Goal: Task Accomplishment & Management: Manage account settings

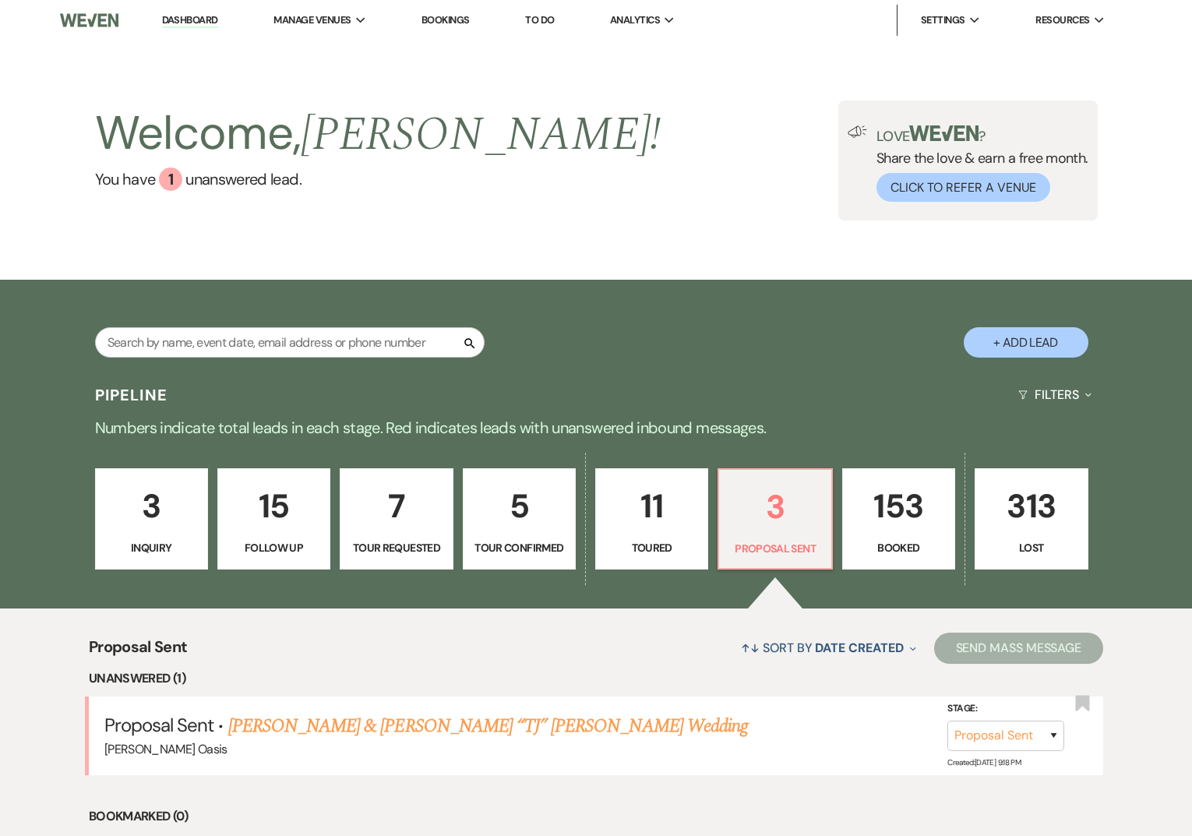
select select "6"
click at [918, 506] on p "153" at bounding box center [897, 507] width 93 height 52
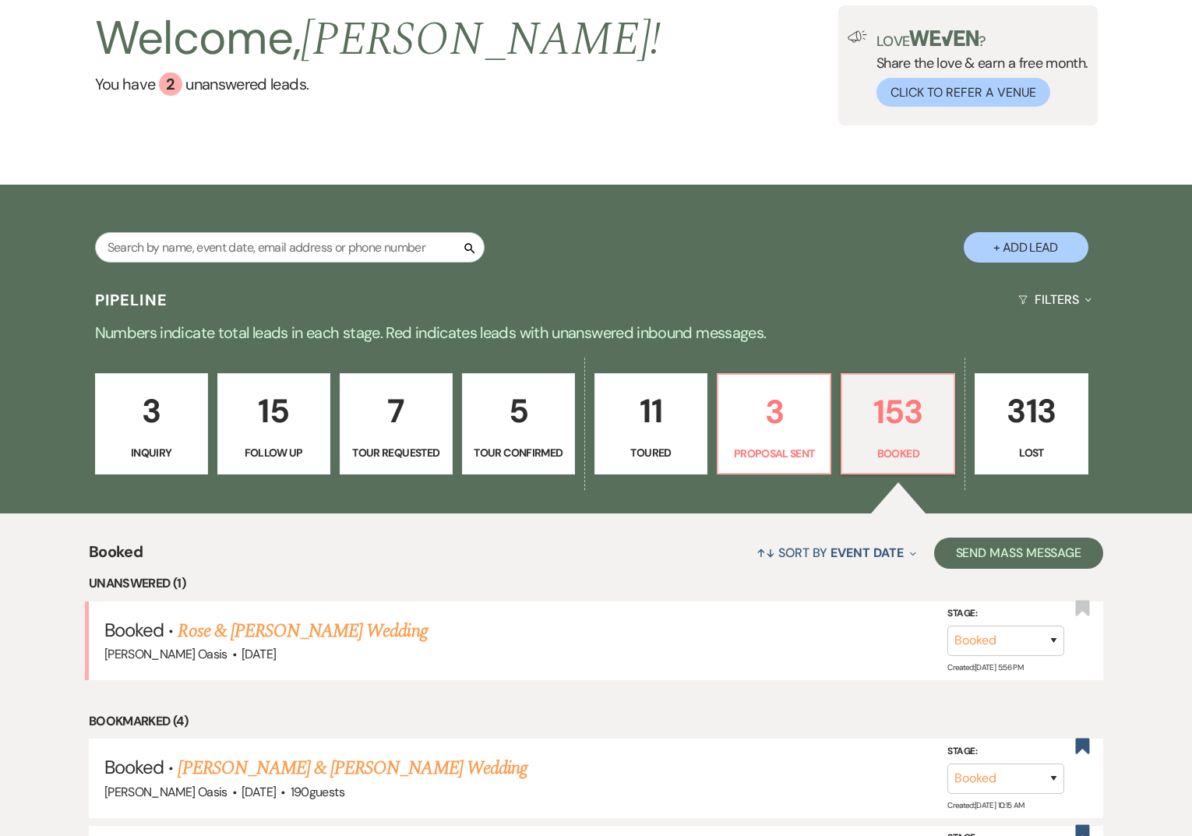
scroll to position [107, 0]
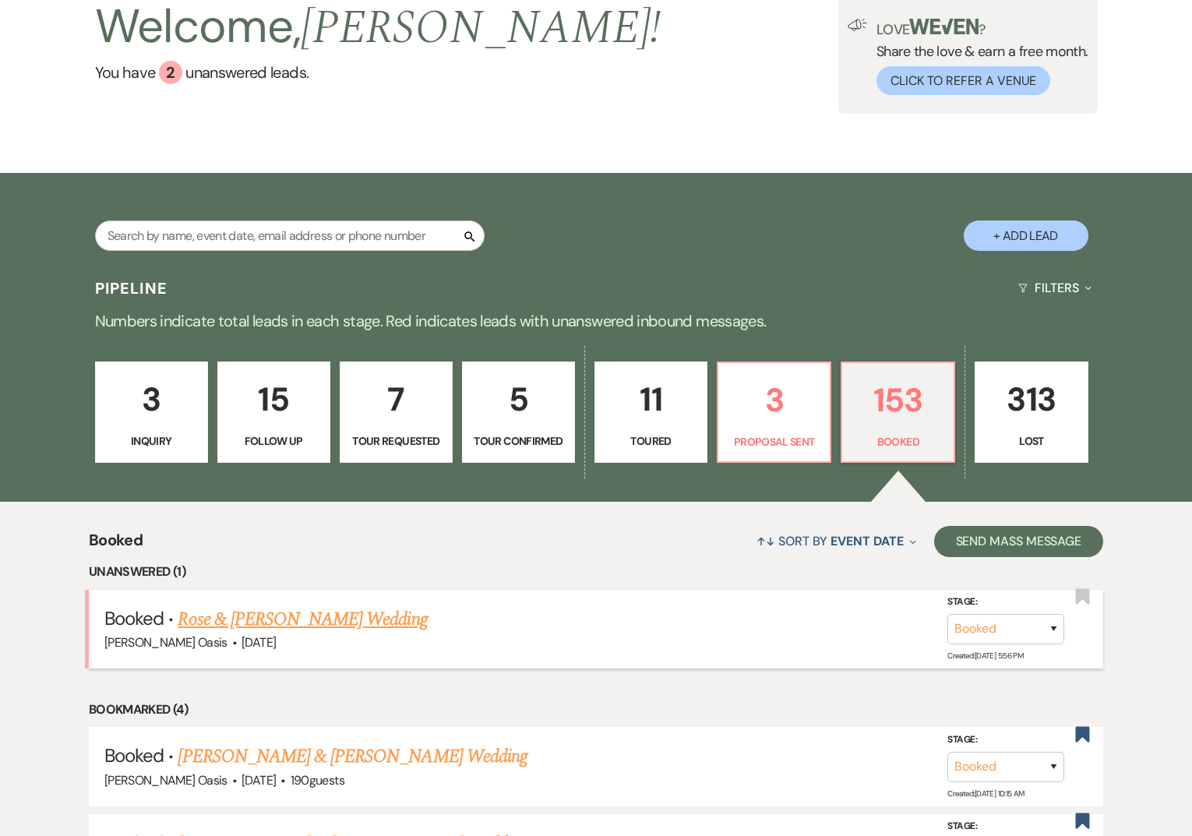
click at [252, 620] on link "Rose & [PERSON_NAME] Wedding" at bounding box center [302, 619] width 249 height 28
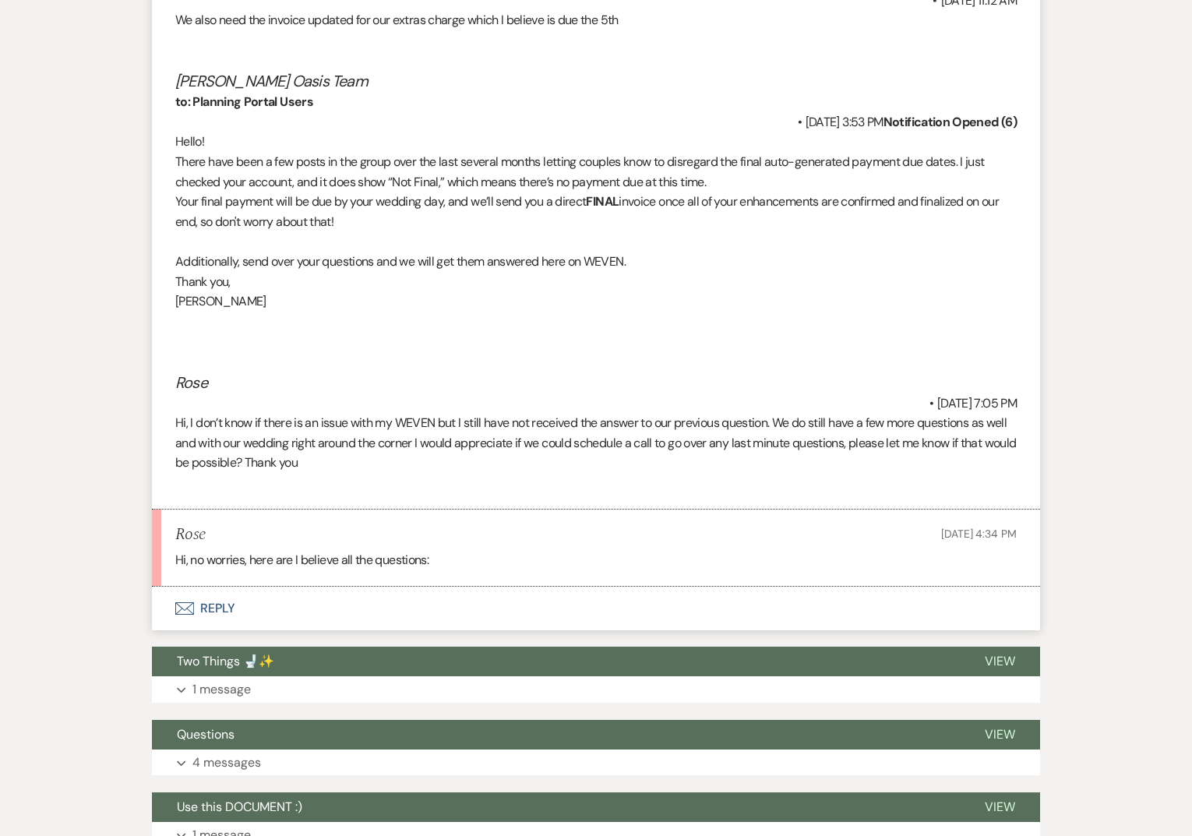
scroll to position [3570, 0]
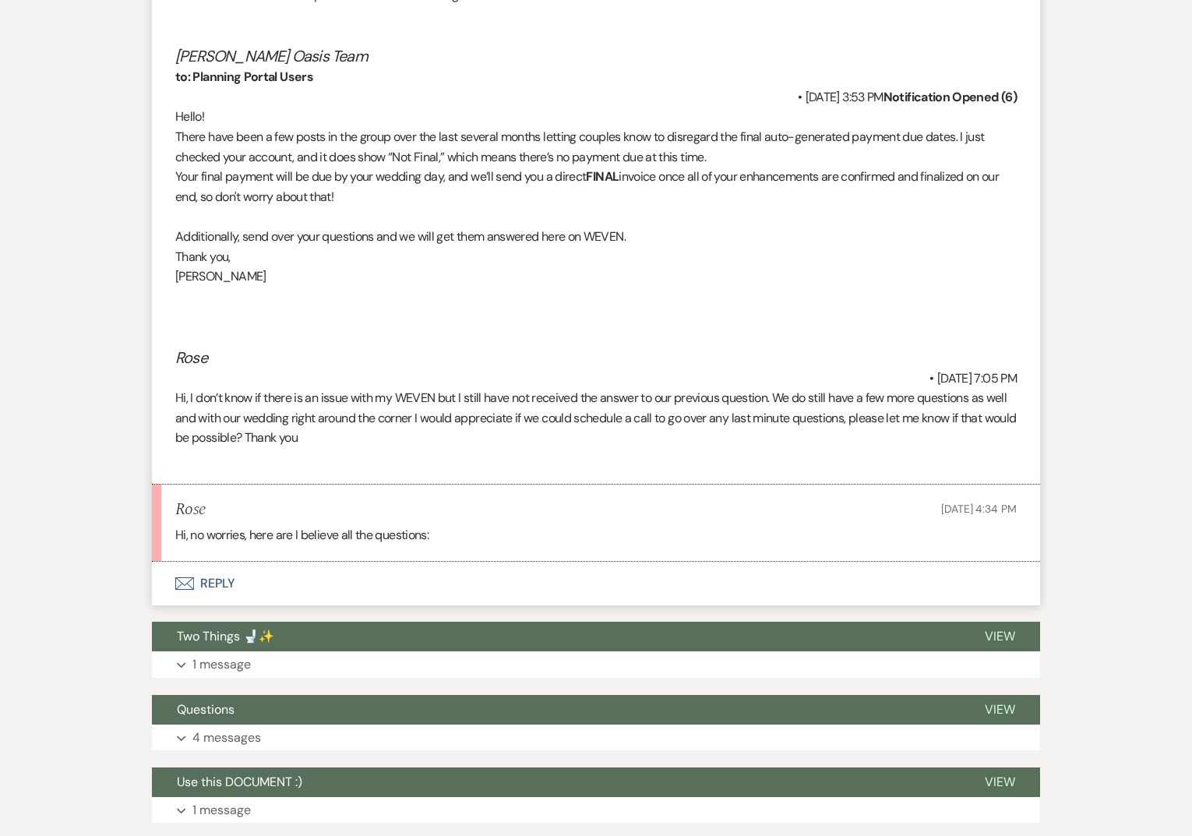
click at [378, 534] on div "Hi, no worries, here are I believe all the questions:" at bounding box center [595, 535] width 841 height 20
click at [323, 500] on div "Rose [DATE] 4:34 PM" at bounding box center [595, 509] width 841 height 19
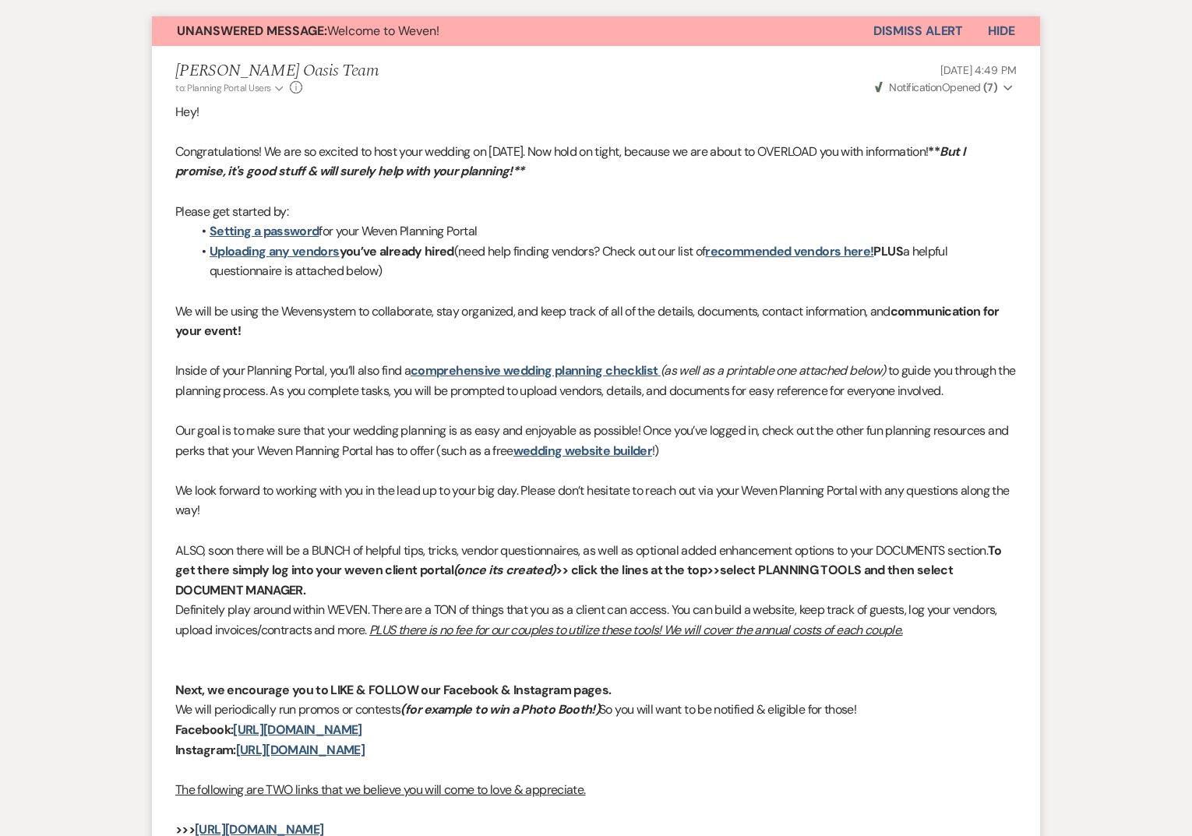
scroll to position [0, 0]
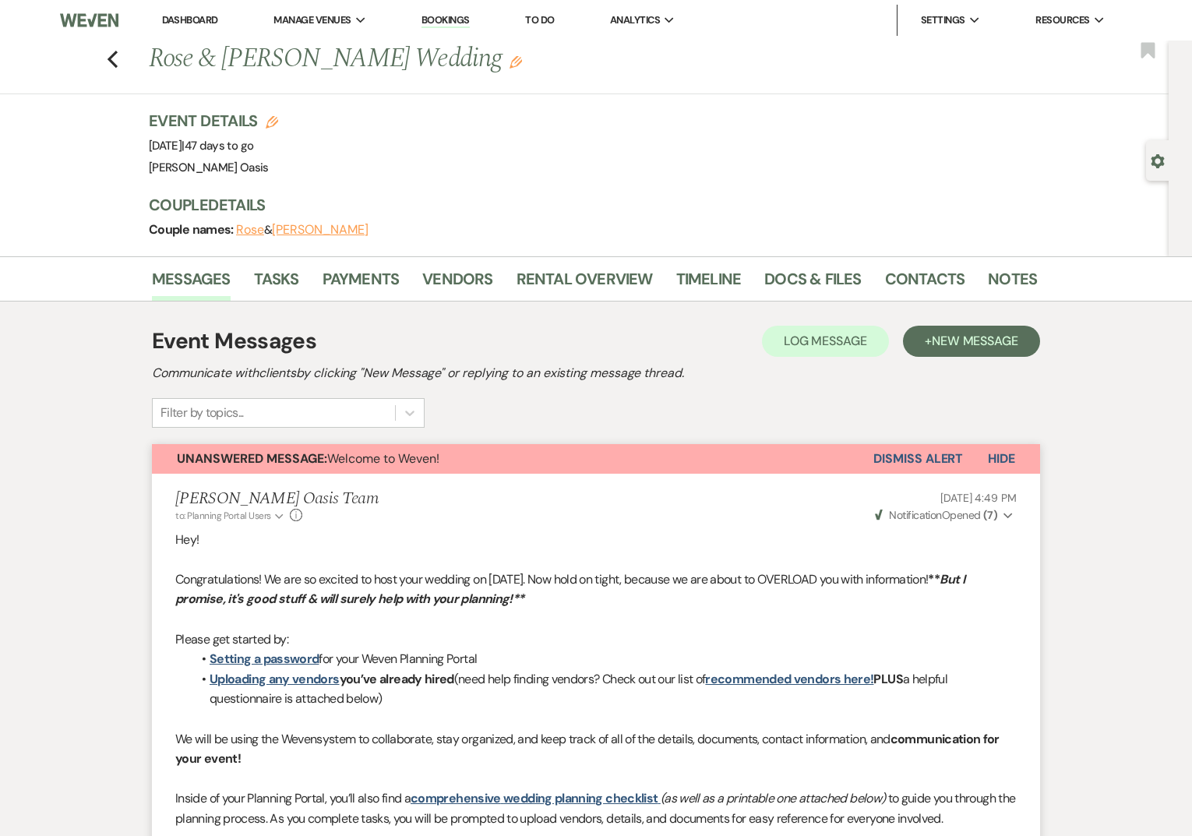
click at [178, 22] on link "Dashboard" at bounding box center [190, 19] width 56 height 13
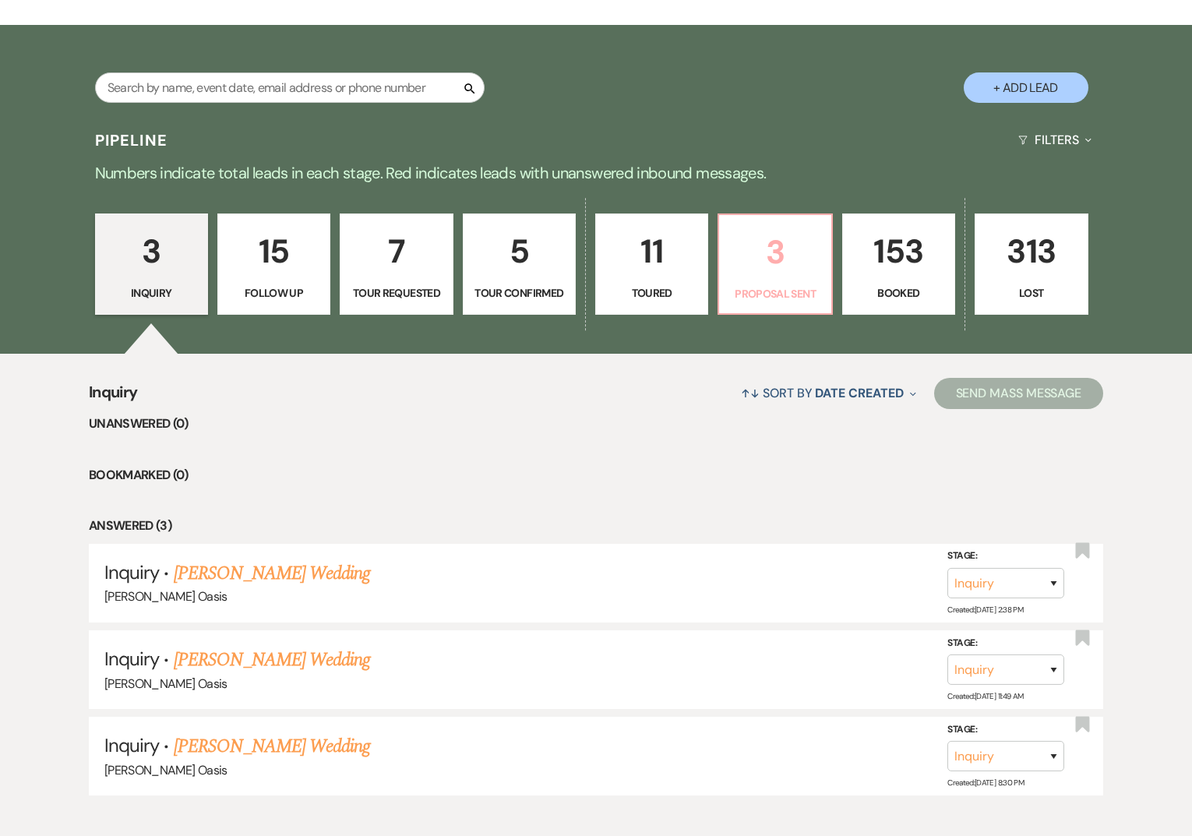
scroll to position [272, 0]
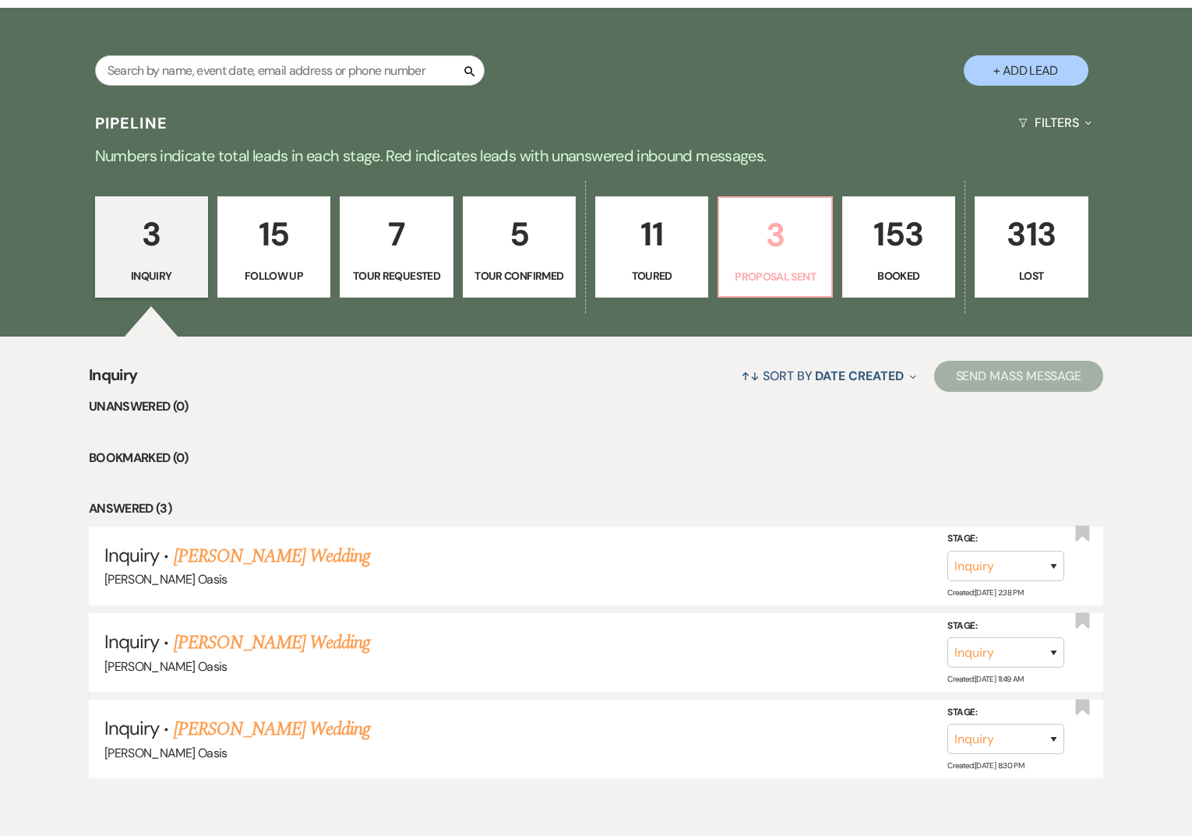
click at [772, 276] on p "Proposal Sent" at bounding box center [774, 276] width 93 height 17
select select "6"
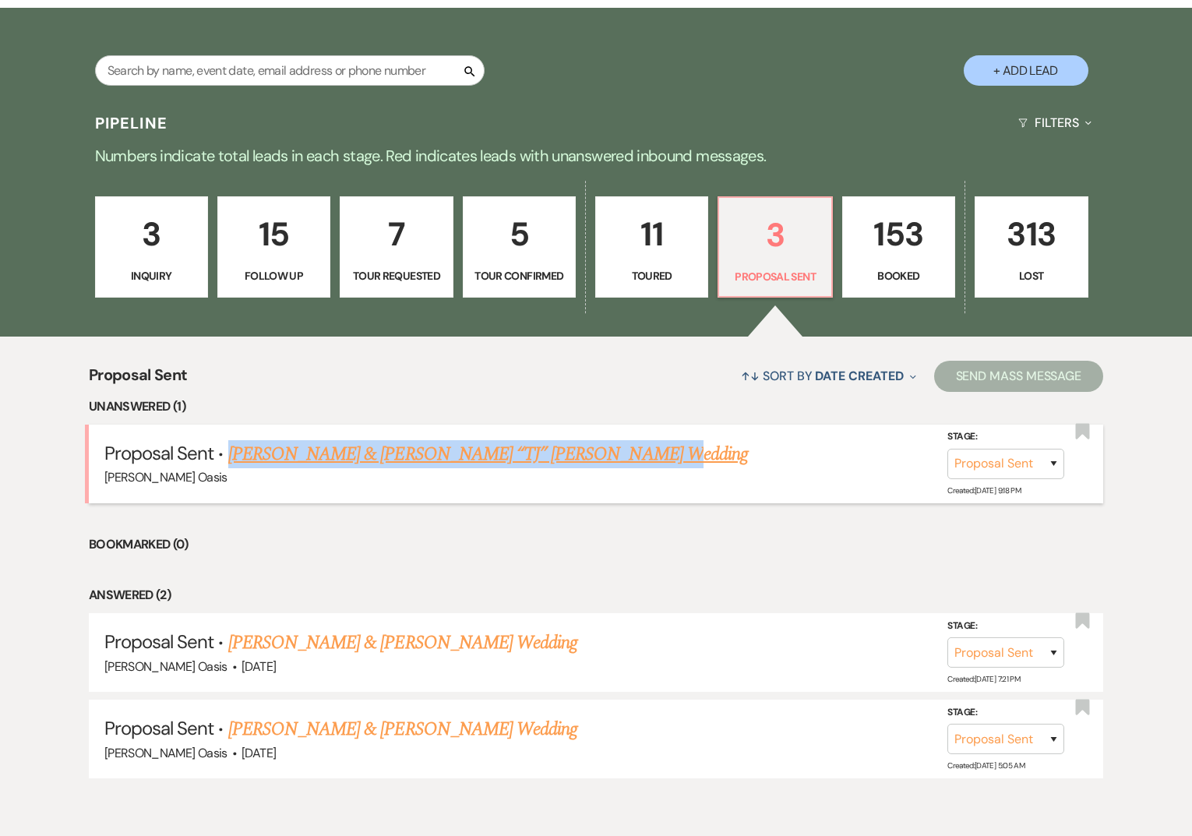
drag, startPoint x: 482, startPoint y: 446, endPoint x: 229, endPoint y: 451, distance: 253.2
click at [229, 451] on h5 "Proposal Sent · [PERSON_NAME] & [PERSON_NAME] “TJ” [PERSON_NAME] Wedding" at bounding box center [595, 454] width 983 height 28
copy link "[PERSON_NAME] & [PERSON_NAME] “TJ” [PERSON_NAME] Wedding"
click at [530, 457] on link "[PERSON_NAME] & [PERSON_NAME] “TJ” [PERSON_NAME] Wedding" at bounding box center [488, 454] width 520 height 28
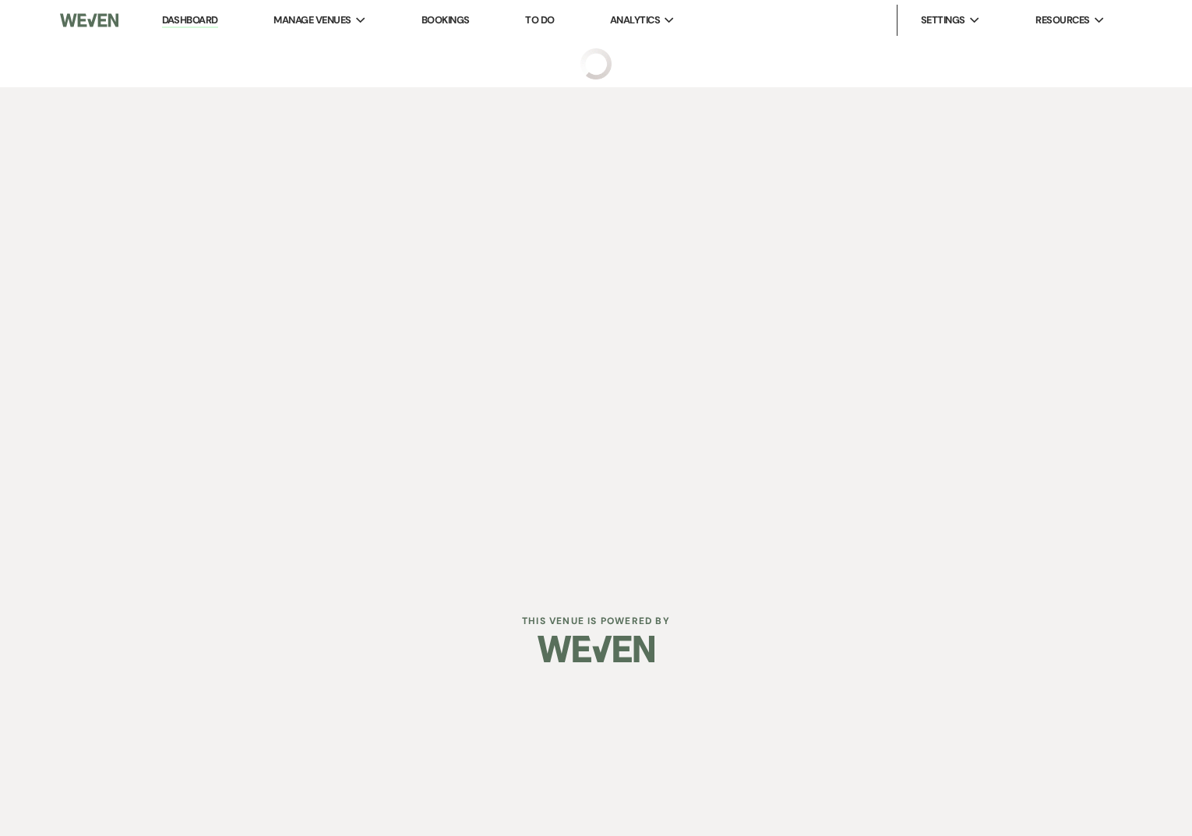
select select "6"
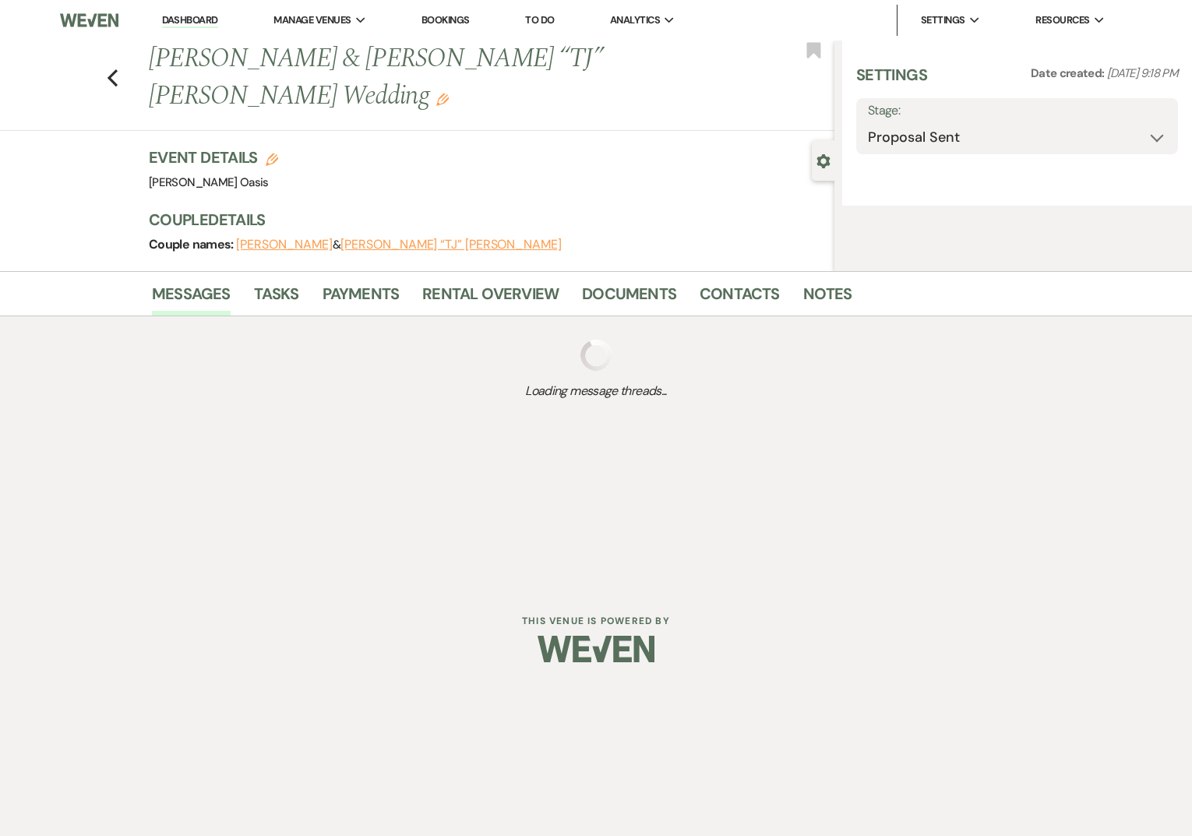
select select "5"
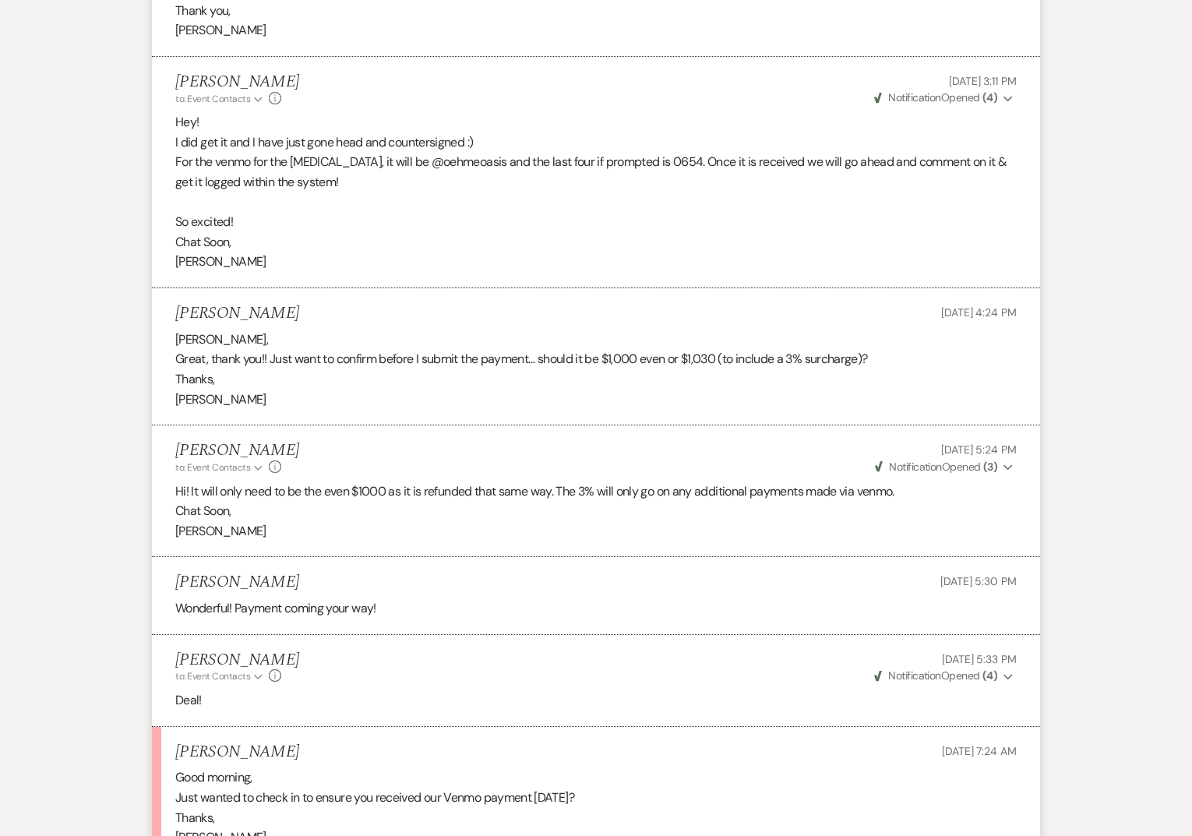
scroll to position [1764, 0]
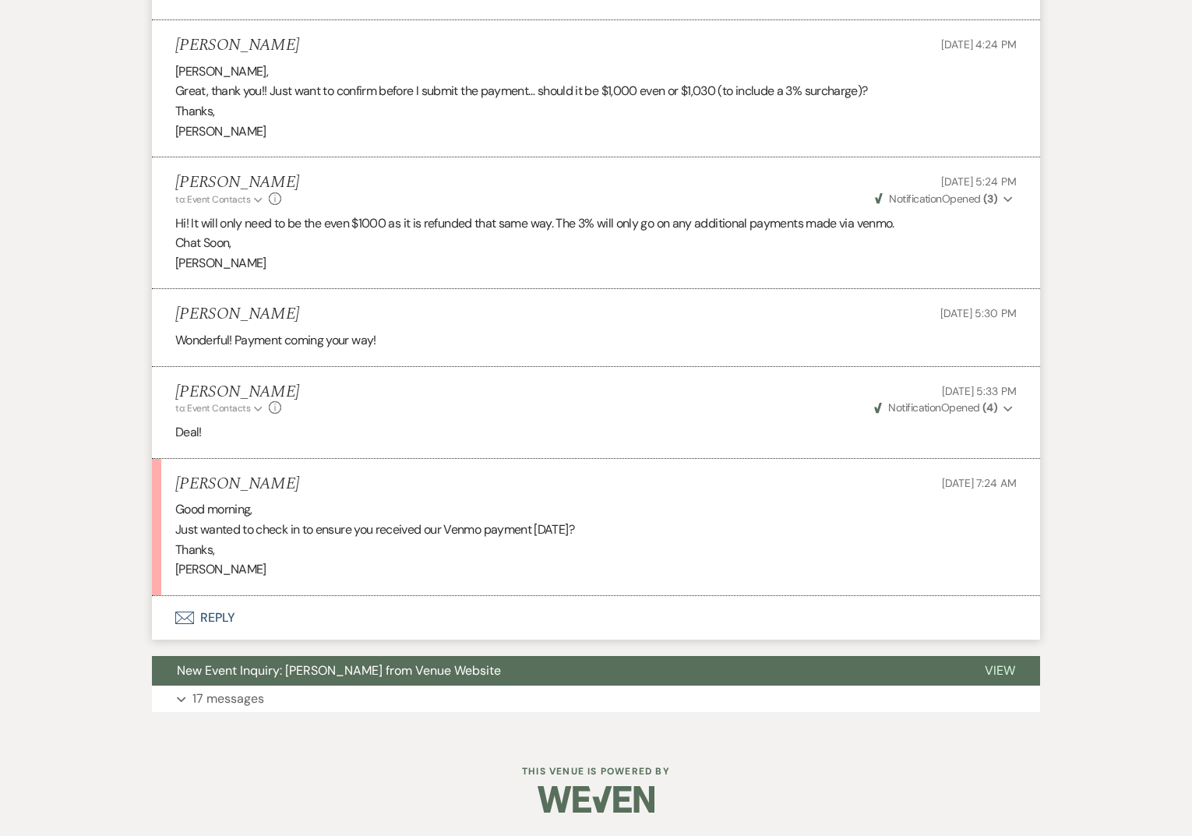
click at [363, 615] on button "Envelope Reply" at bounding box center [596, 618] width 888 height 44
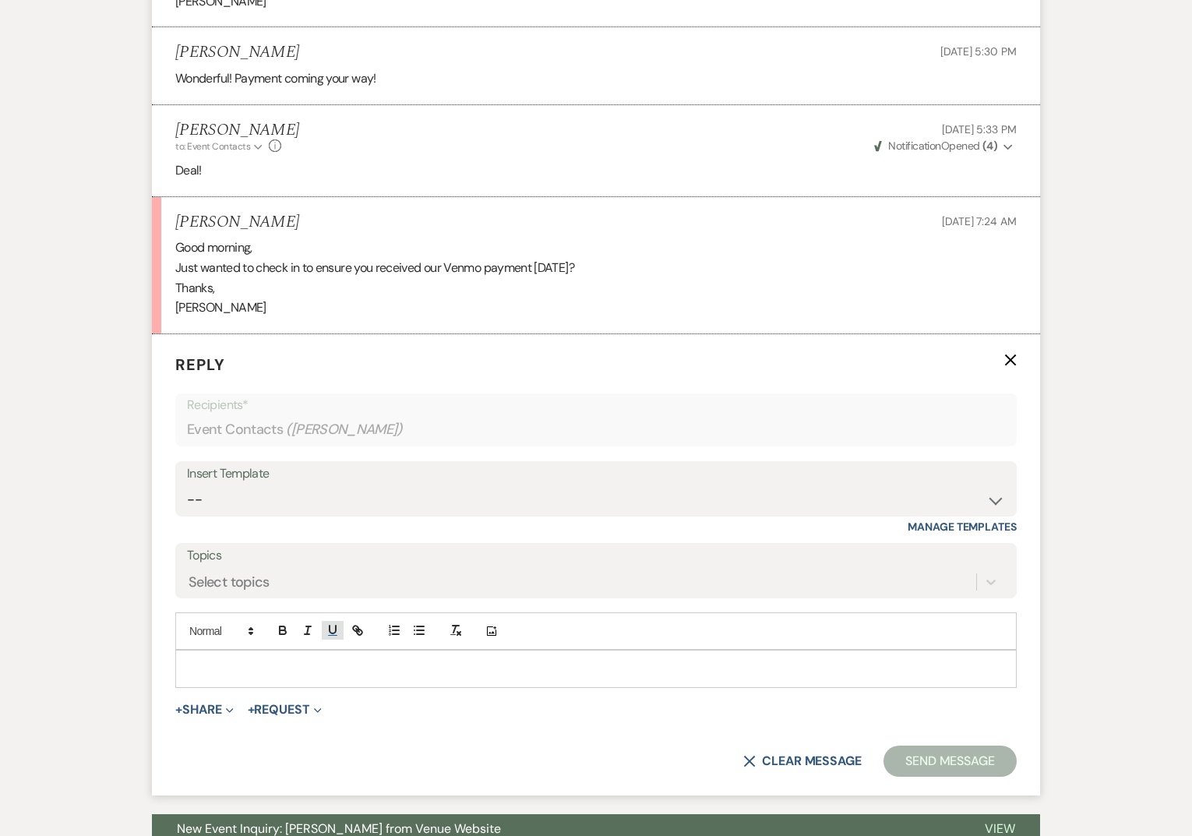
scroll to position [2045, 0]
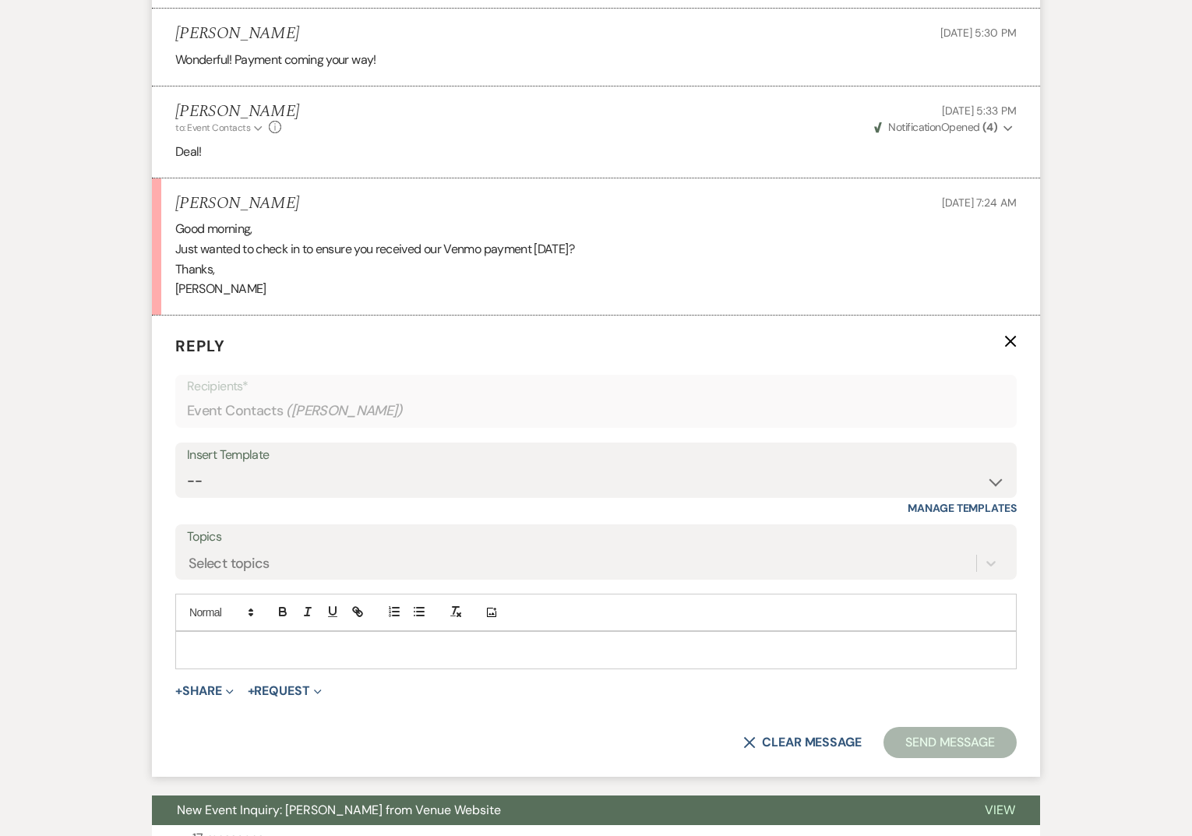
click at [332, 642] on p at bounding box center [596, 649] width 816 height 17
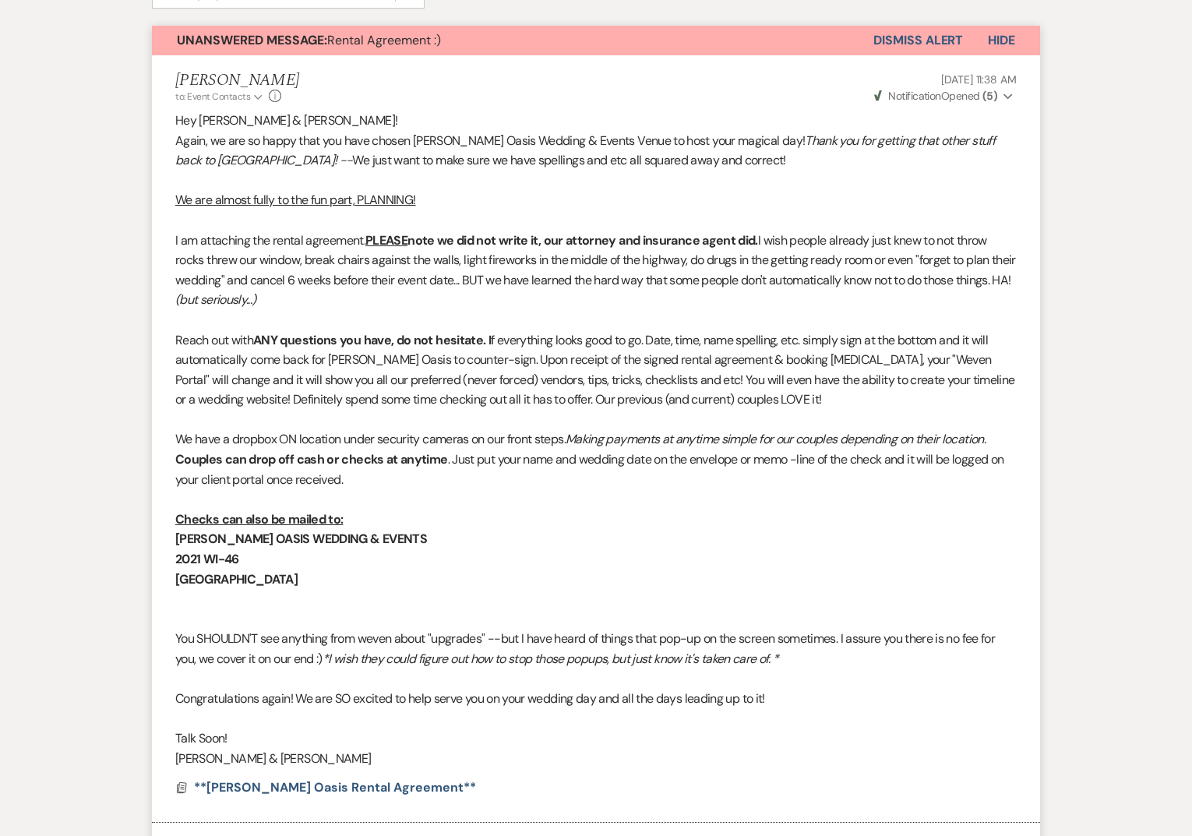
scroll to position [0, 0]
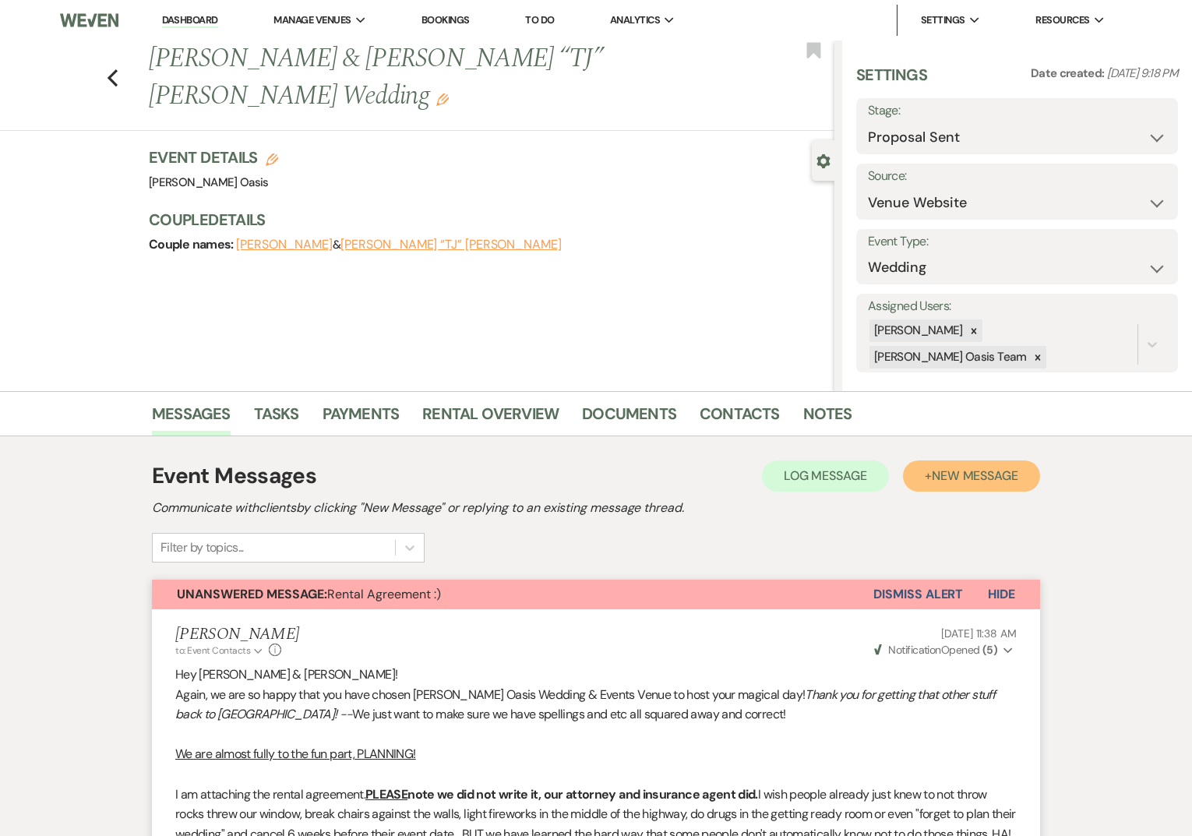
click at [1005, 471] on span "New Message" at bounding box center [975, 475] width 86 height 16
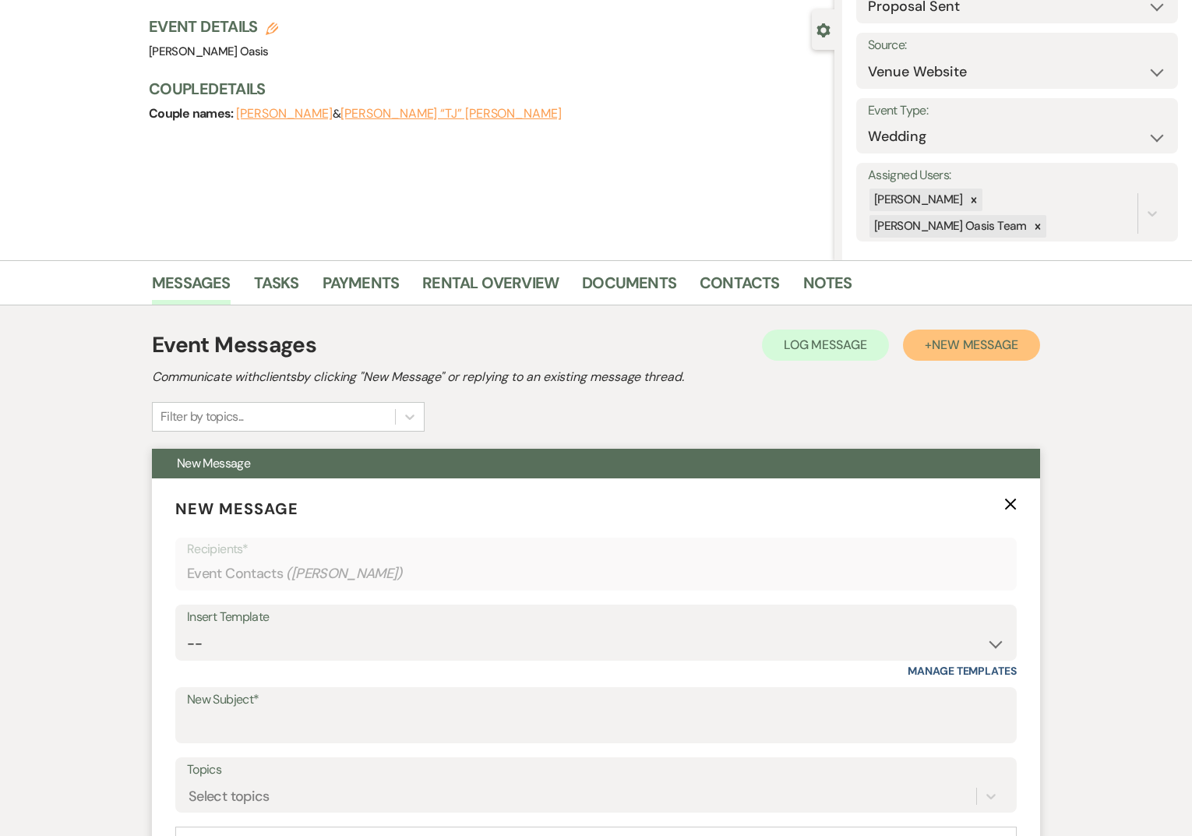
scroll to position [153, 0]
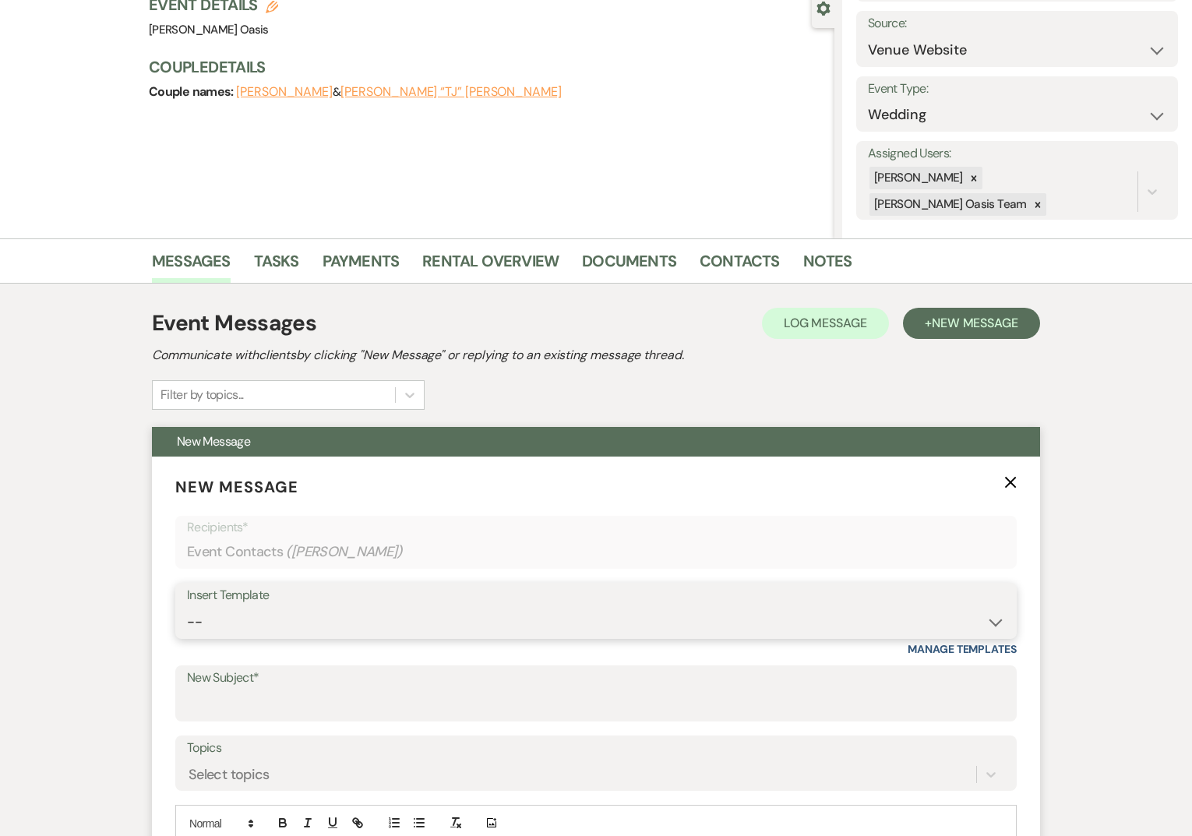
click at [344, 622] on select "-- WELCOME Weven Planning Portal Introduction Send With Contract Restroom Trail…" at bounding box center [596, 622] width 818 height 30
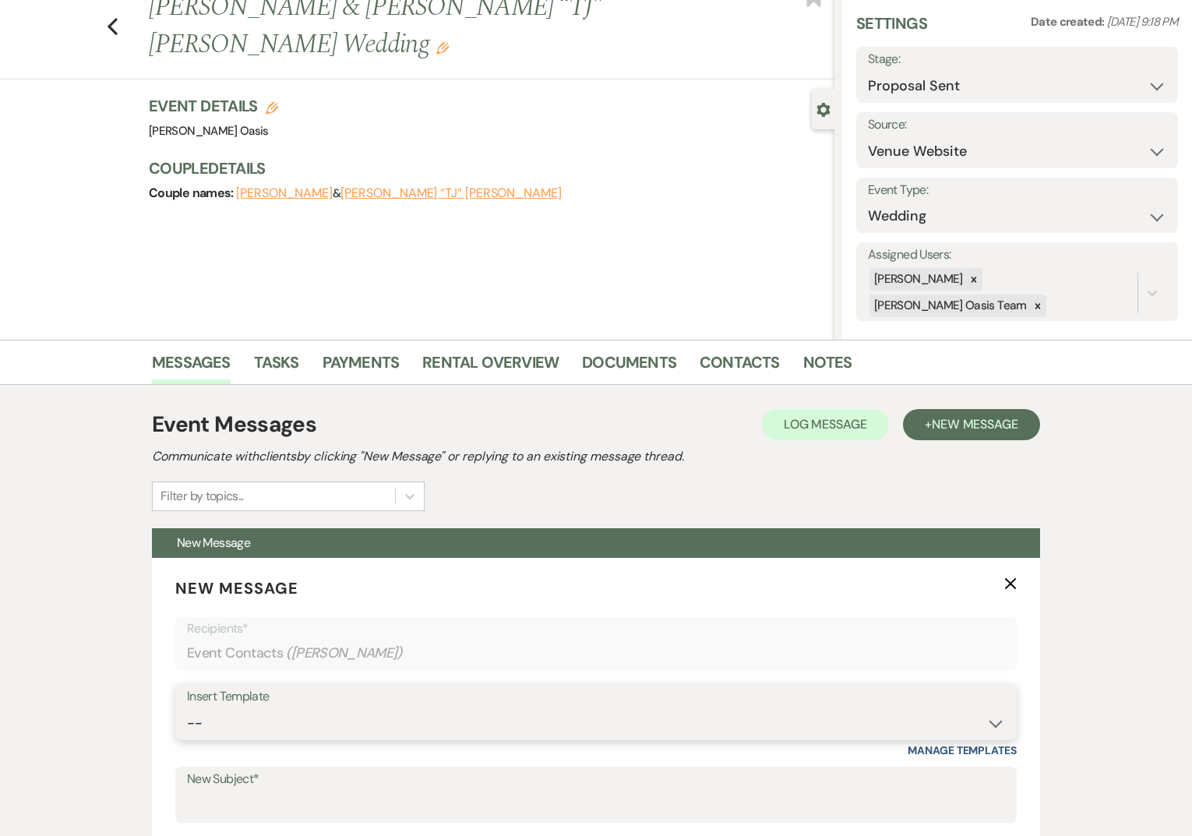
scroll to position [30, 0]
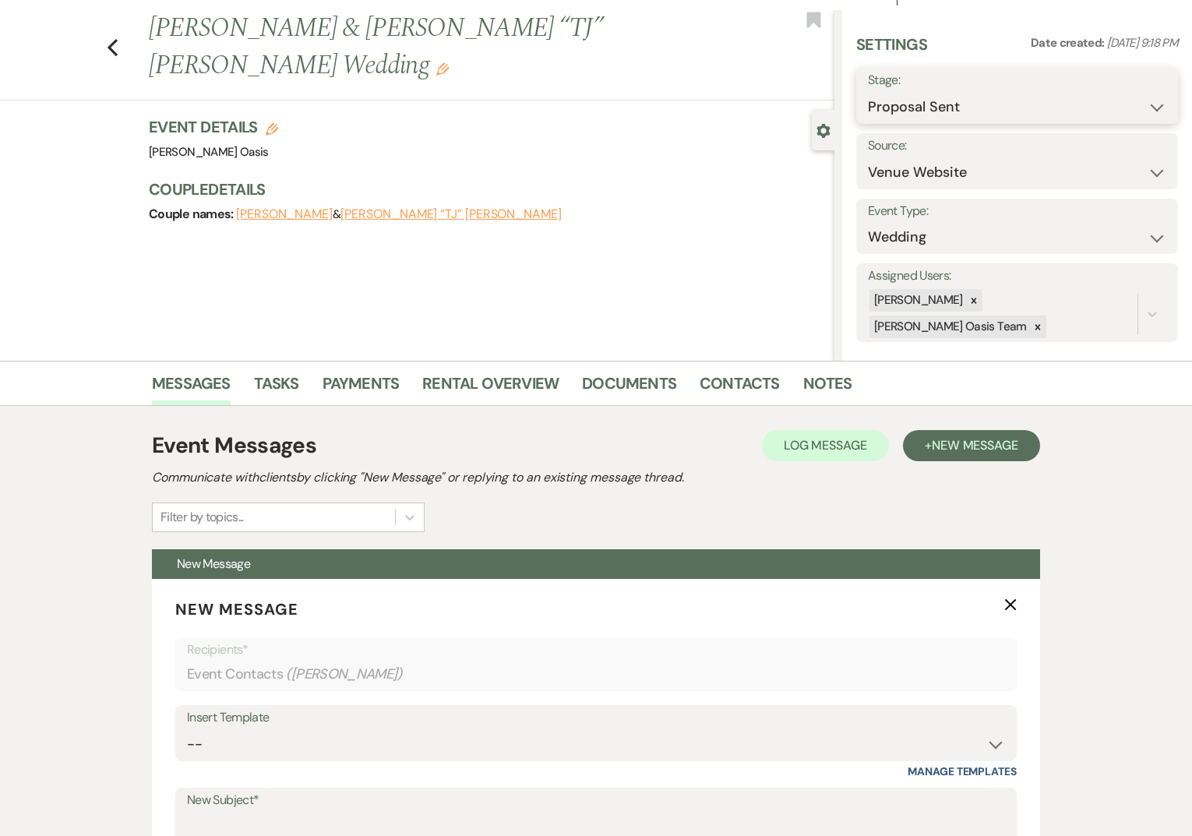
click at [937, 109] on select "Inquiry Follow Up Tour Requested Tour Confirmed Toured Proposal Sent Booked Lost" at bounding box center [1017, 107] width 298 height 30
select select "7"
click at [516, 317] on div "Previous [PERSON_NAME] & [PERSON_NAME] “TJ” [PERSON_NAME] Wedding Edit Bookmark…" at bounding box center [417, 185] width 834 height 351
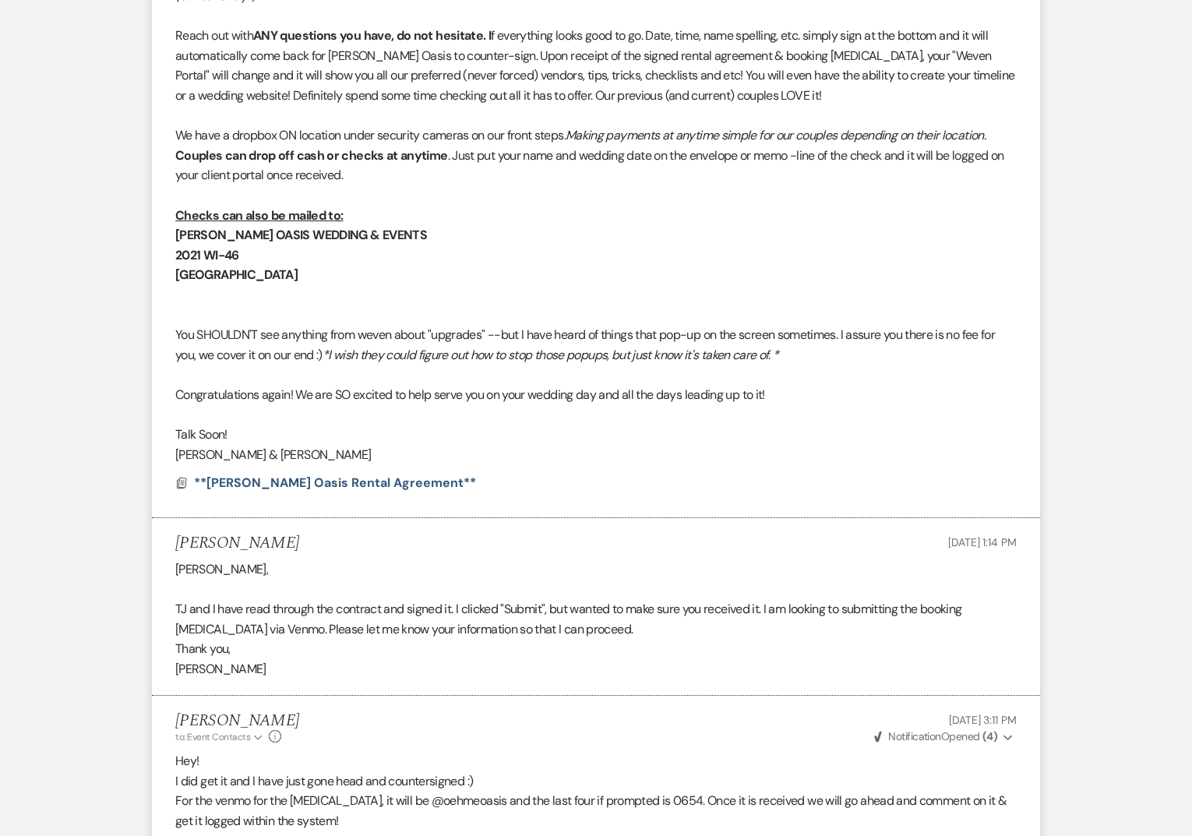
scroll to position [1440, 0]
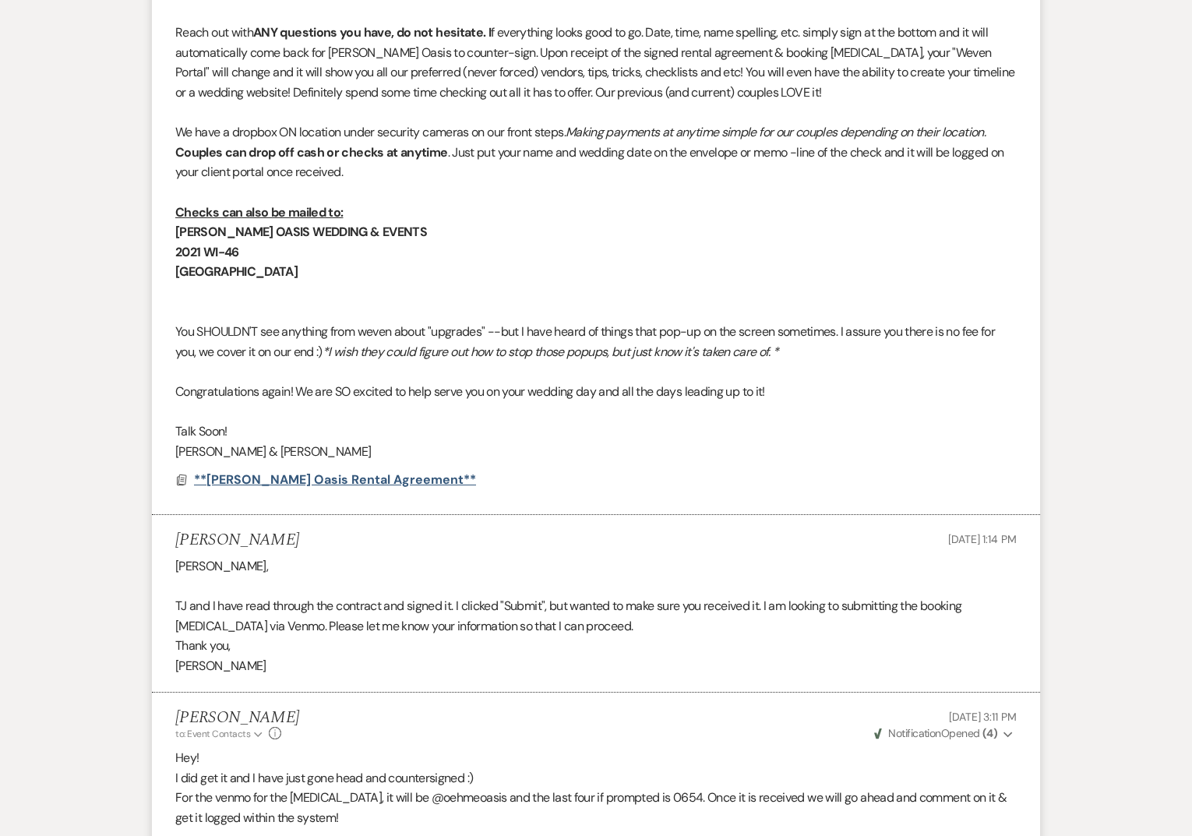
click at [315, 481] on span "**[PERSON_NAME] Oasis Rental Agreement**" at bounding box center [335, 479] width 282 height 16
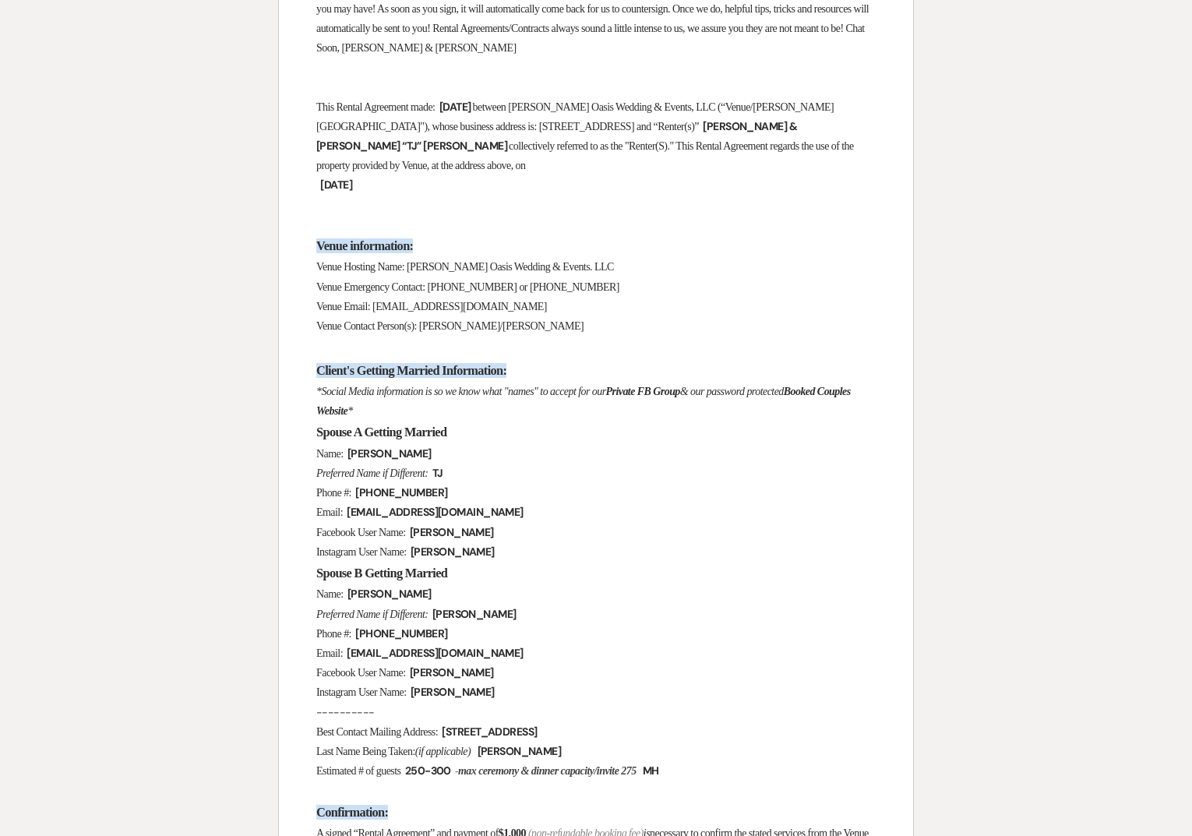
scroll to position [0, 0]
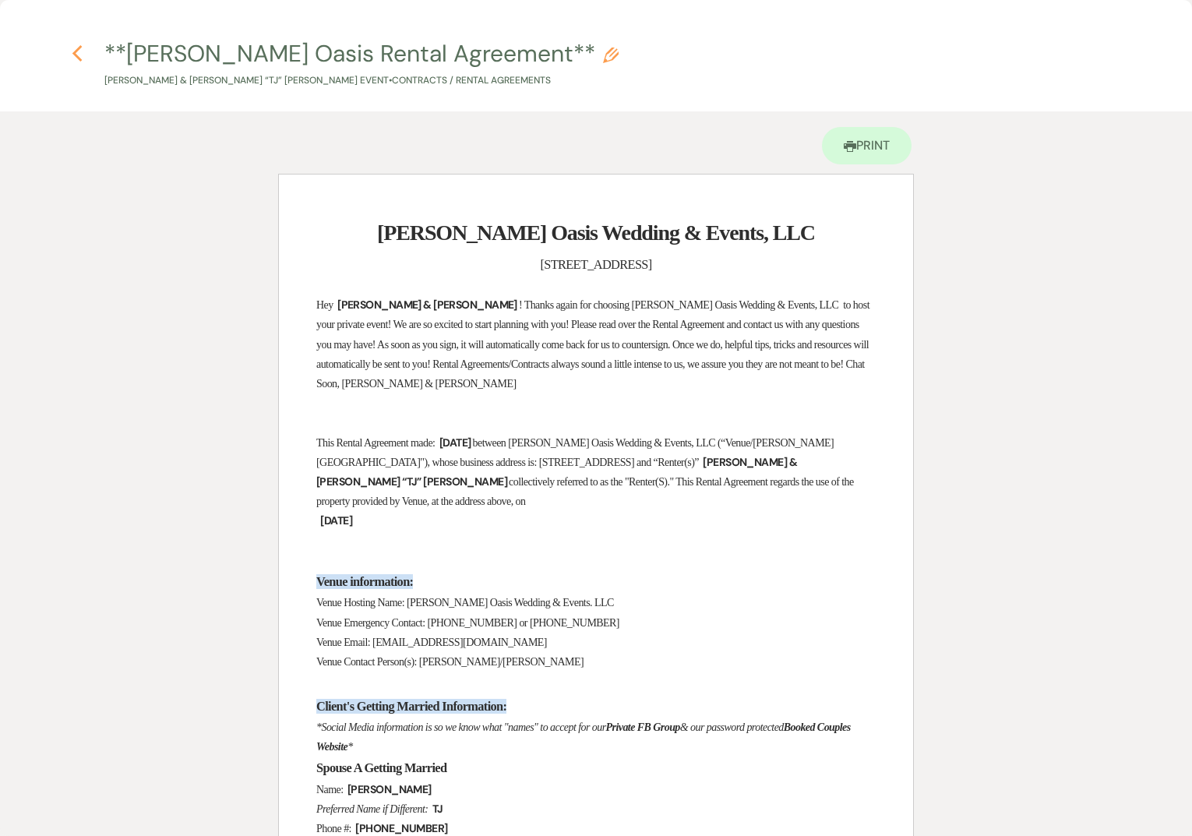
click at [78, 62] on icon "Previous" at bounding box center [78, 53] width 12 height 19
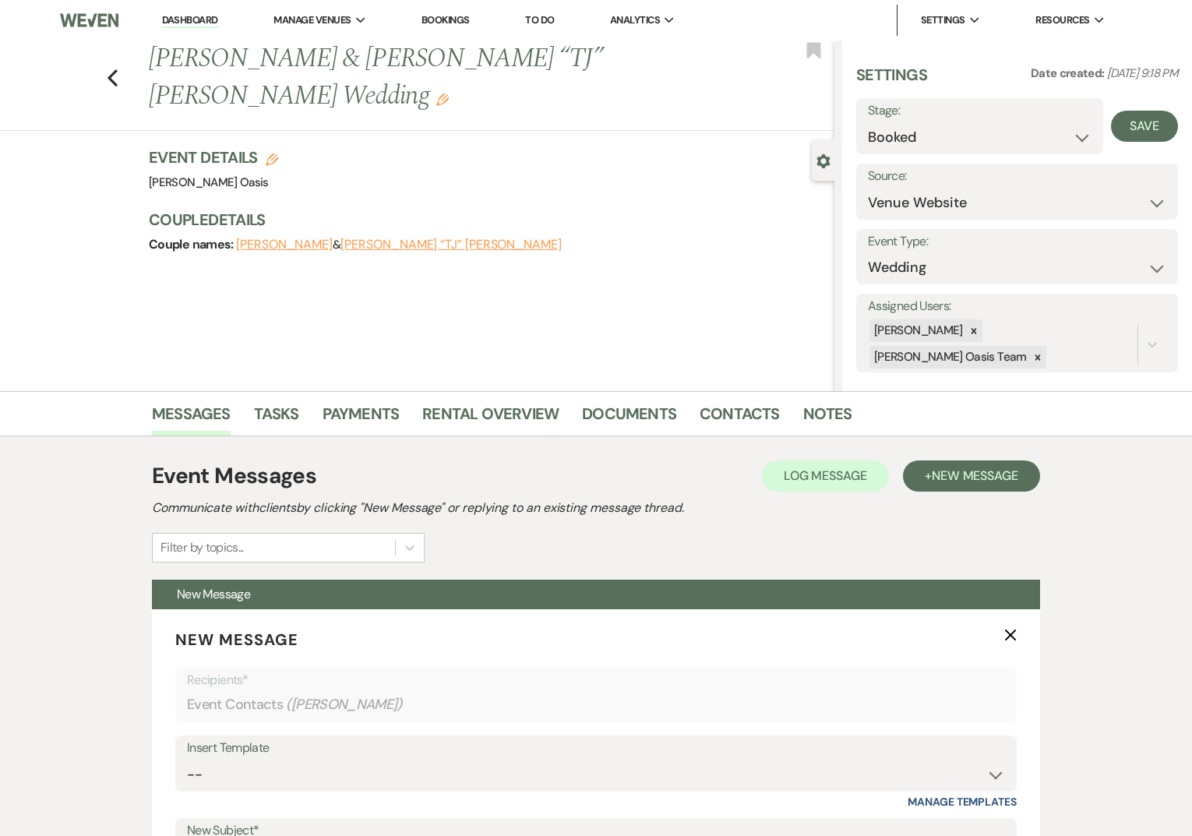
click at [264, 146] on h3 "Event Details Edit" at bounding box center [213, 157] width 129 height 22
click at [274, 153] on use "button" at bounding box center [272, 159] width 12 height 12
select select "615"
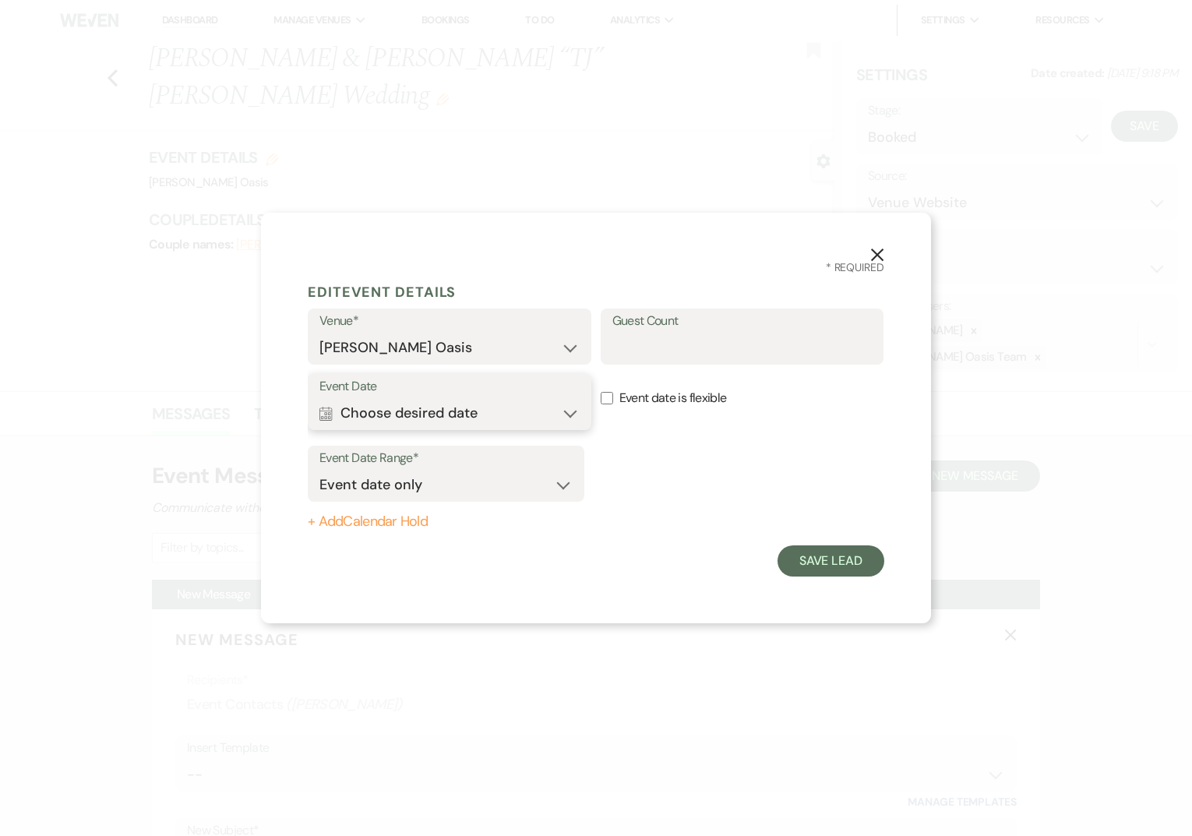
click at [504, 414] on button "Calendar Choose desired date Expand" at bounding box center [449, 412] width 260 height 31
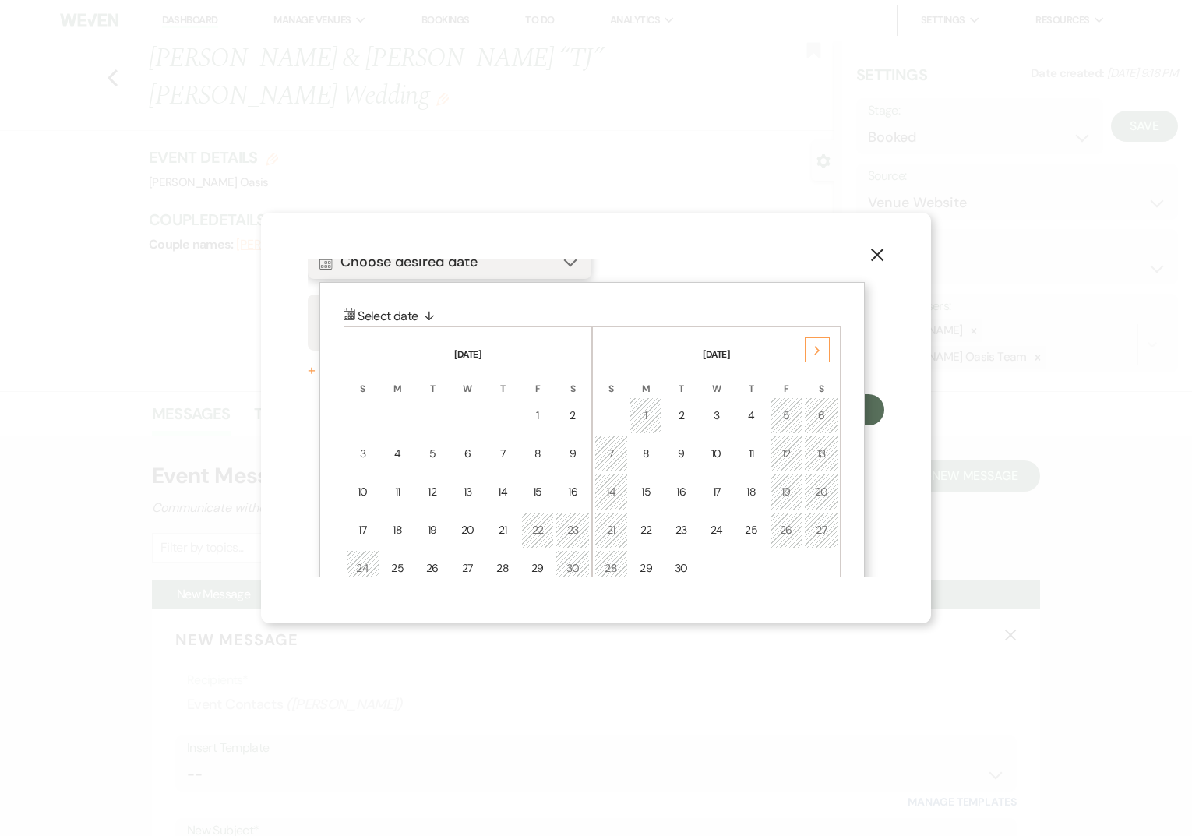
scroll to position [176, 0]
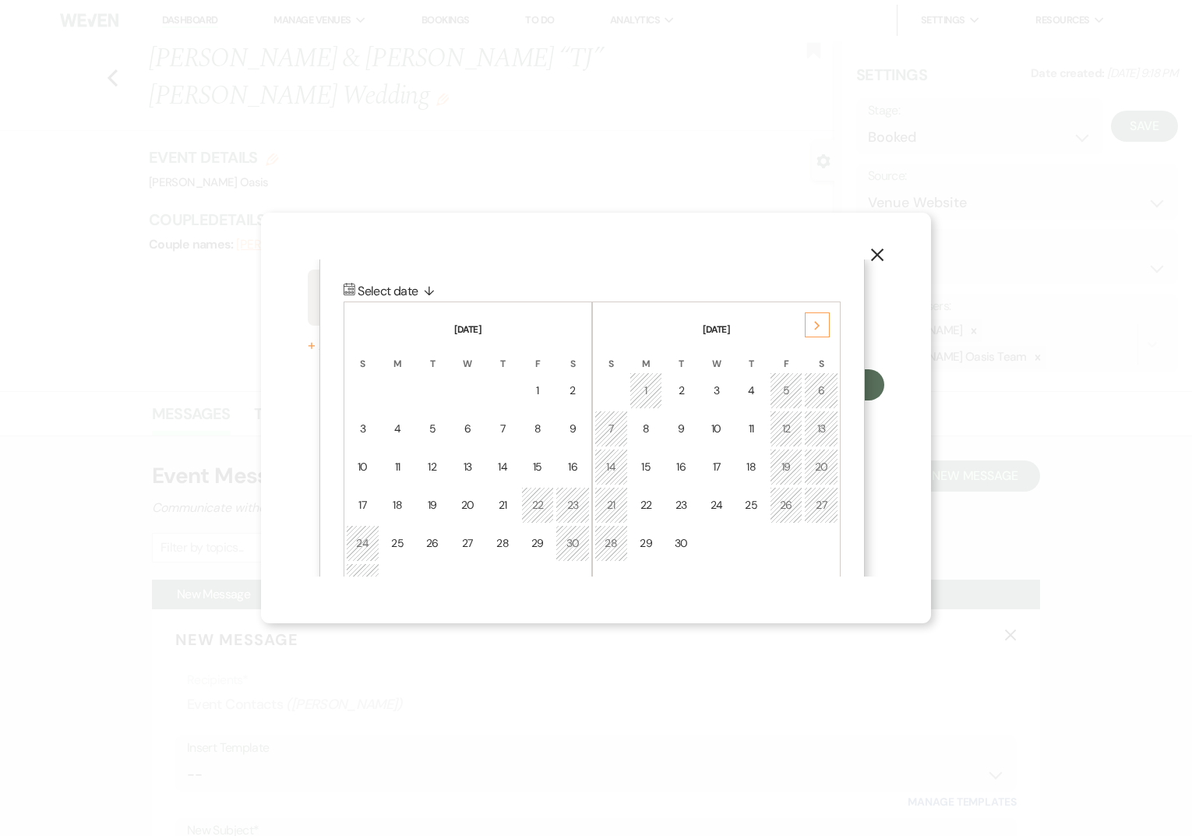
click at [812, 333] on div "Next" at bounding box center [817, 324] width 25 height 25
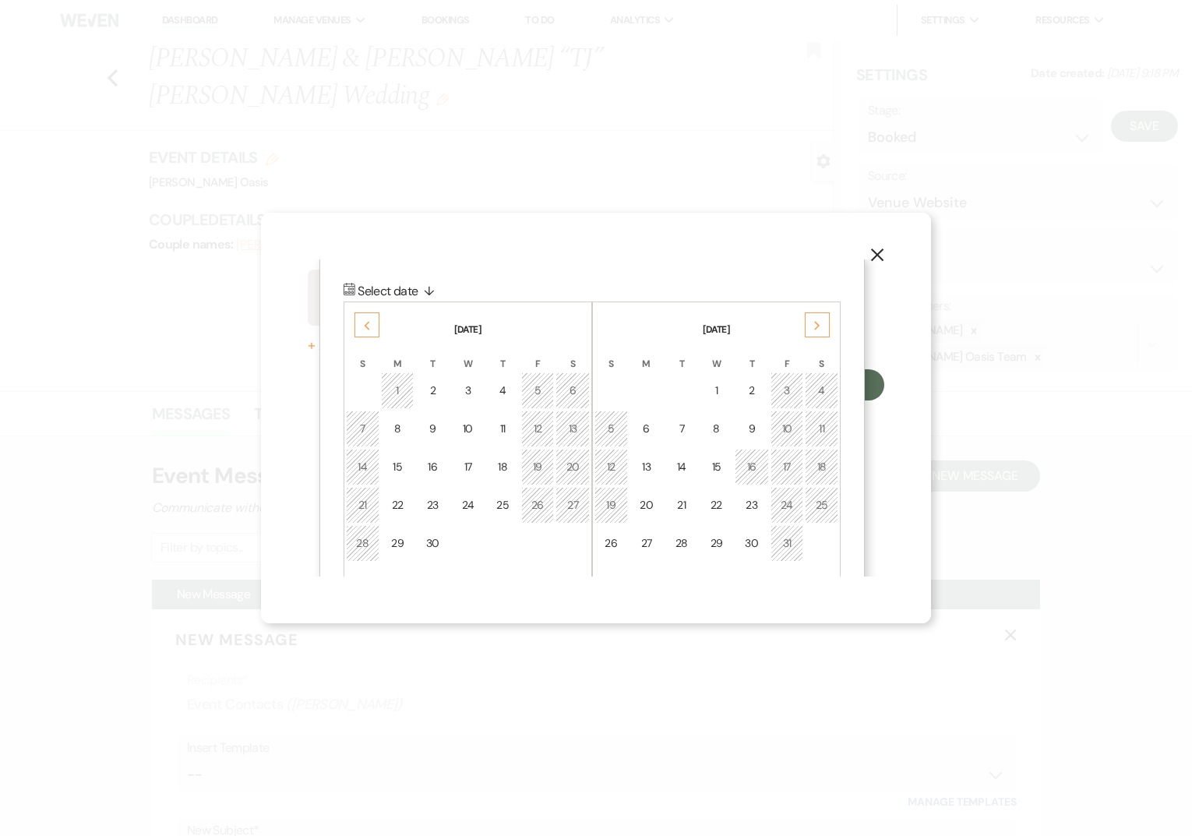
click at [812, 333] on div "Next" at bounding box center [817, 324] width 25 height 25
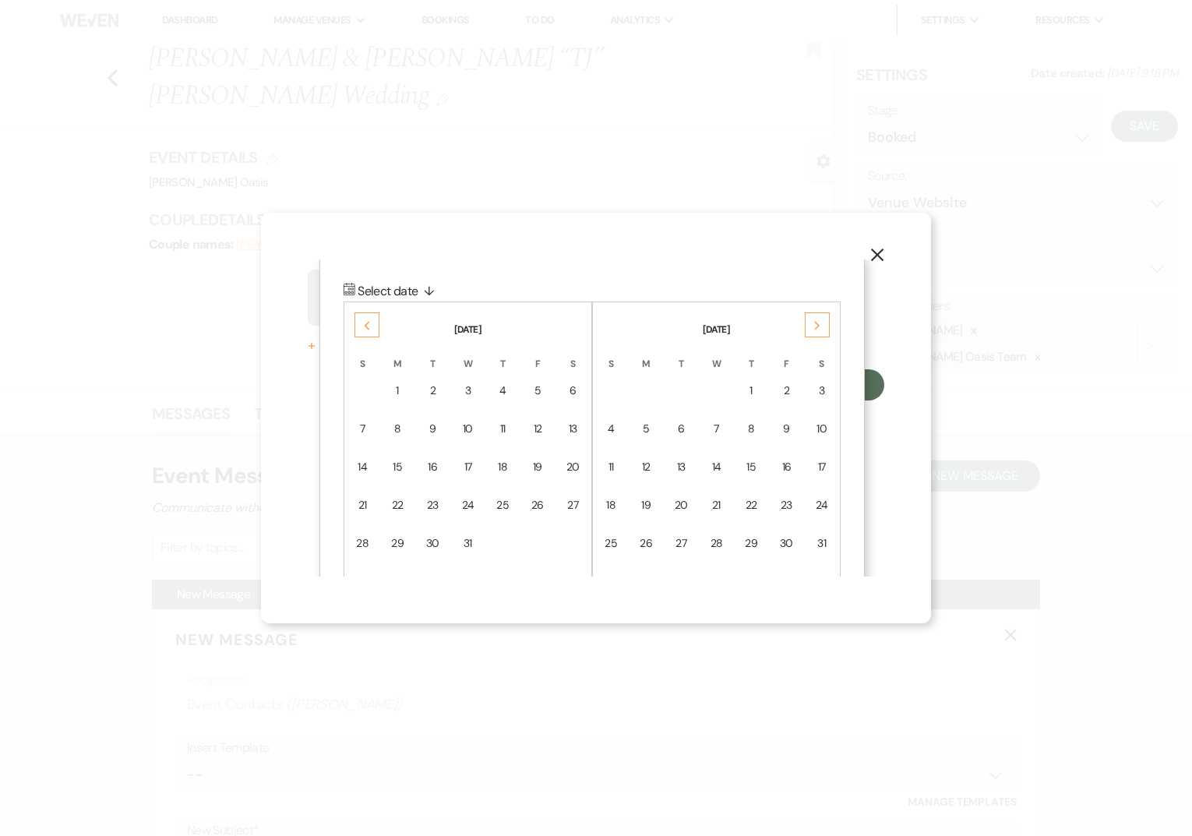
click at [812, 333] on div "Next" at bounding box center [817, 324] width 25 height 25
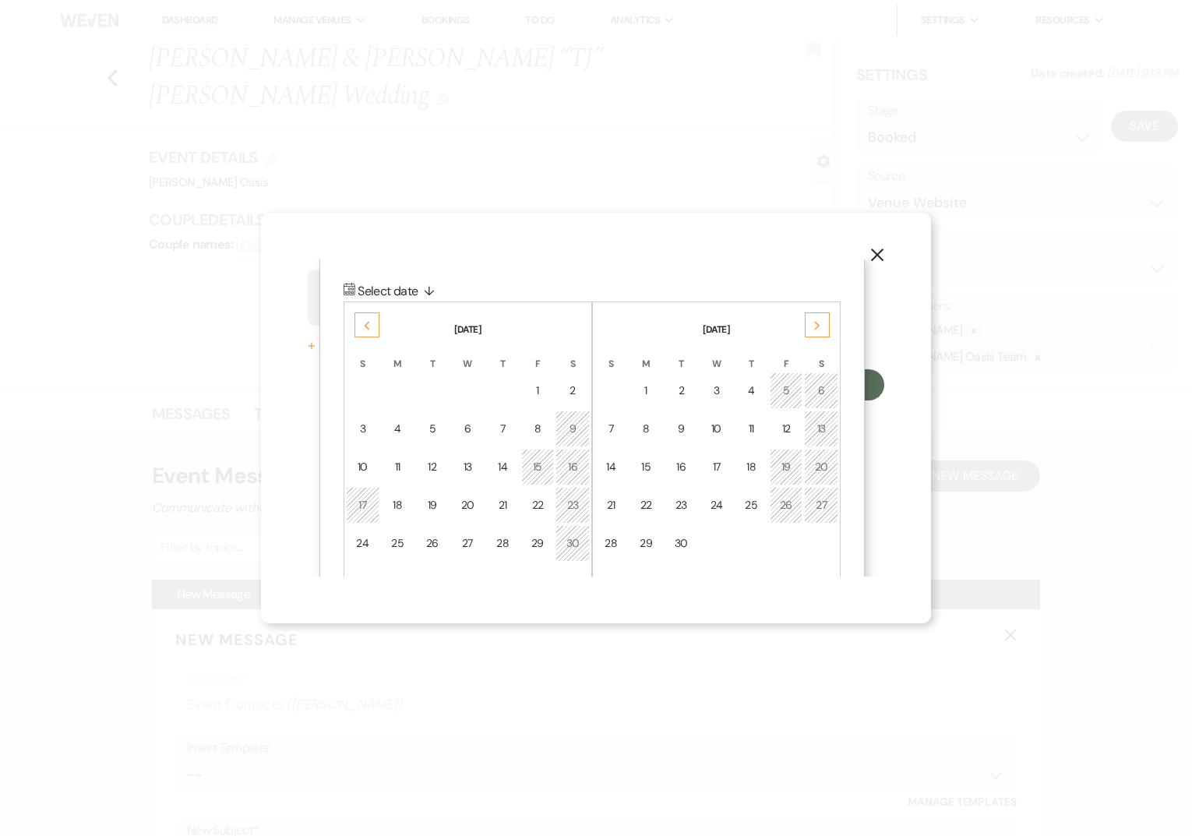
click at [812, 333] on div "Next" at bounding box center [817, 324] width 25 height 25
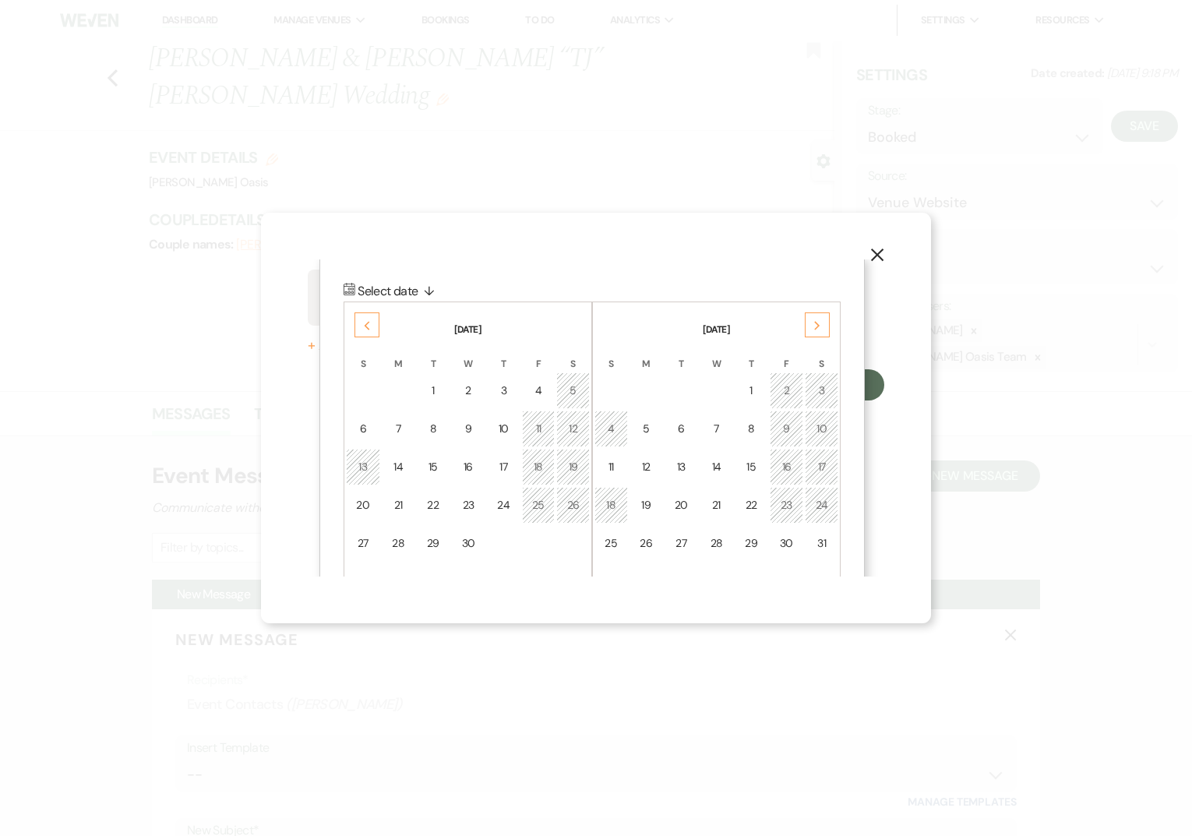
click at [812, 333] on div "Next" at bounding box center [817, 324] width 25 height 25
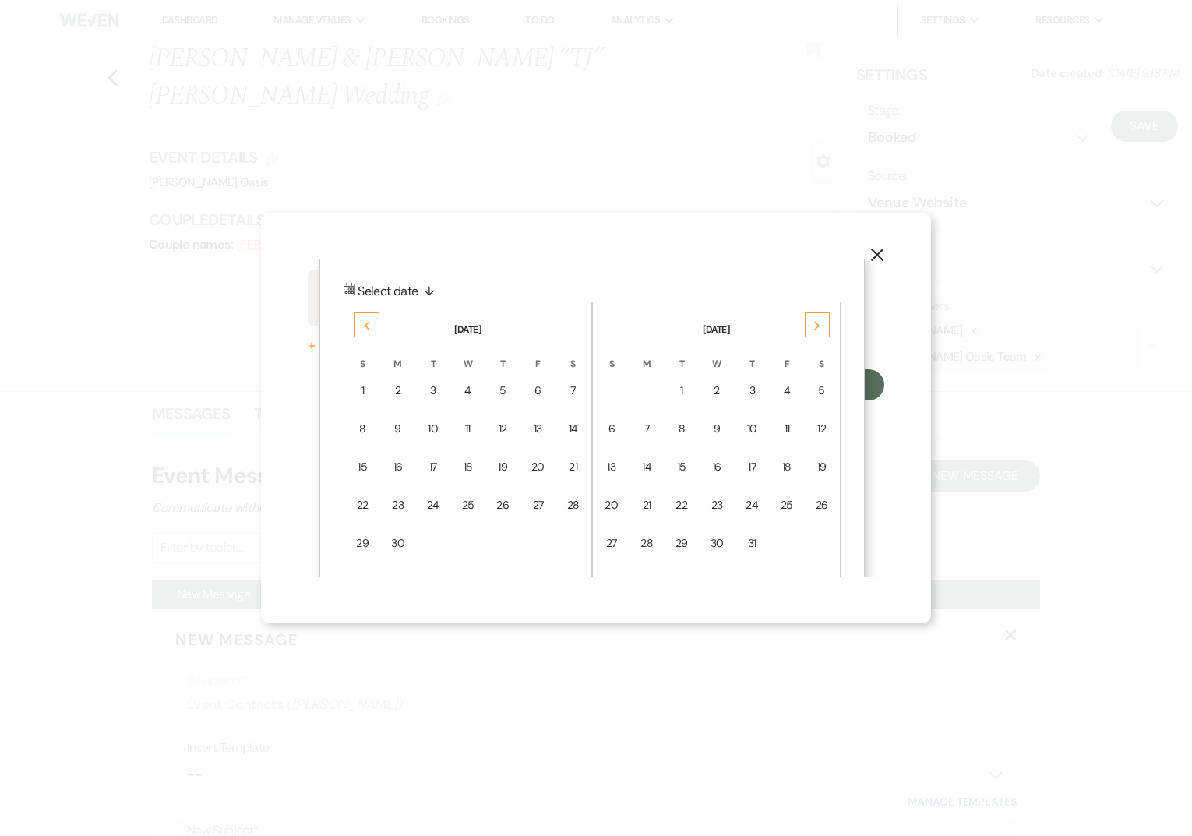
click at [812, 333] on div "Next" at bounding box center [817, 324] width 25 height 25
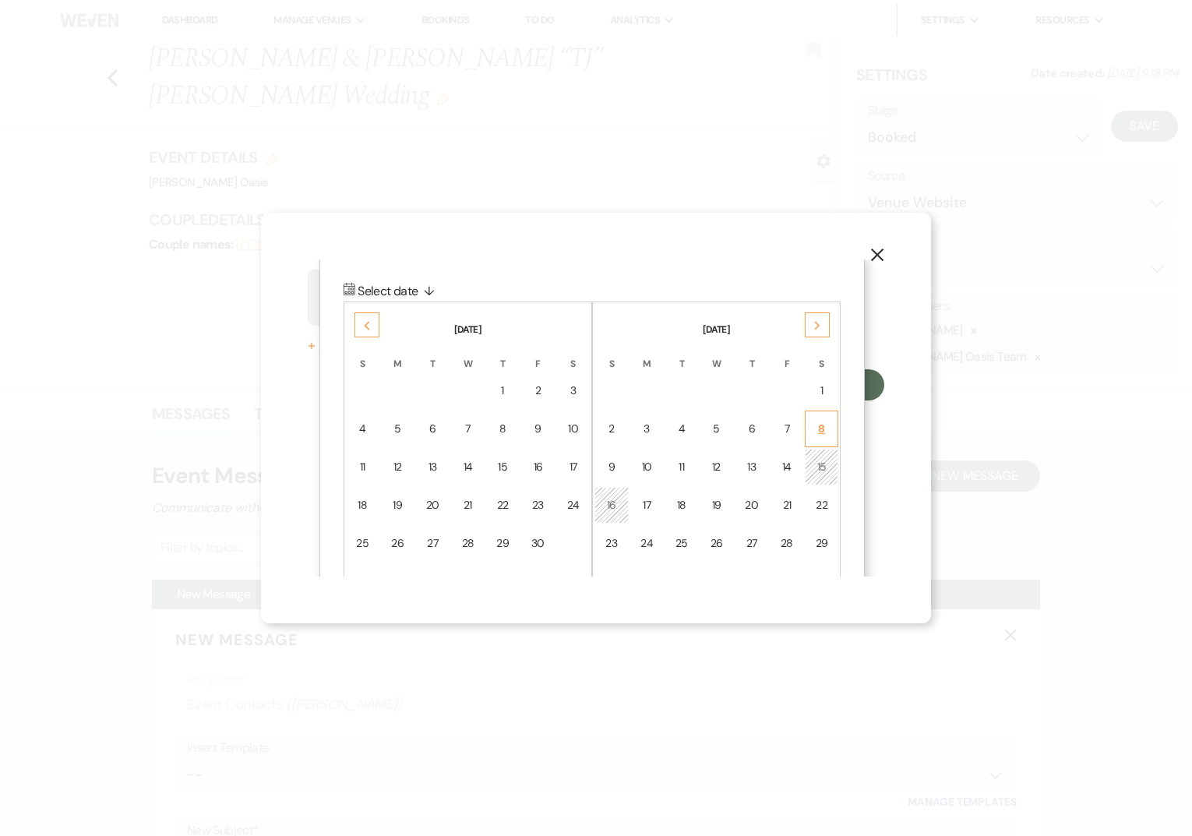
click at [812, 425] on td "8" at bounding box center [821, 429] width 33 height 37
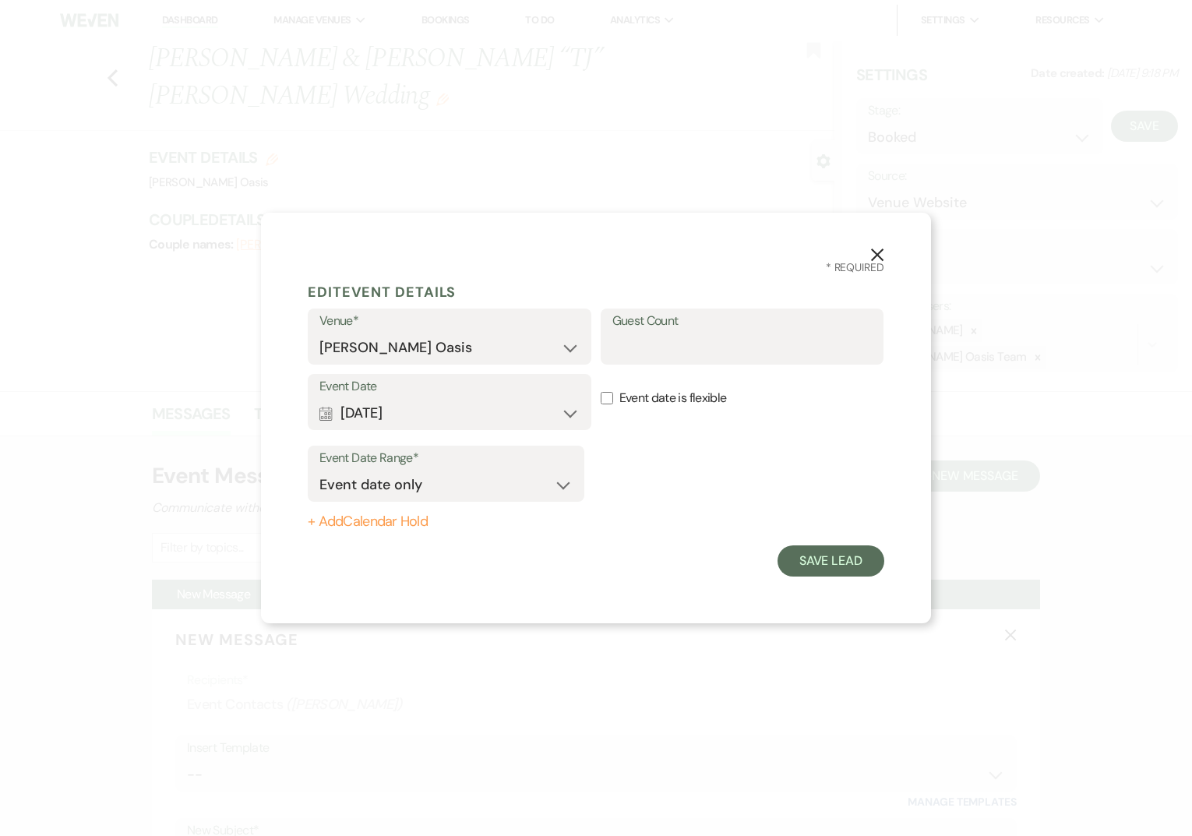
scroll to position [0, 0]
click at [852, 569] on button "Save Lead" at bounding box center [830, 560] width 107 height 31
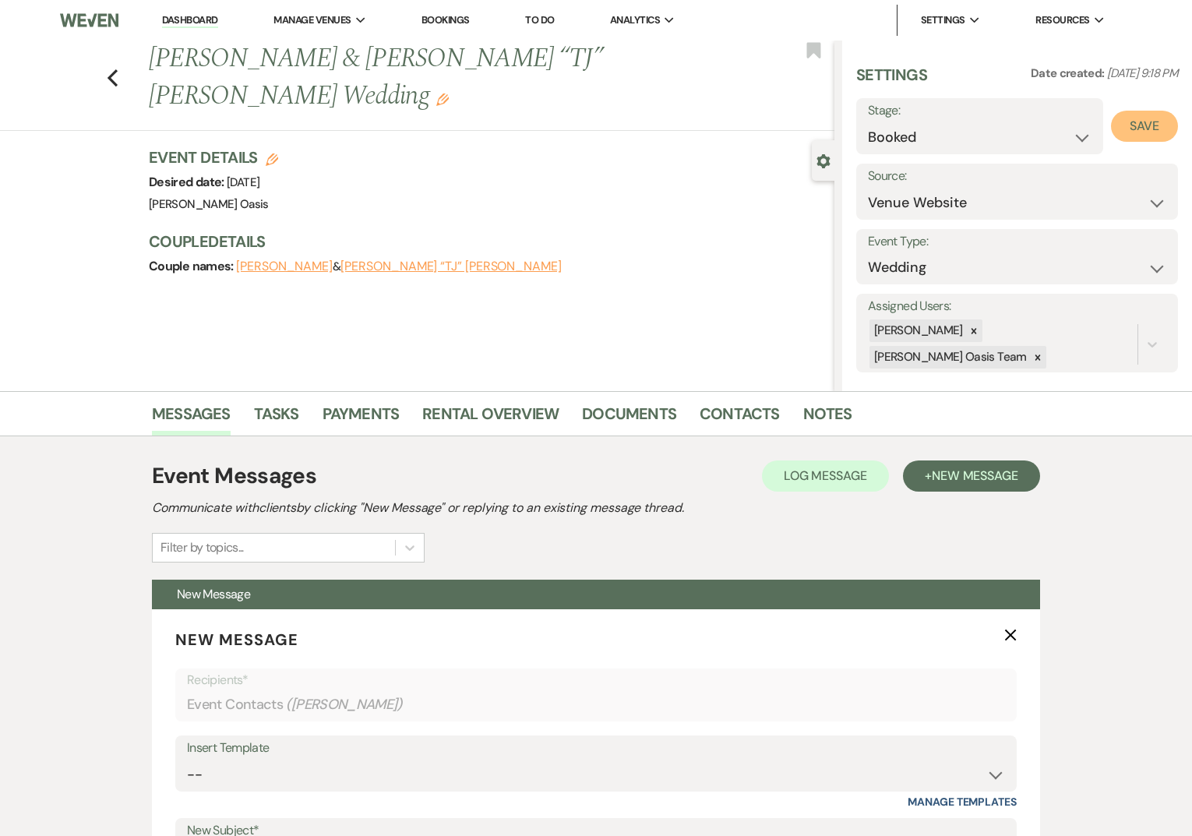
click at [1137, 118] on button "Save" at bounding box center [1144, 126] width 67 height 31
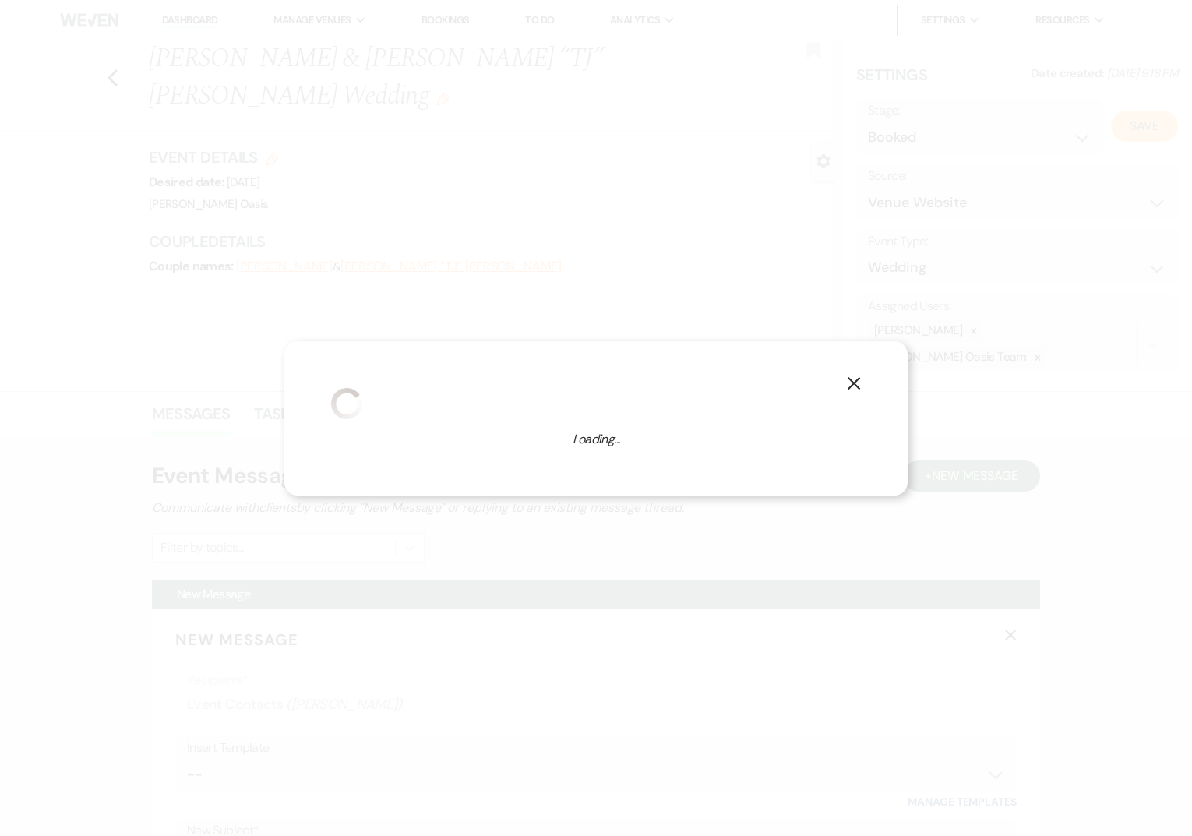
select select "1"
select select "615"
select select "false"
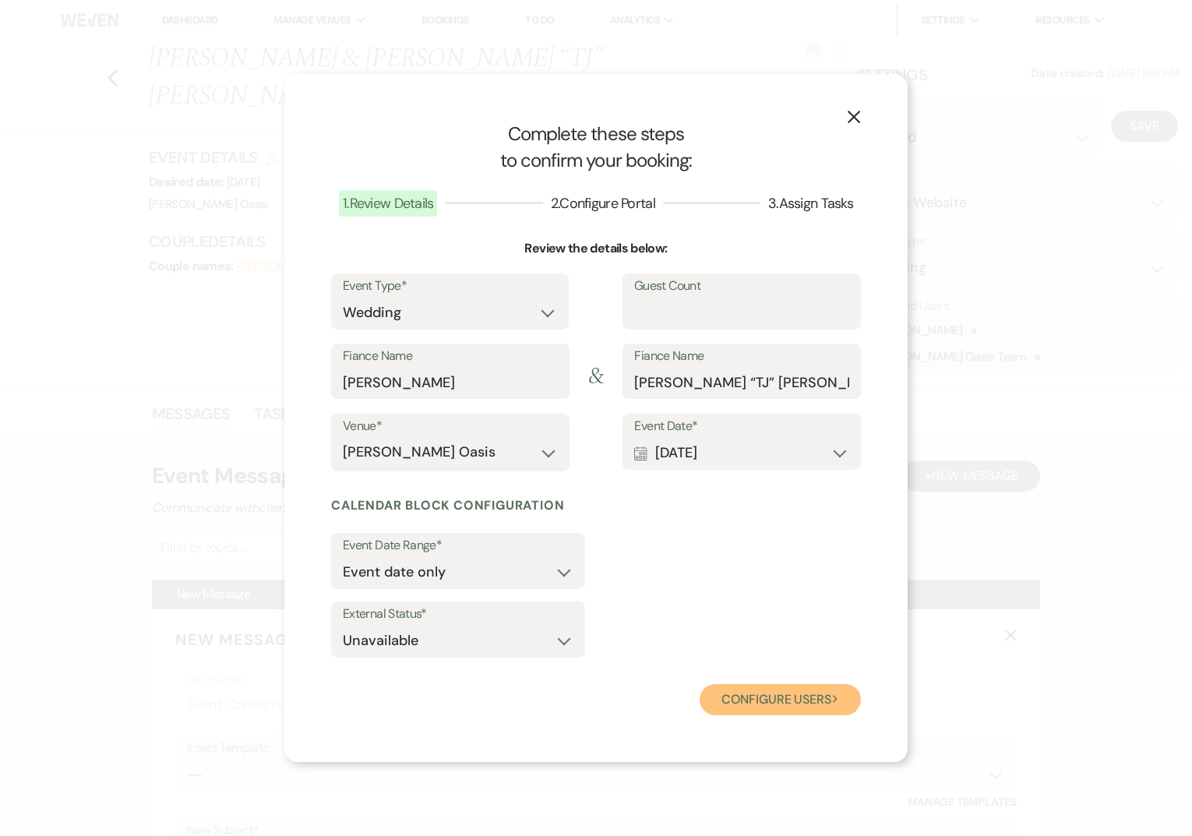
click at [783, 697] on button "Configure users Next" at bounding box center [780, 699] width 161 height 31
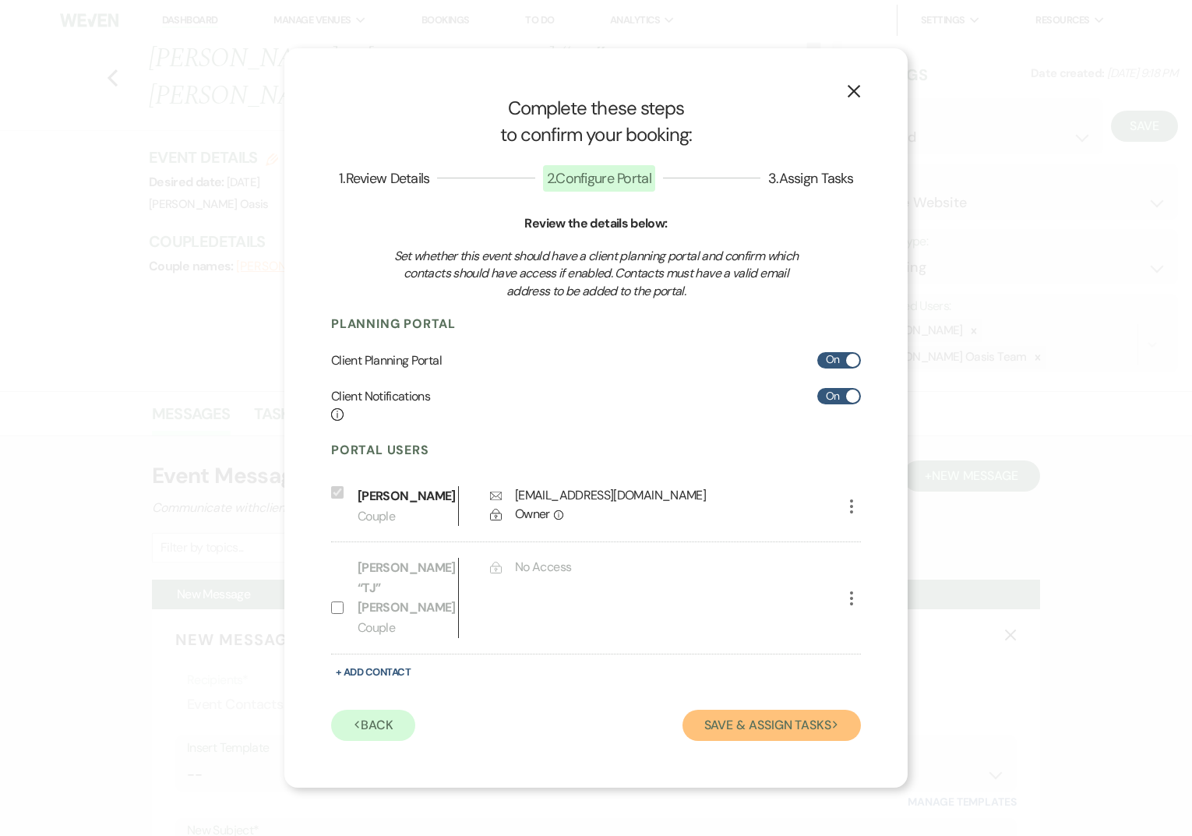
click at [790, 719] on button "Save & Assign Tasks Next" at bounding box center [771, 725] width 178 height 31
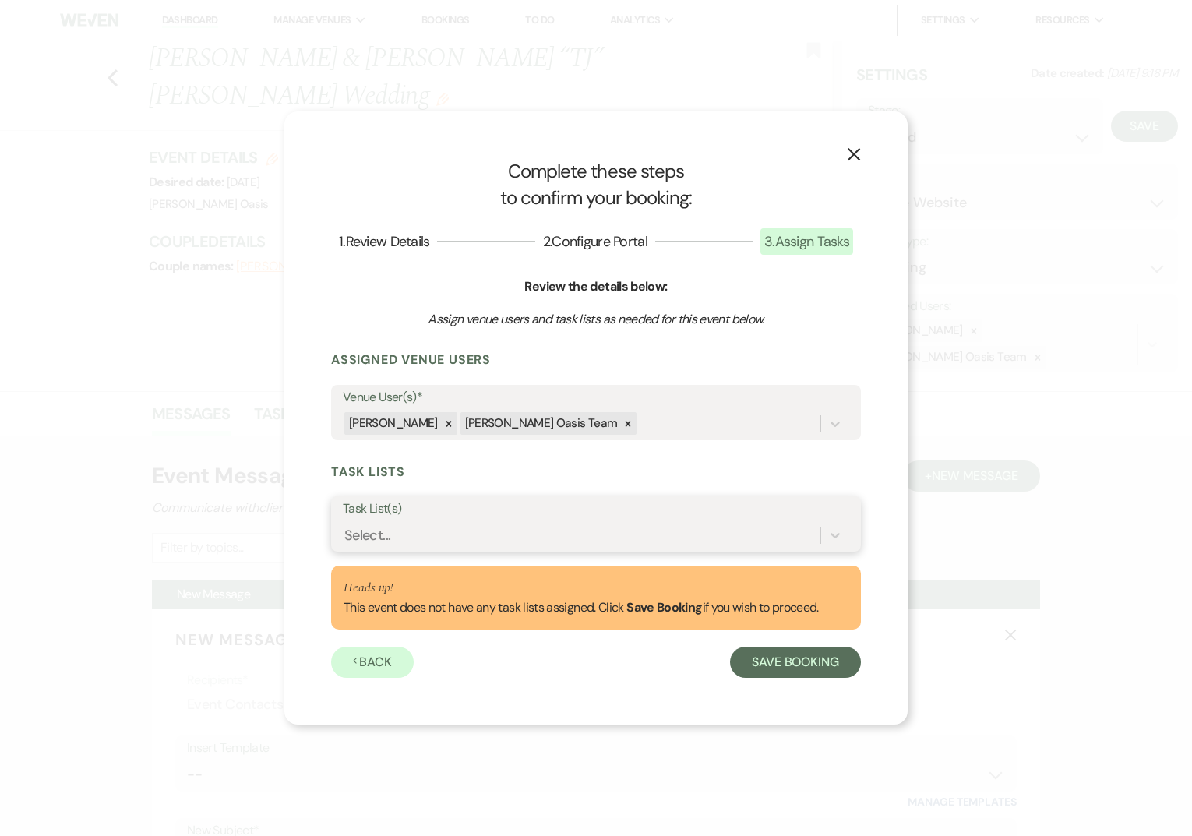
click at [715, 531] on div "Select..." at bounding box center [582, 534] width 478 height 27
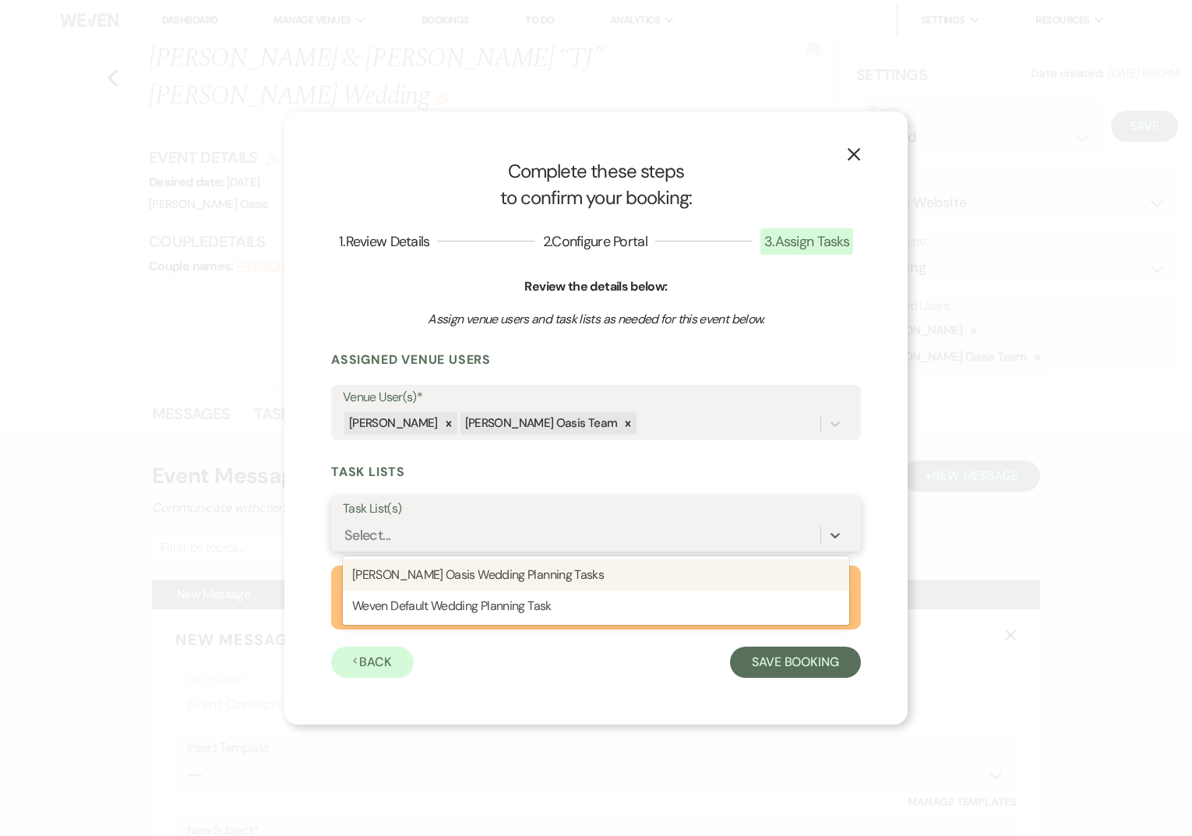
click at [683, 579] on div "[PERSON_NAME] Oasis Wedding Planning Tasks" at bounding box center [596, 574] width 506 height 31
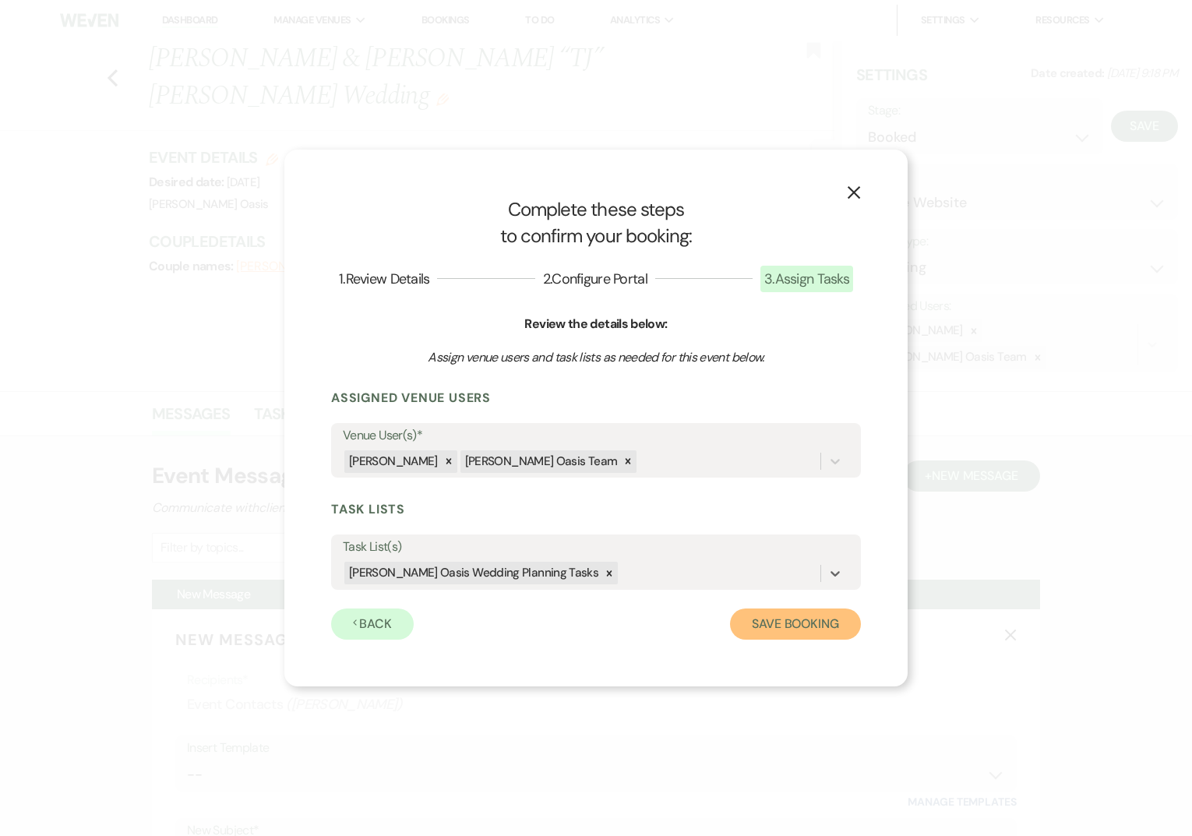
click at [794, 612] on button "Save Booking" at bounding box center [795, 623] width 131 height 31
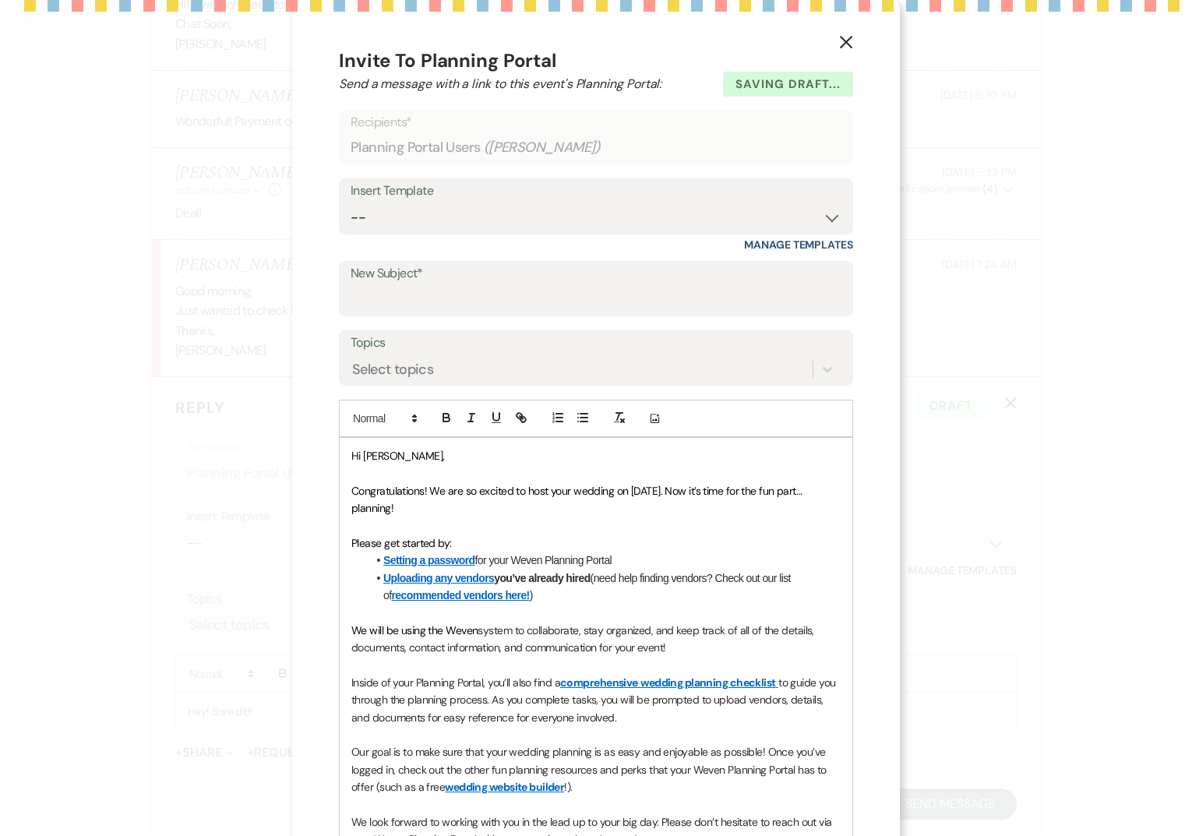
scroll to position [2035, 0]
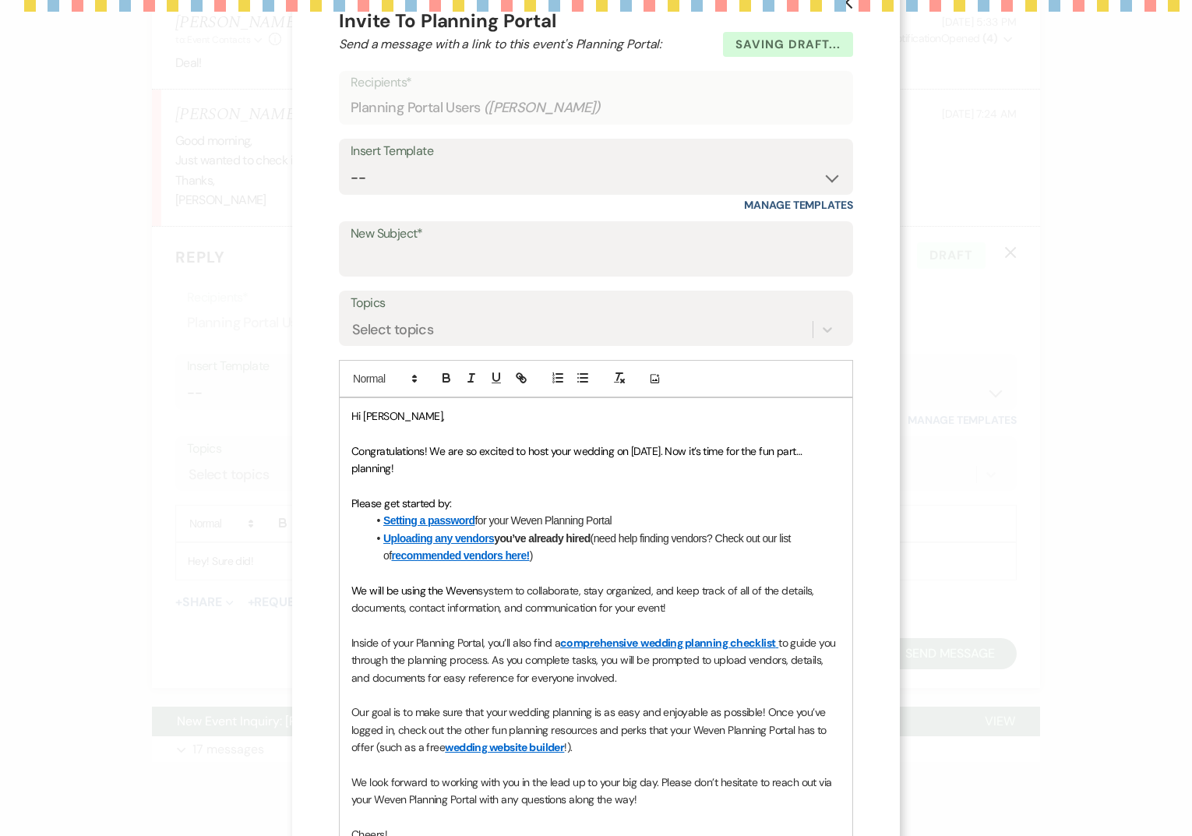
click at [527, 219] on form "Saving draft... Recipients* Planning Portal Users ( [PERSON_NAME] ) Insert Temp…" at bounding box center [596, 511] width 514 height 881
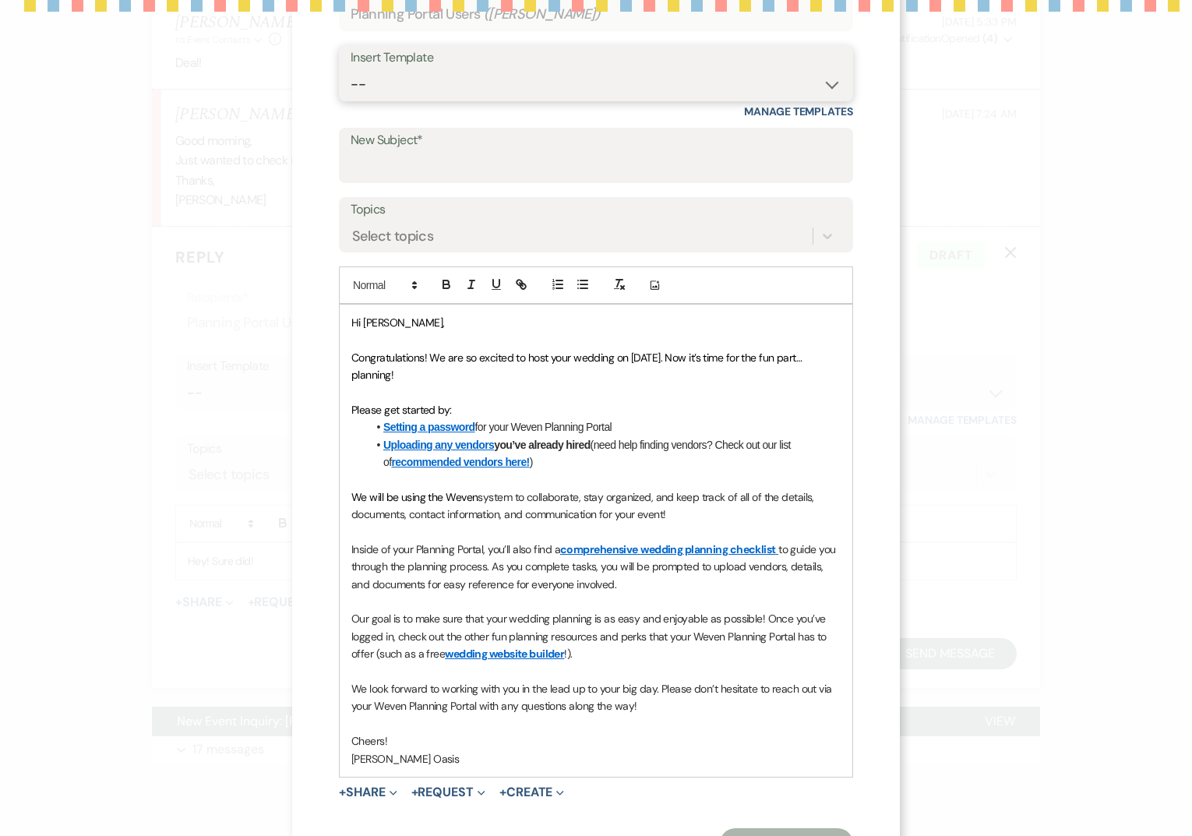
click at [497, 76] on select "-- WELCOME Weven Planning Portal Introduction Send With Contract Restroom Trail…" at bounding box center [596, 84] width 491 height 30
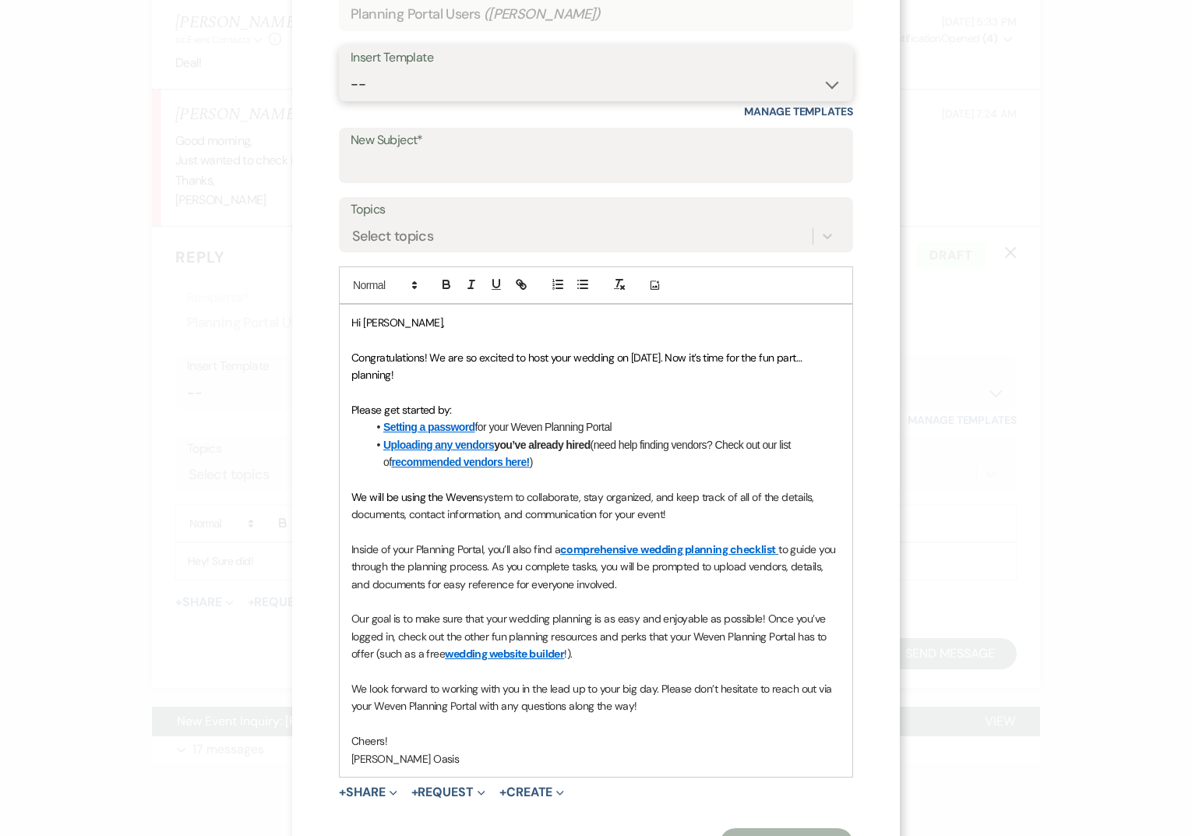
select select "991"
type input "Welcome to Weven!"
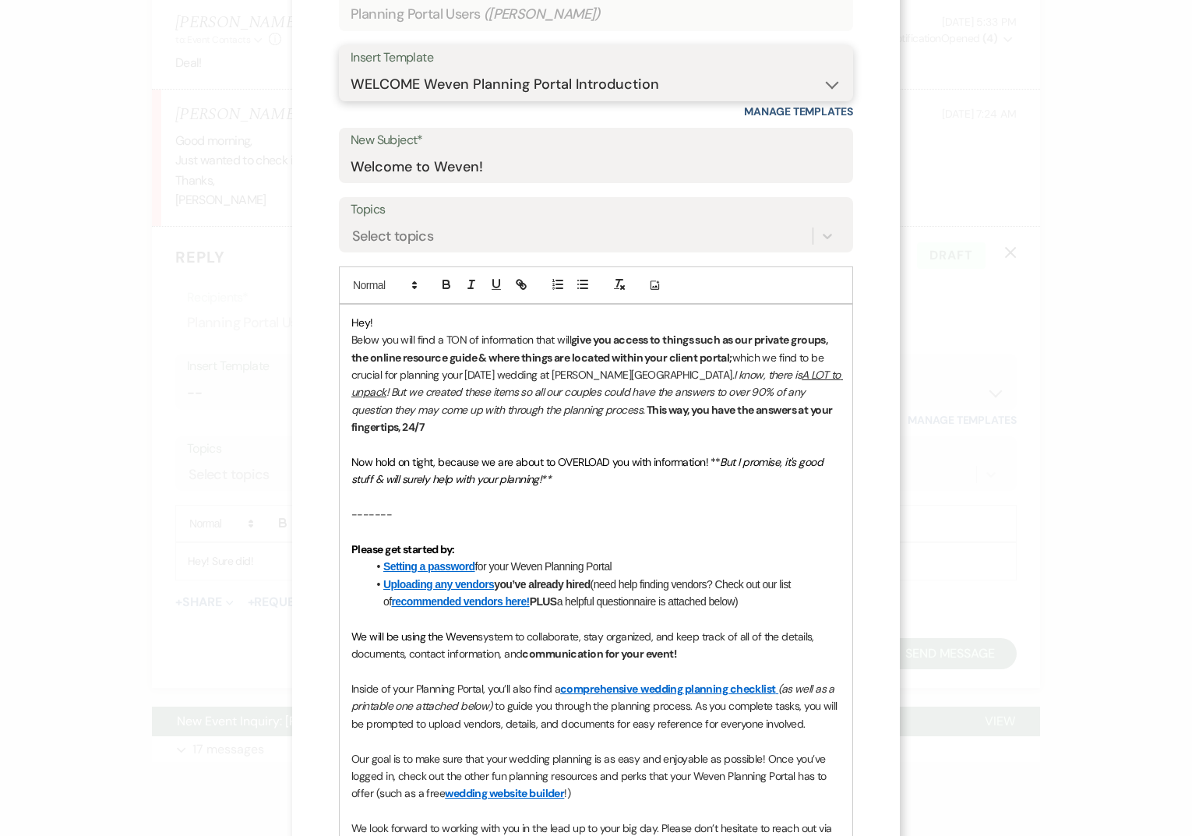
scroll to position [308, 0]
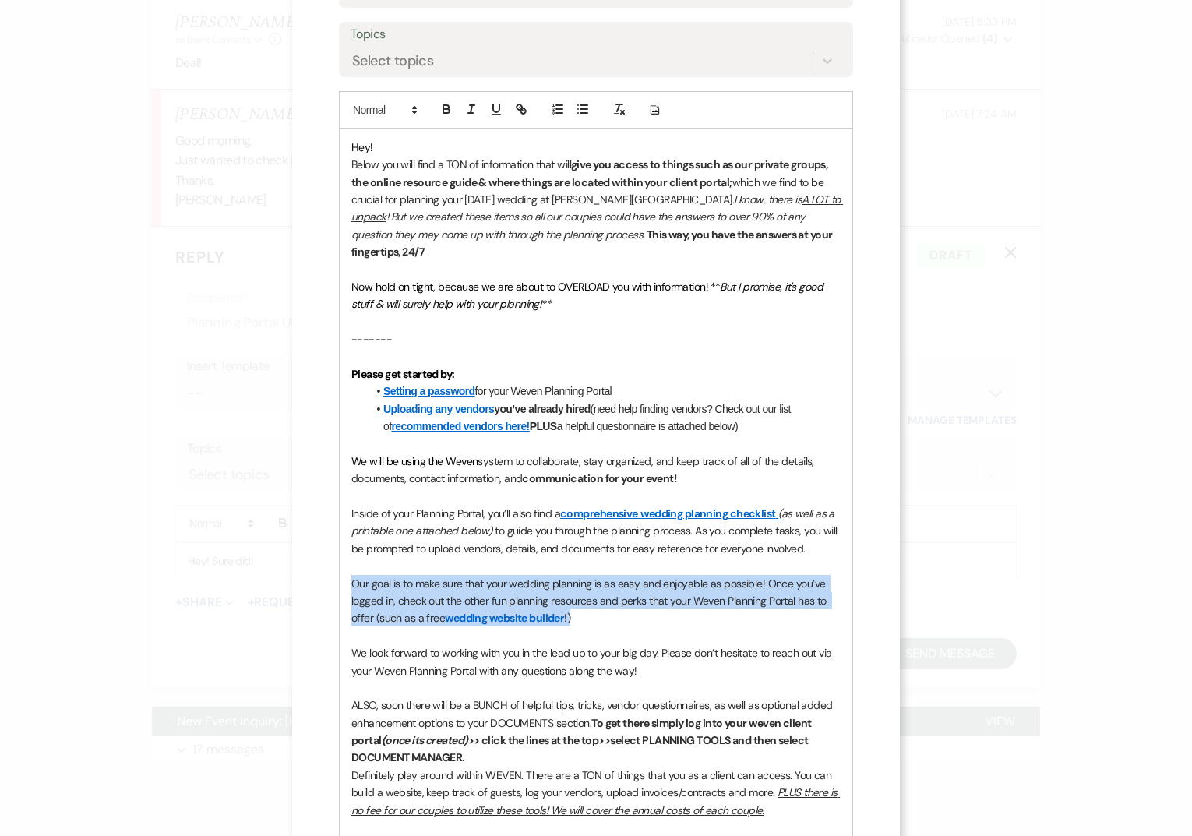
drag, startPoint x: 597, startPoint y: 604, endPoint x: 342, endPoint y: 559, distance: 259.6
click at [342, 559] on div "Hey! Below you will find a TON of information that will give you access to thin…" at bounding box center [596, 809] width 513 height 1361
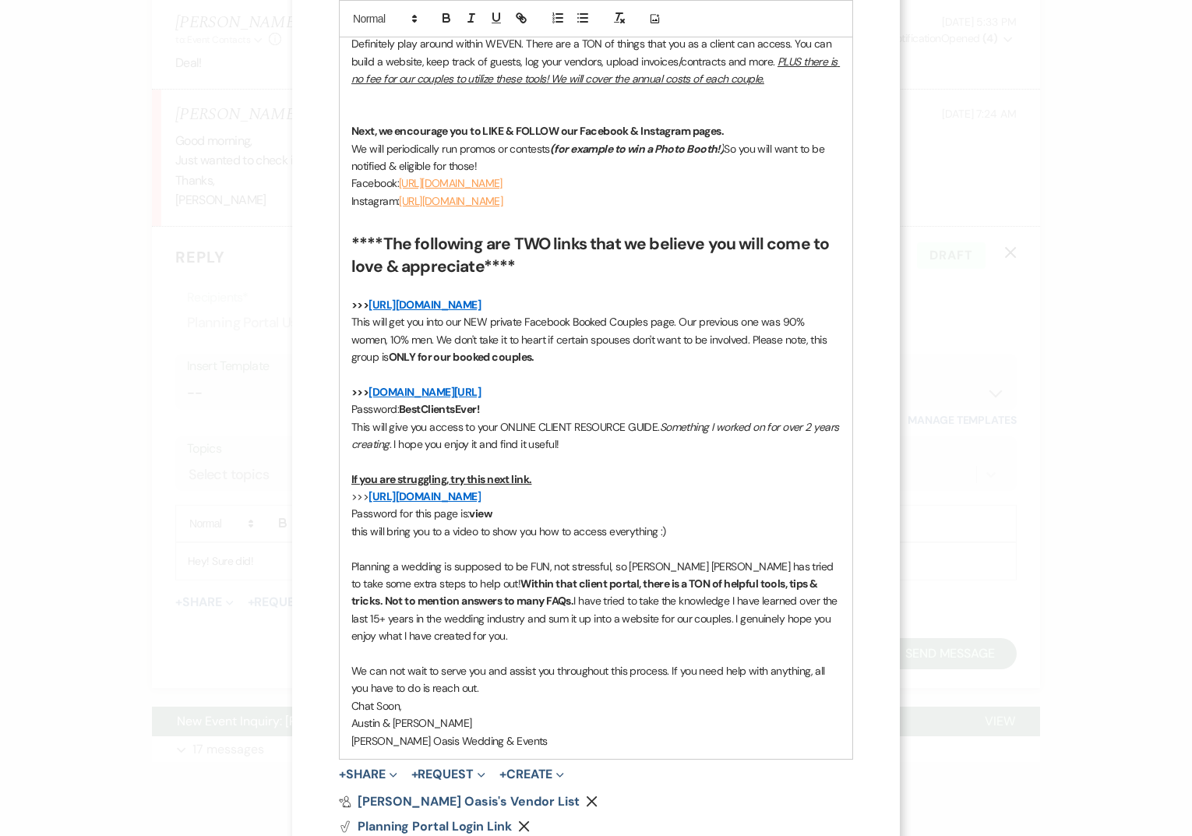
scroll to position [1154, 0]
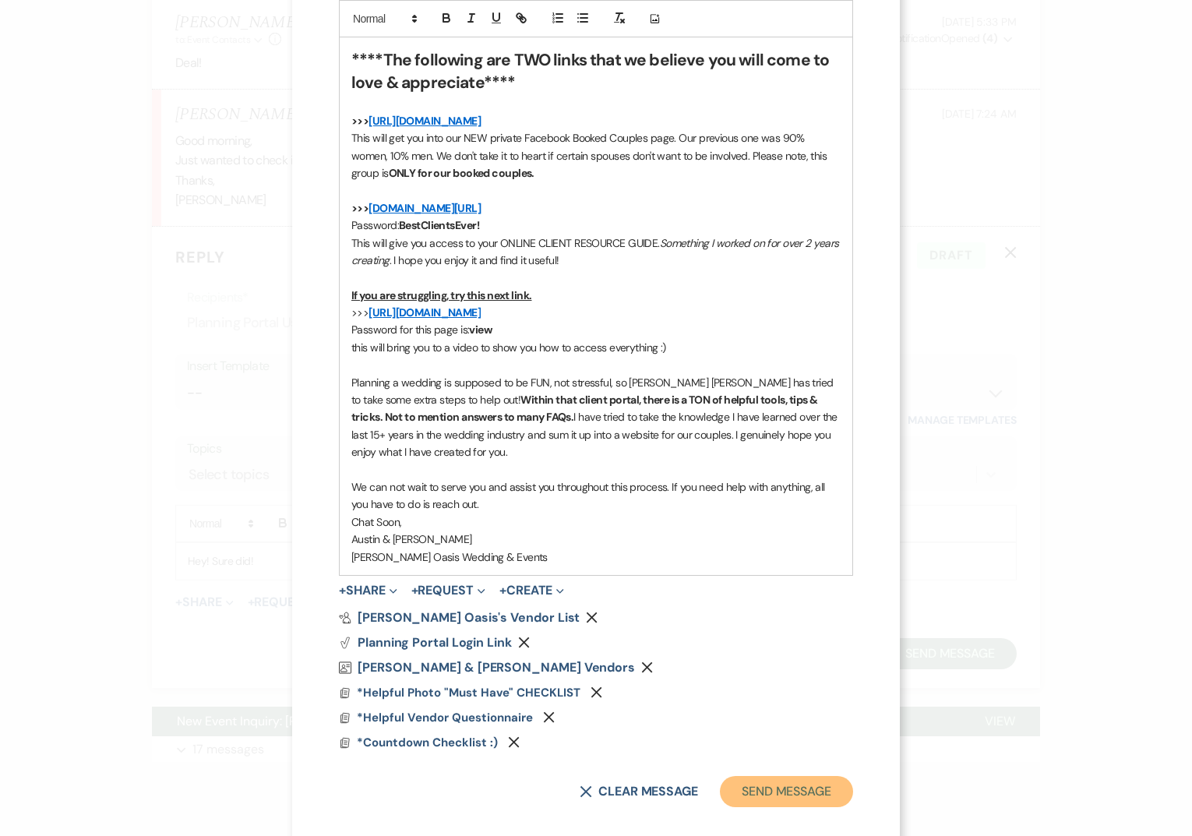
click at [769, 781] on button "Send Message" at bounding box center [786, 791] width 133 height 31
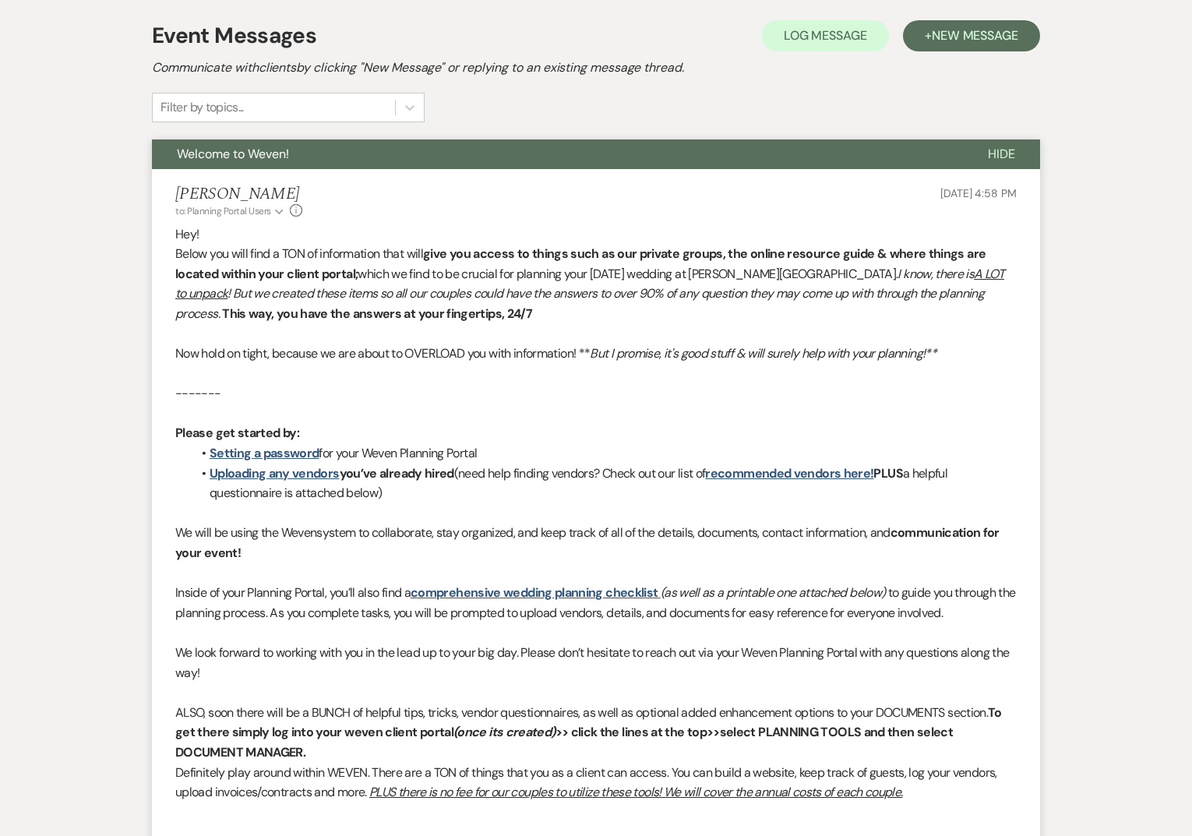
scroll to position [0, 0]
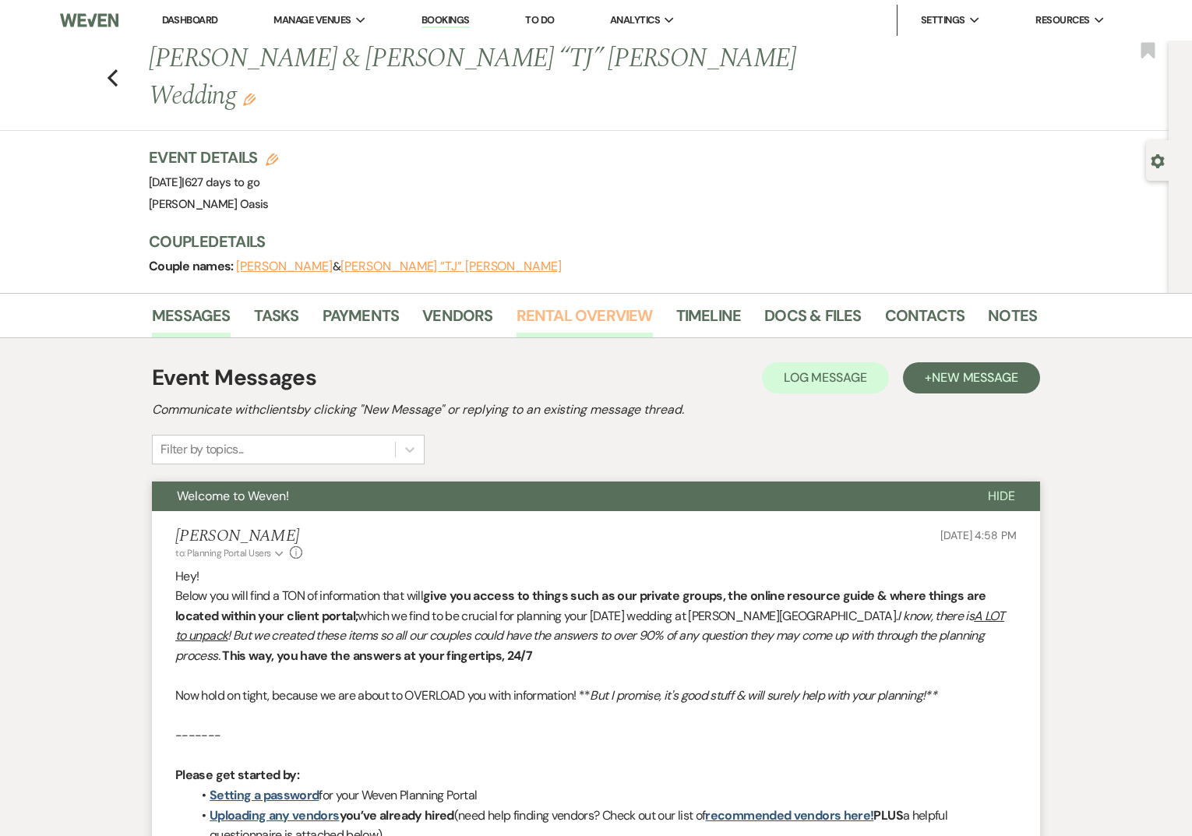
click at [581, 303] on link "Rental Overview" at bounding box center [584, 320] width 136 height 34
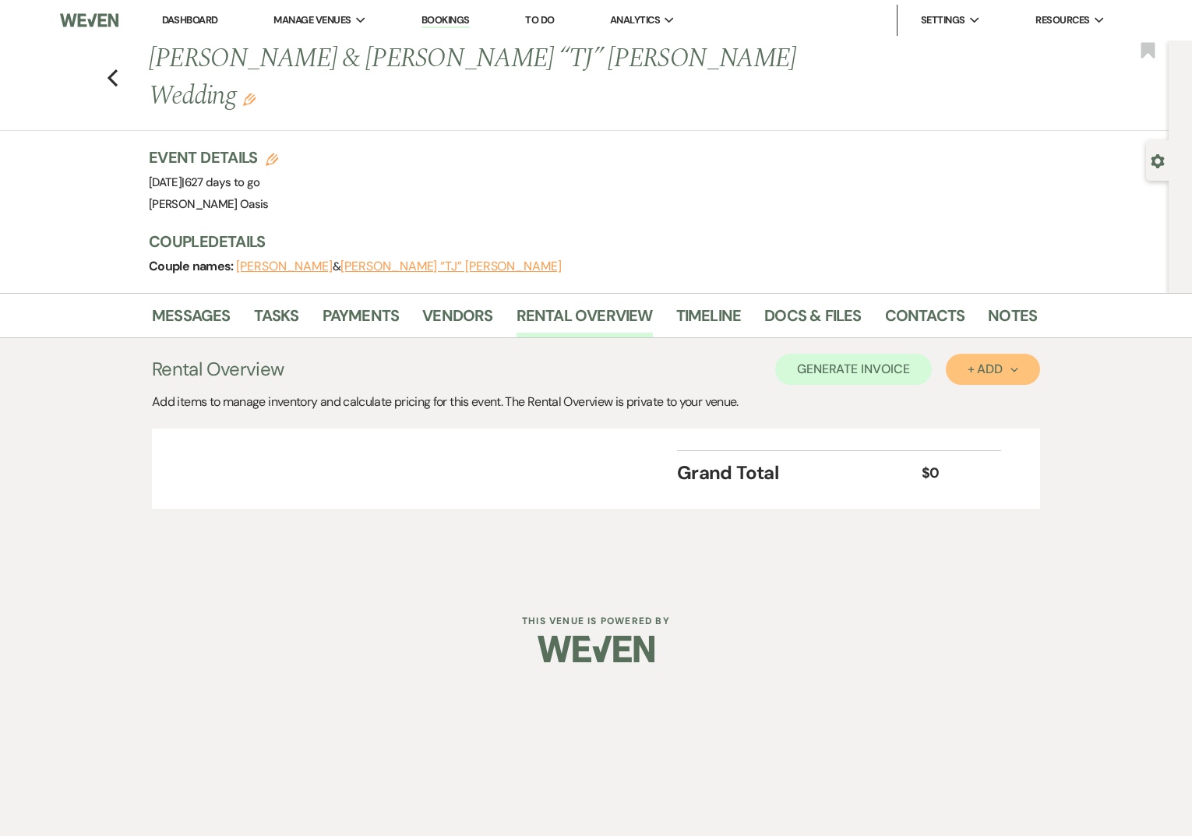
click at [978, 363] on div "+ Add Next" at bounding box center [993, 369] width 51 height 12
click at [965, 417] on button "Category" at bounding box center [987, 429] width 82 height 24
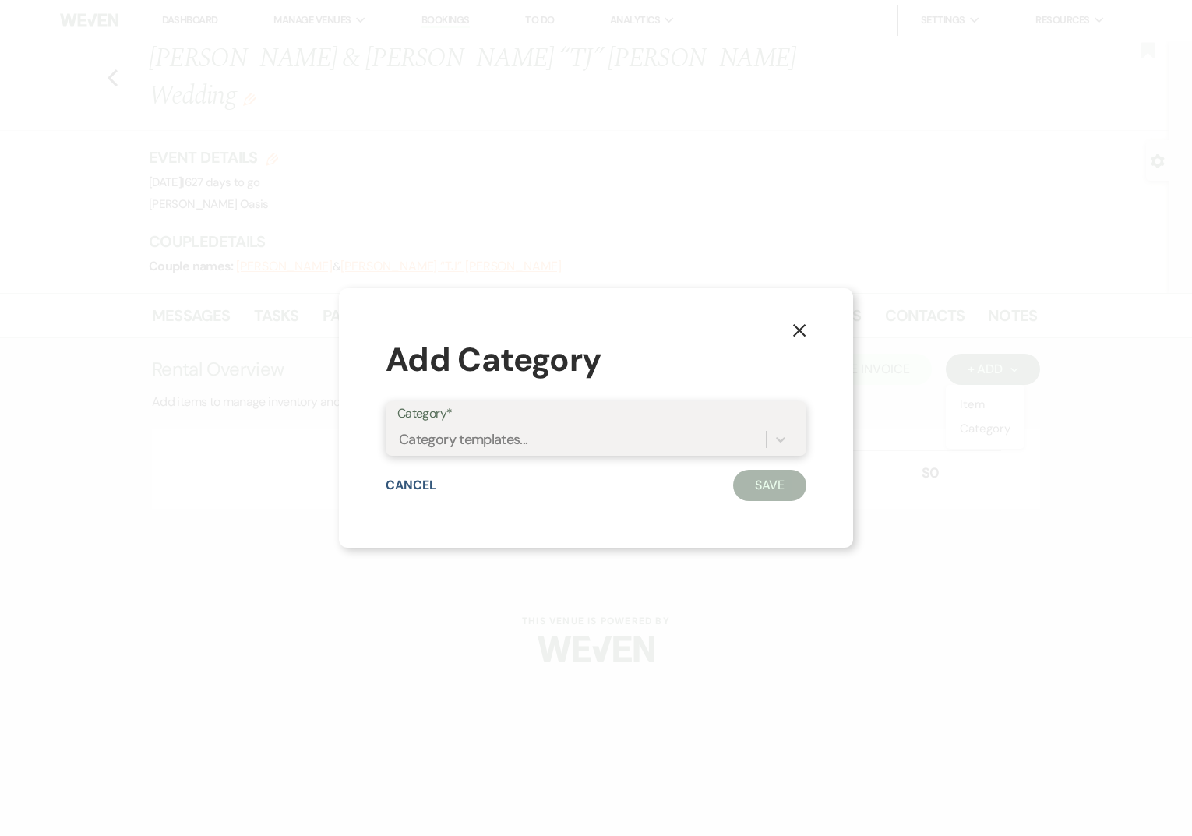
click at [516, 435] on div "Category templates..." at bounding box center [463, 439] width 129 height 21
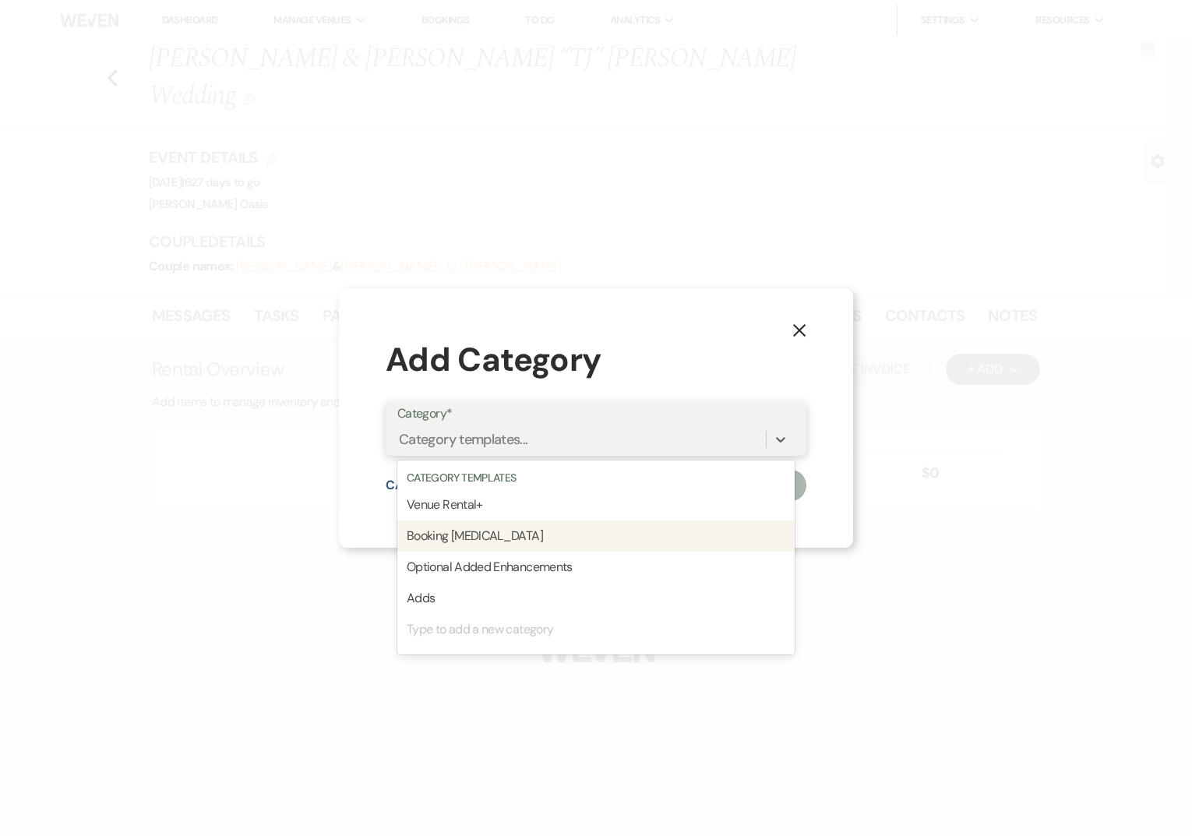
click at [500, 539] on div "Booking [MEDICAL_DATA]" at bounding box center [595, 535] width 397 height 31
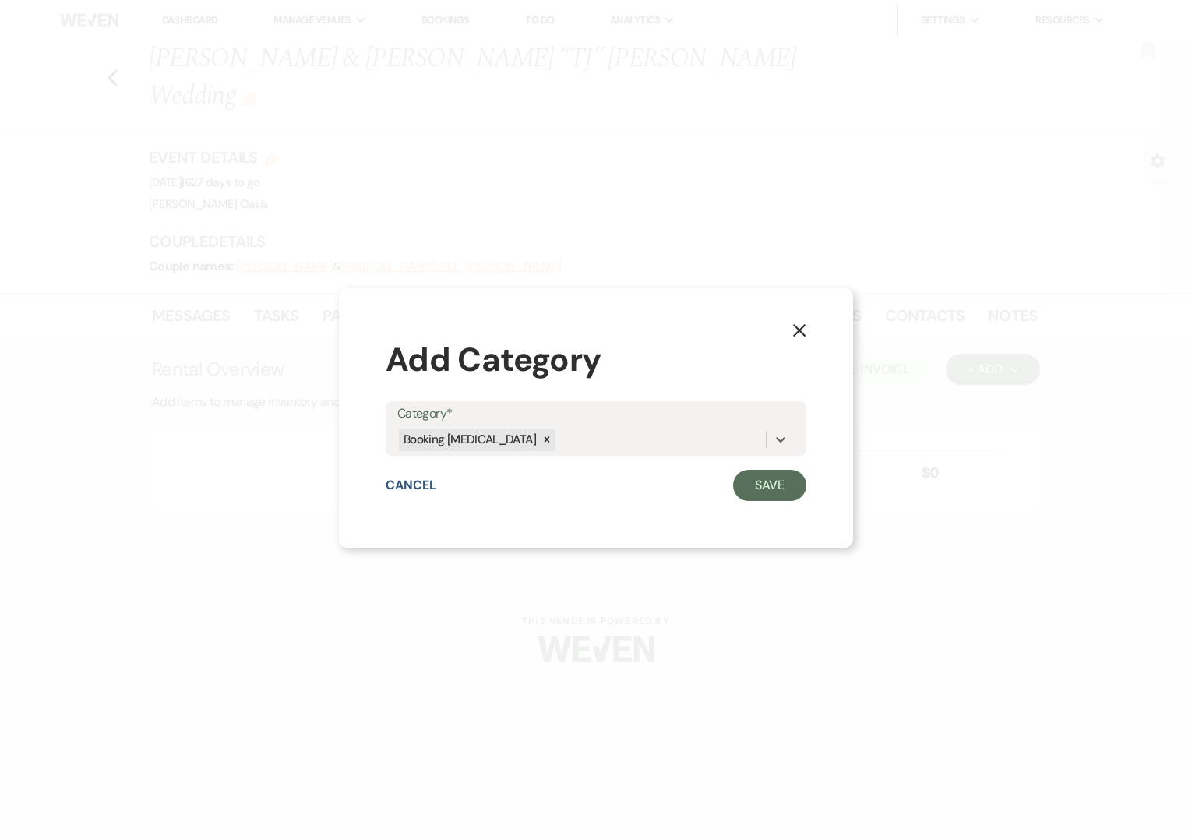
click at [822, 467] on div "X Add Category Category* option Booking [MEDICAL_DATA], selected. 0 results ava…" at bounding box center [596, 418] width 514 height 260
click at [801, 478] on button "Save" at bounding box center [769, 485] width 73 height 31
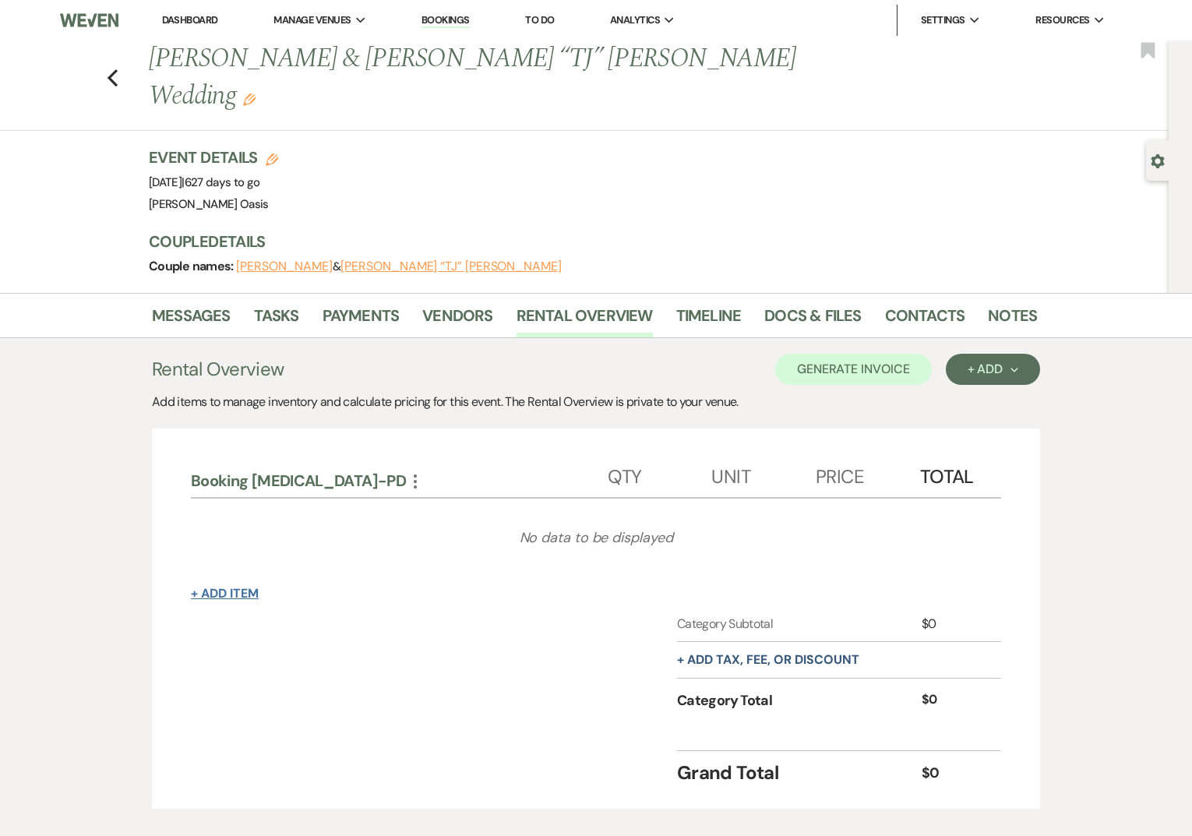
click at [245, 587] on button "+ Add Item" at bounding box center [225, 593] width 68 height 12
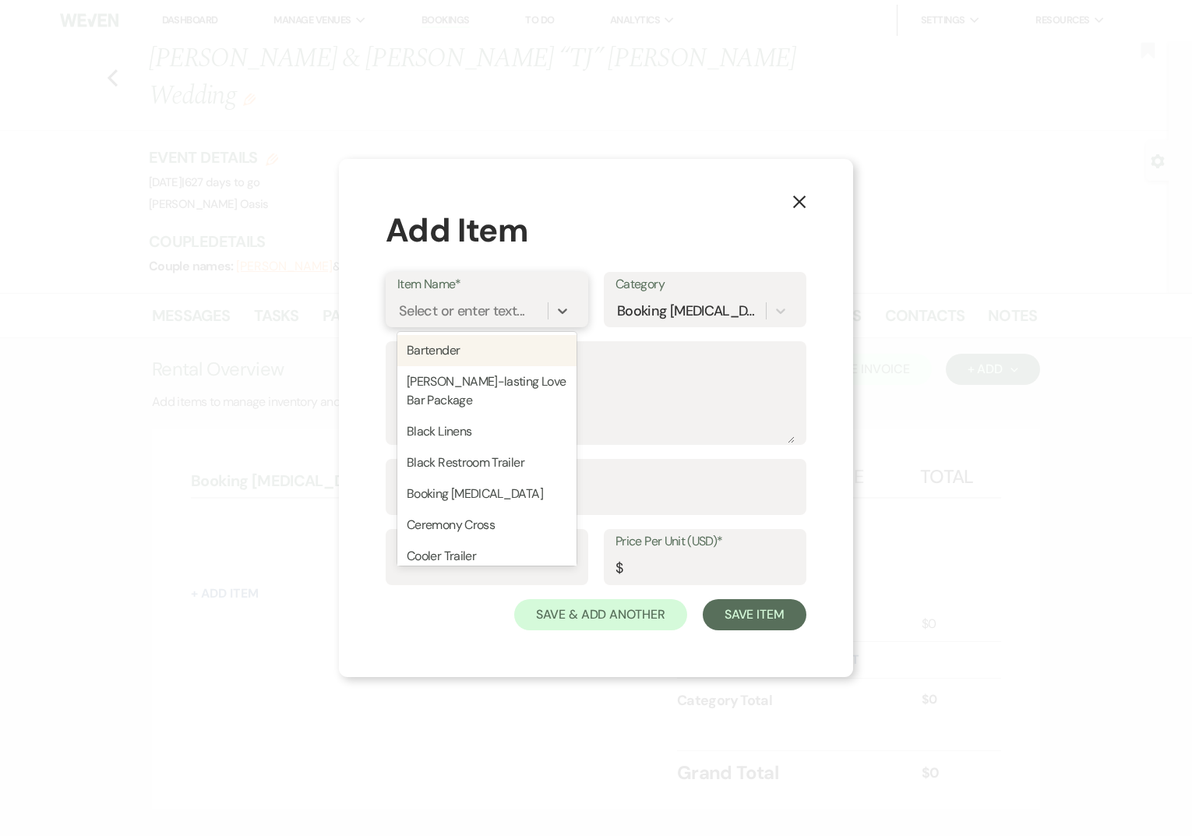
click at [424, 319] on div "Select or enter text..." at bounding box center [461, 311] width 125 height 21
type input "sa"
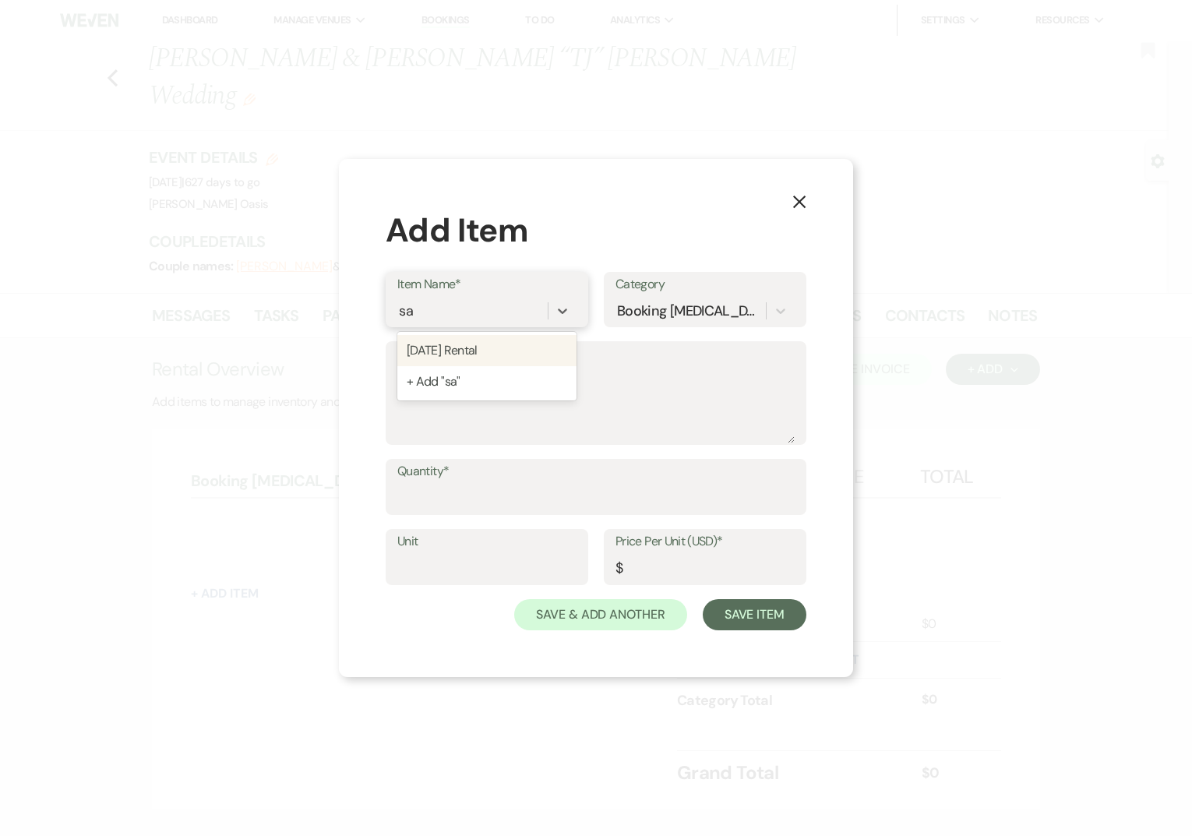
click at [425, 349] on div "[DATE] Rental" at bounding box center [486, 350] width 179 height 31
type textarea "(1) Day DIY"
type input "1"
drag, startPoint x: 662, startPoint y: 572, endPoint x: 589, endPoint y: 566, distance: 73.4
click at [589, 569] on div "Unit 1 Price Per Unit (USD)* $ 0" at bounding box center [596, 564] width 421 height 70
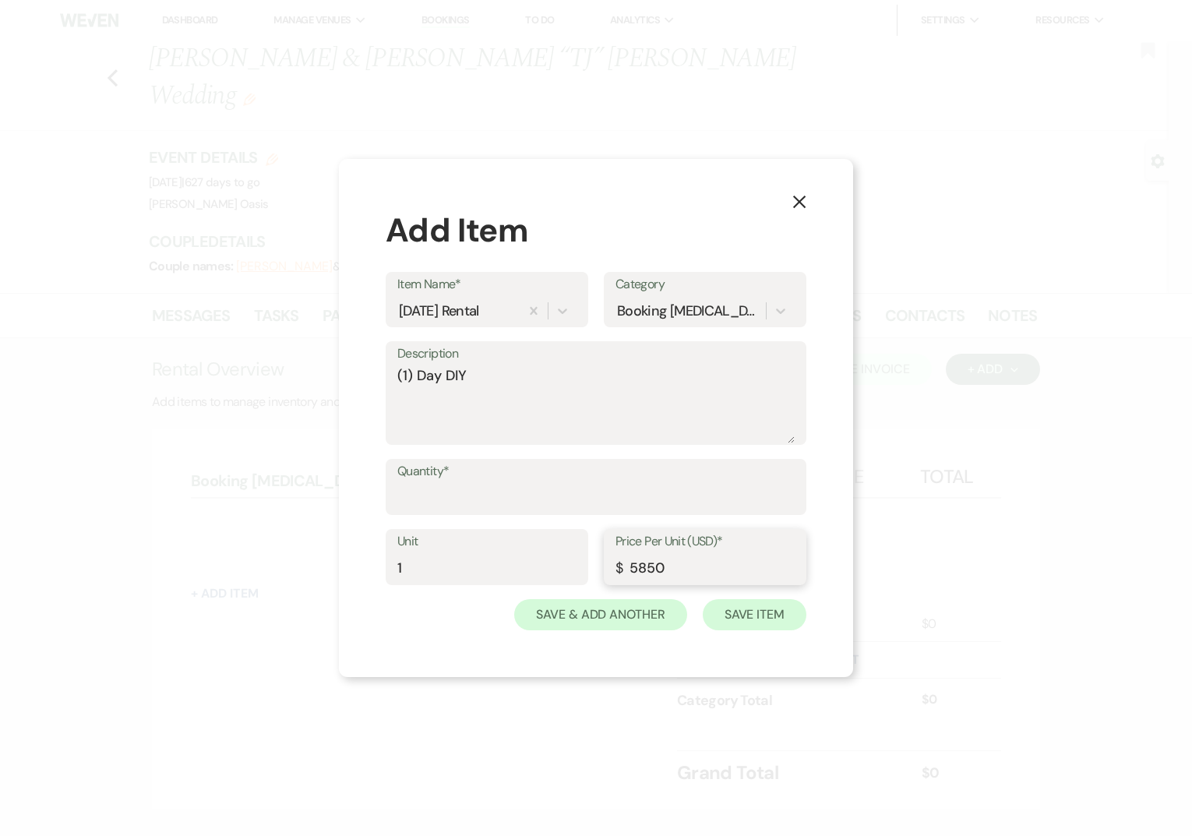
type input "5850"
click at [761, 626] on button "Save Item" at bounding box center [755, 614] width 104 height 31
click at [587, 509] on input "Quantity*" at bounding box center [596, 498] width 396 height 30
type input "1"
click at [720, 600] on button "Save Item" at bounding box center [755, 614] width 104 height 31
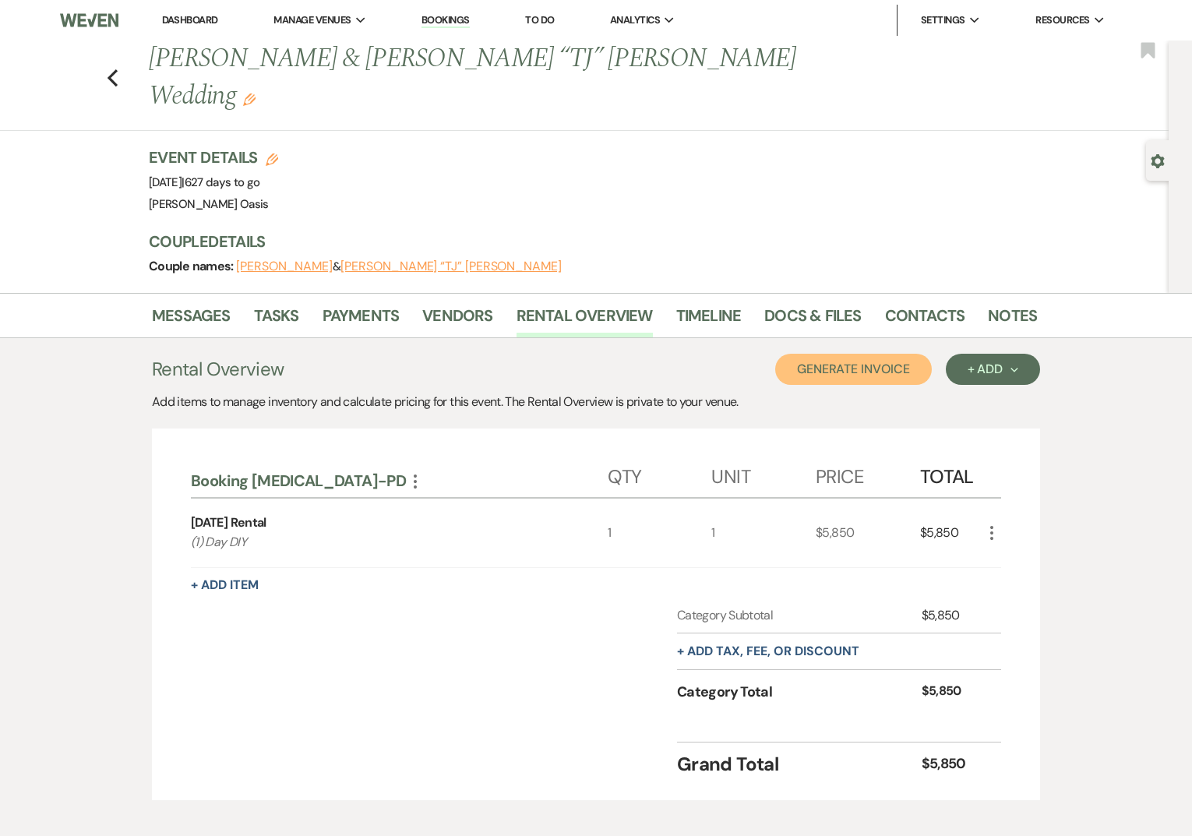
click at [865, 354] on button "Generate Invoice" at bounding box center [853, 369] width 157 height 31
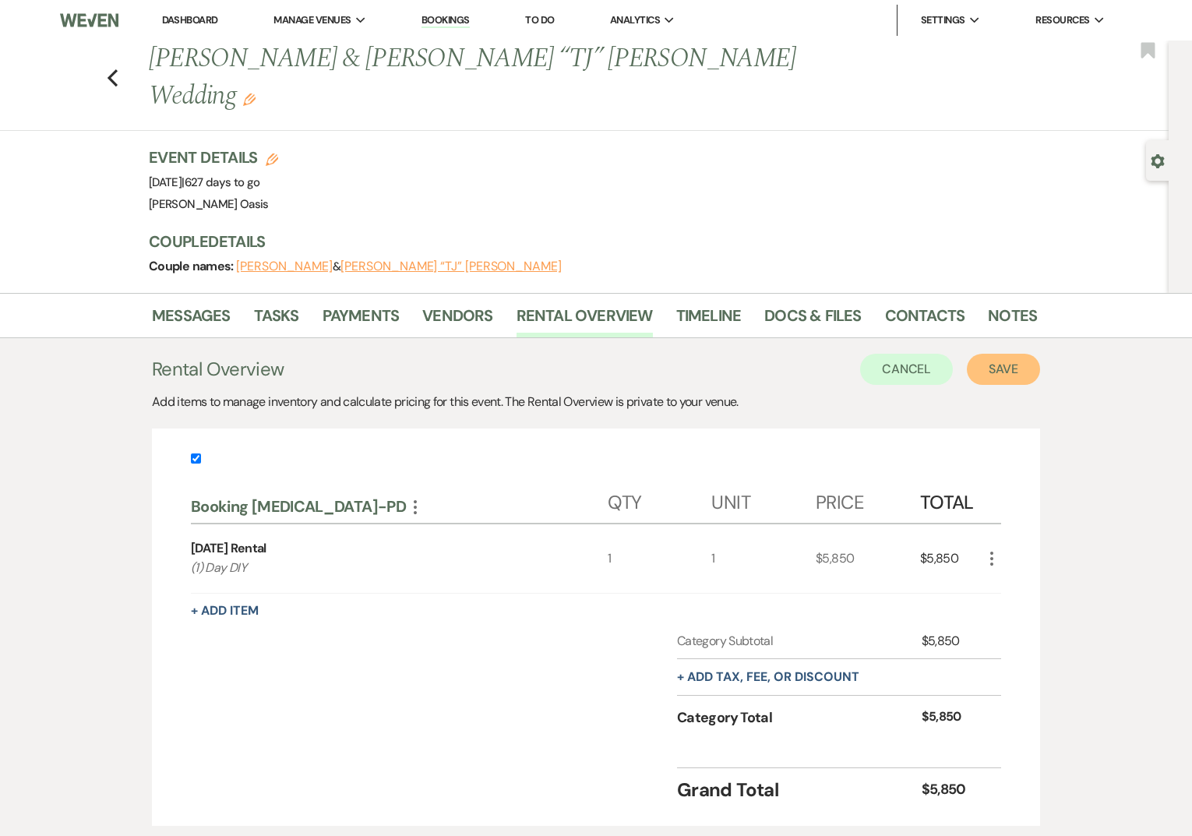
click at [996, 354] on button "Save" at bounding box center [1003, 369] width 73 height 31
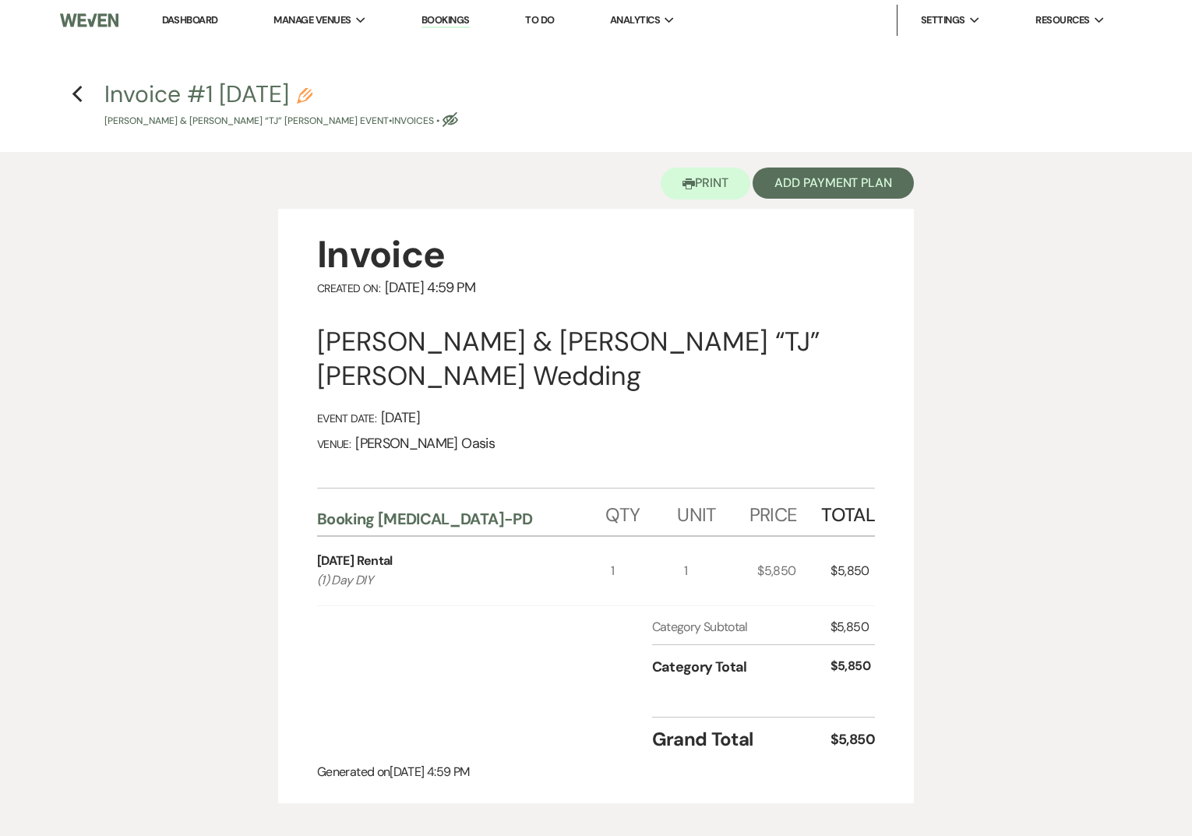
click at [312, 90] on icon "Pencil" at bounding box center [305, 96] width 16 height 16
select select "22"
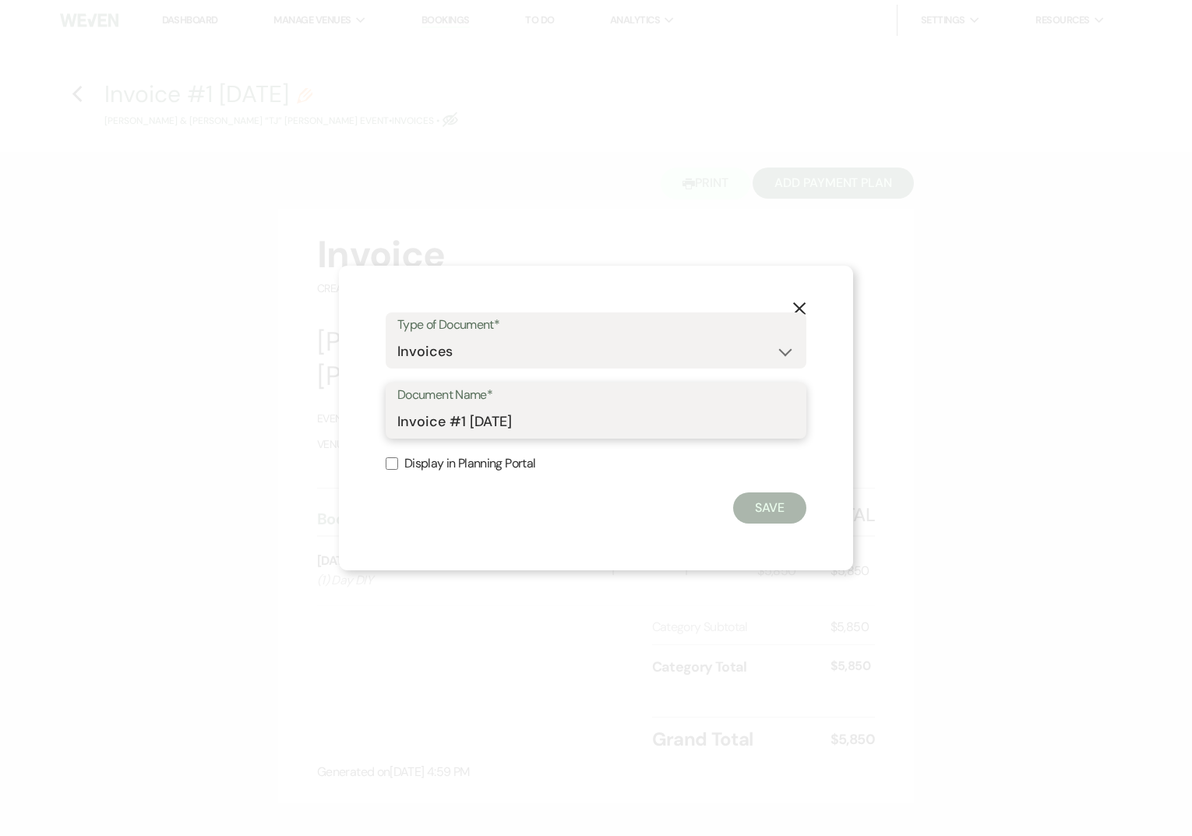
drag, startPoint x: 545, startPoint y: 418, endPoint x: 163, endPoint y: 407, distance: 382.6
click at [163, 407] on div "X Type of Document* Special Event Insurance Vendor Certificate of Insurance Con…" at bounding box center [596, 418] width 1192 height 836
type input "Booking [MEDICAL_DATA]-pd"
click at [781, 509] on button "Save" at bounding box center [769, 507] width 73 height 31
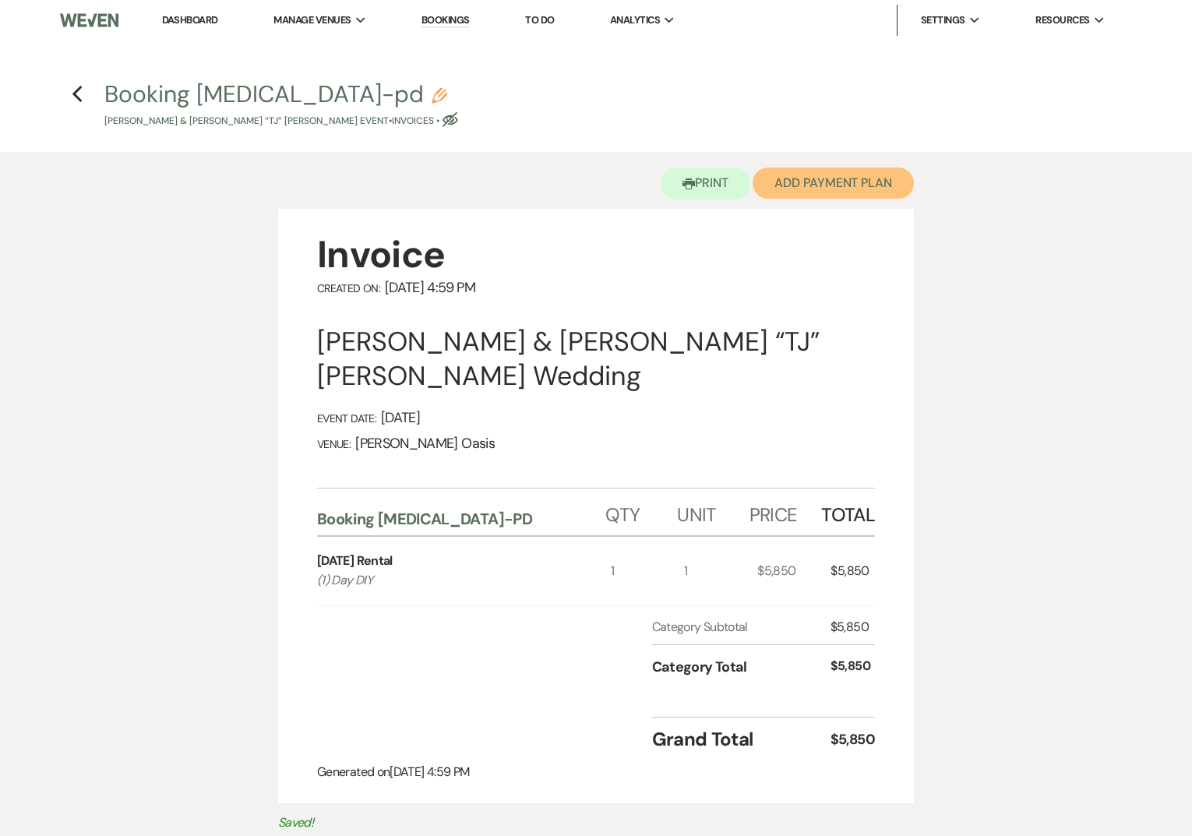
click at [825, 188] on button "Add Payment Plan" at bounding box center [833, 182] width 161 height 31
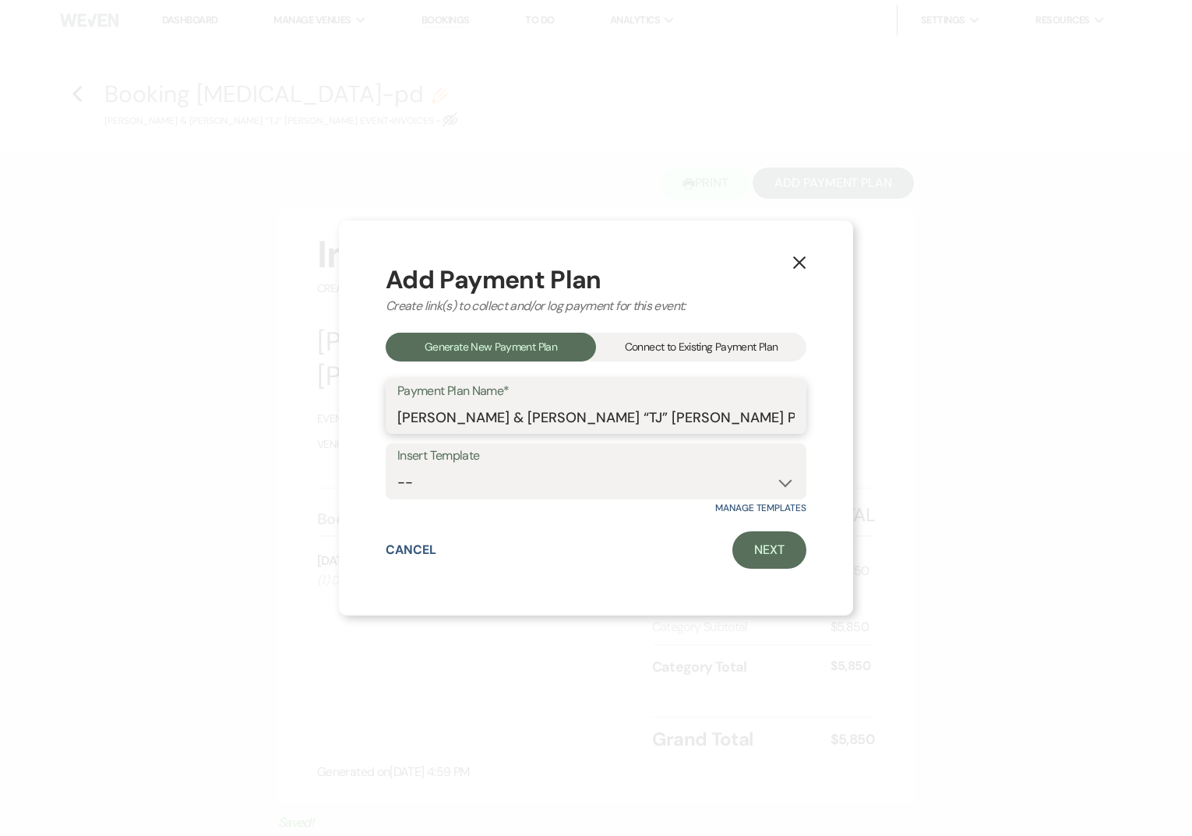
click at [759, 419] on input "[PERSON_NAME] & [PERSON_NAME] “TJ” [PERSON_NAME] Payment Plan #1" at bounding box center [595, 417] width 397 height 30
type input "Booking [MEDICAL_DATA]"
click at [489, 481] on select "-- Booking [MEDICAL_DATA] Venue Rental+" at bounding box center [595, 482] width 397 height 30
select select "124"
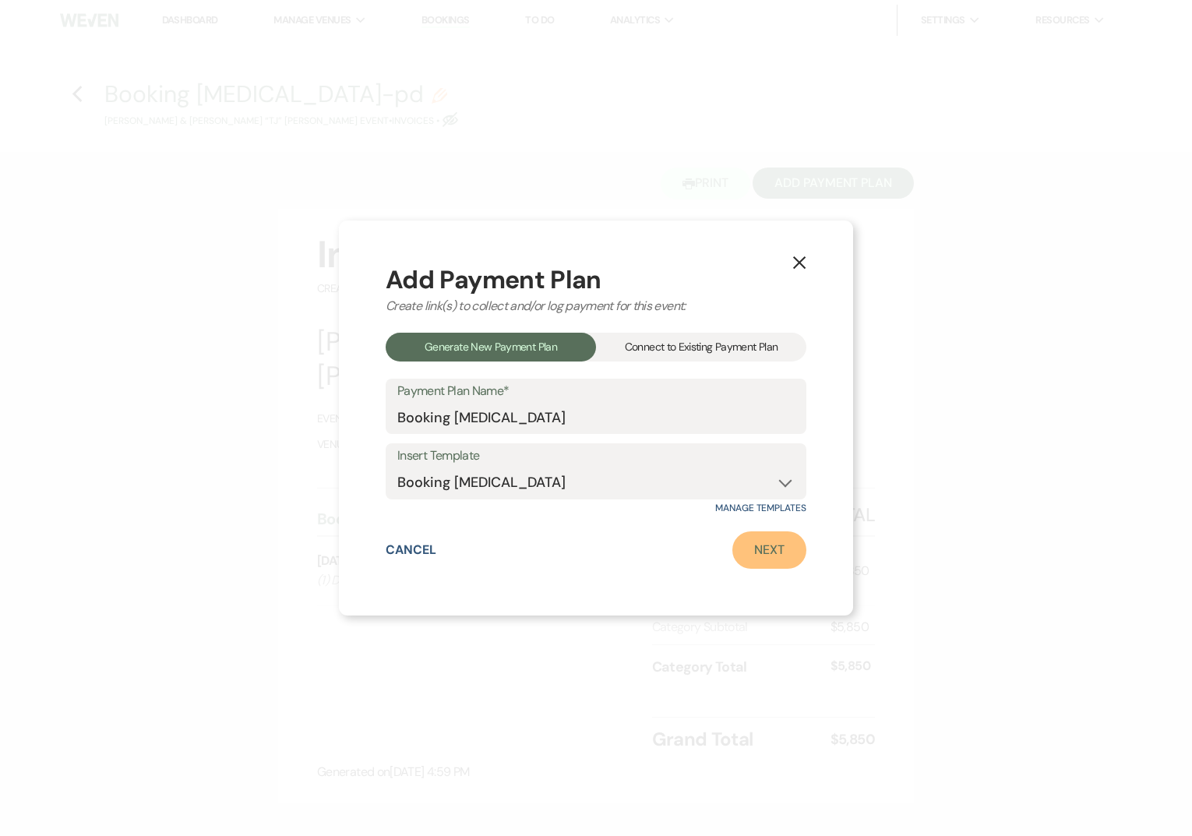
click at [754, 537] on link "Next" at bounding box center [769, 549] width 74 height 37
select select "27571"
select select "2"
select select "percentage"
select select "true"
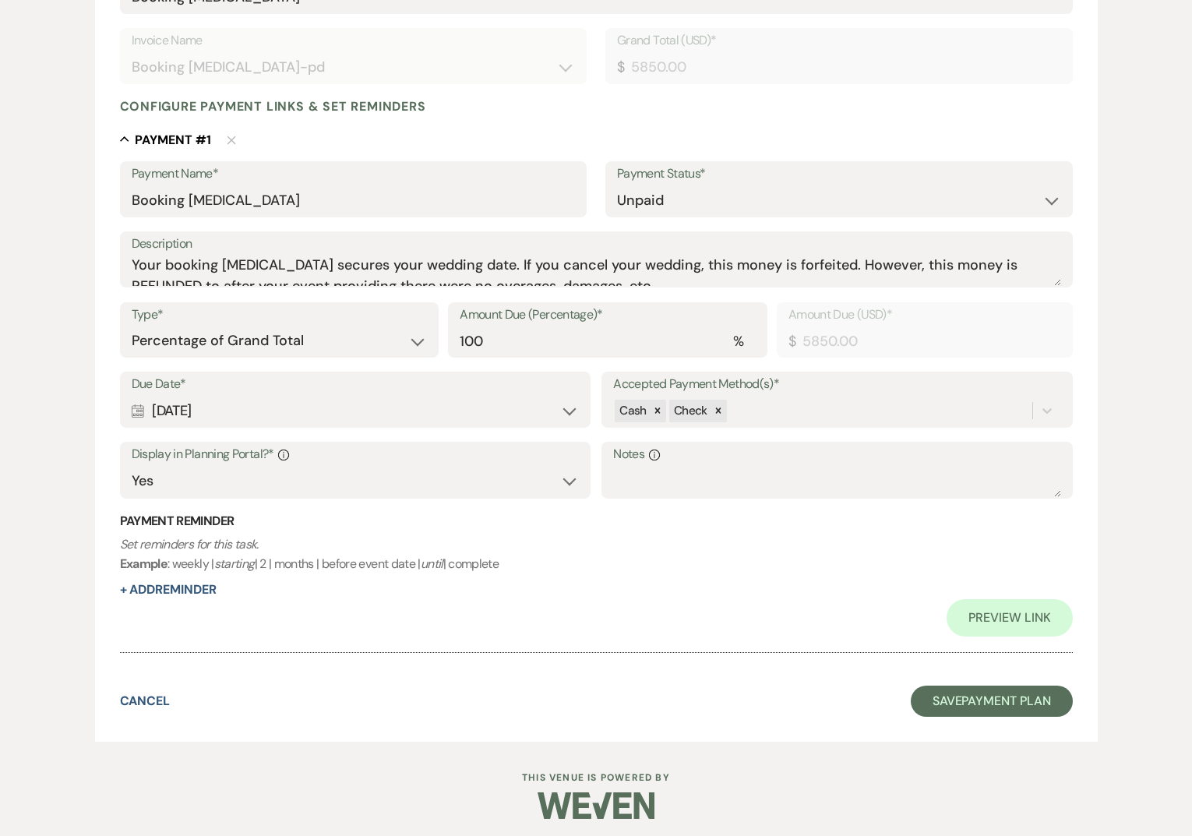
scroll to position [321, 0]
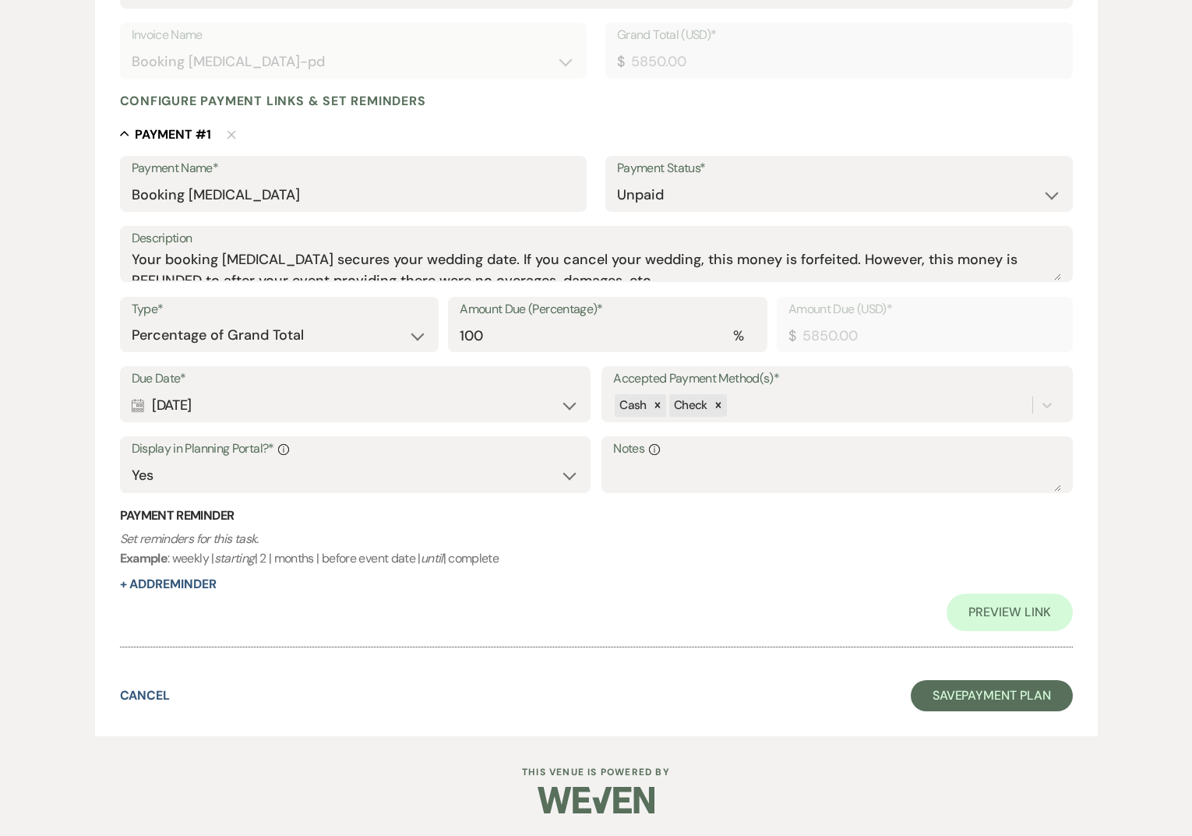
click at [241, 395] on div "Calendar [DATE] Expand" at bounding box center [355, 405] width 447 height 30
select select "day"
select select "afterBookedDate"
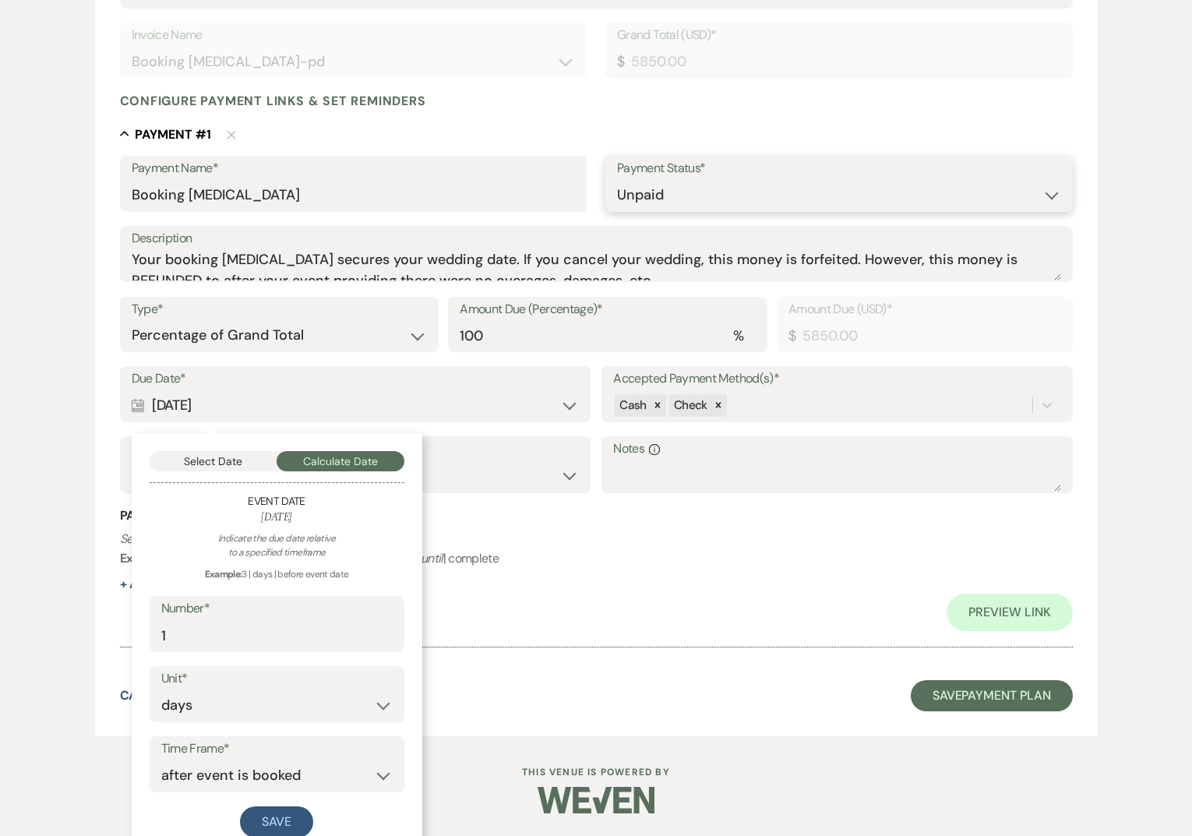
click at [720, 189] on select "Paid Unpaid" at bounding box center [839, 195] width 444 height 30
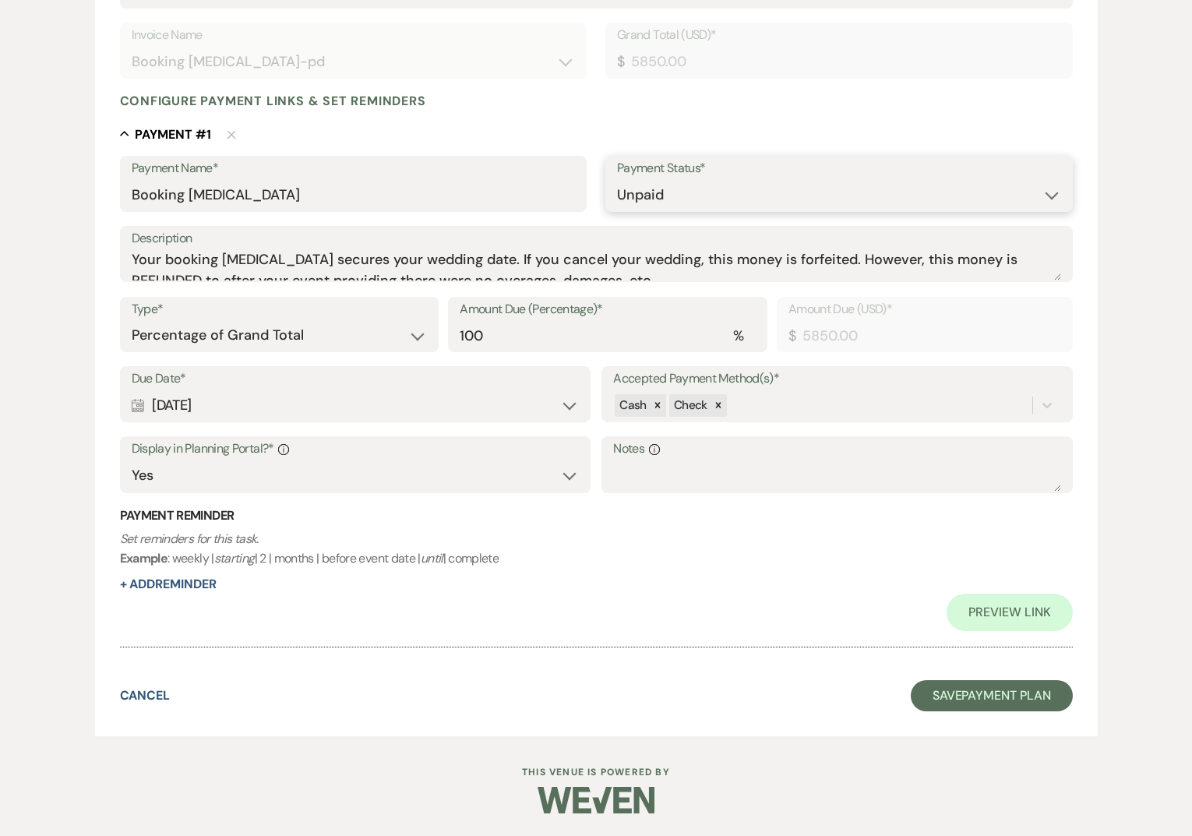
select select "1"
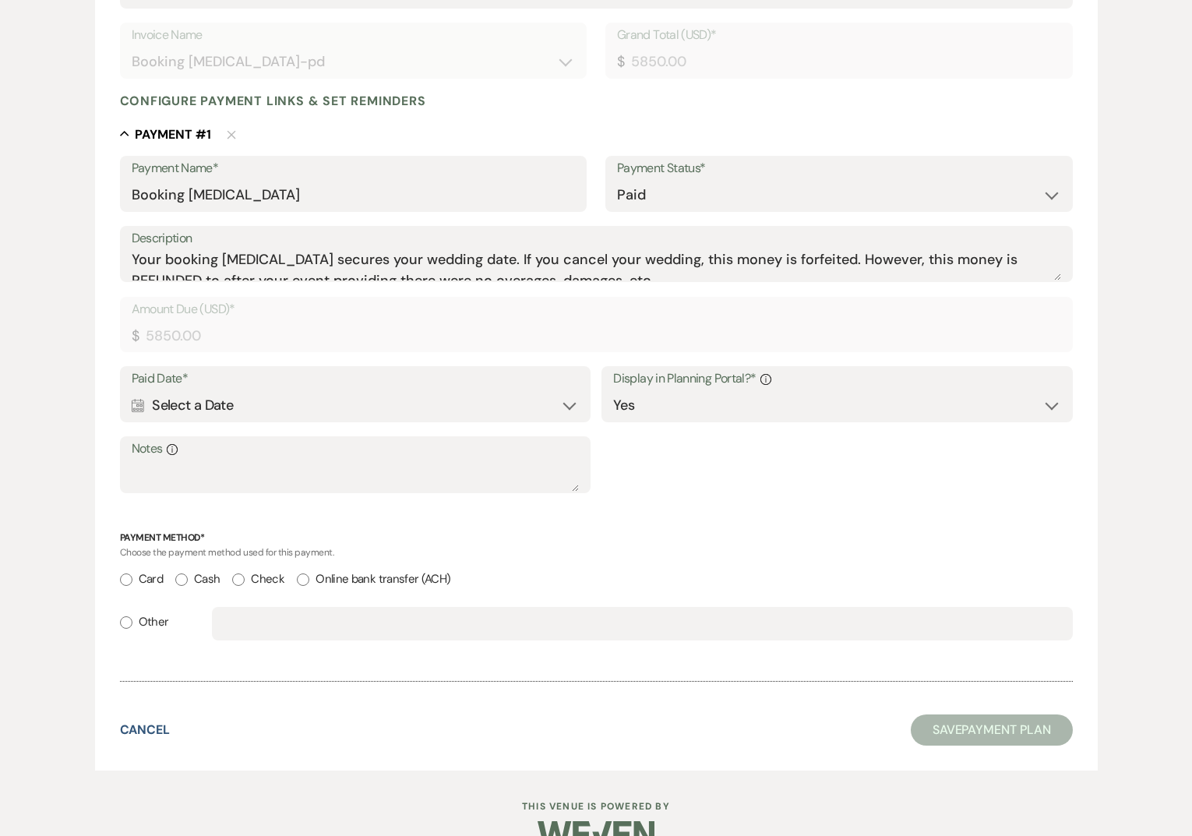
click at [298, 411] on div "Calendar Select a Date Expand" at bounding box center [355, 405] width 447 height 30
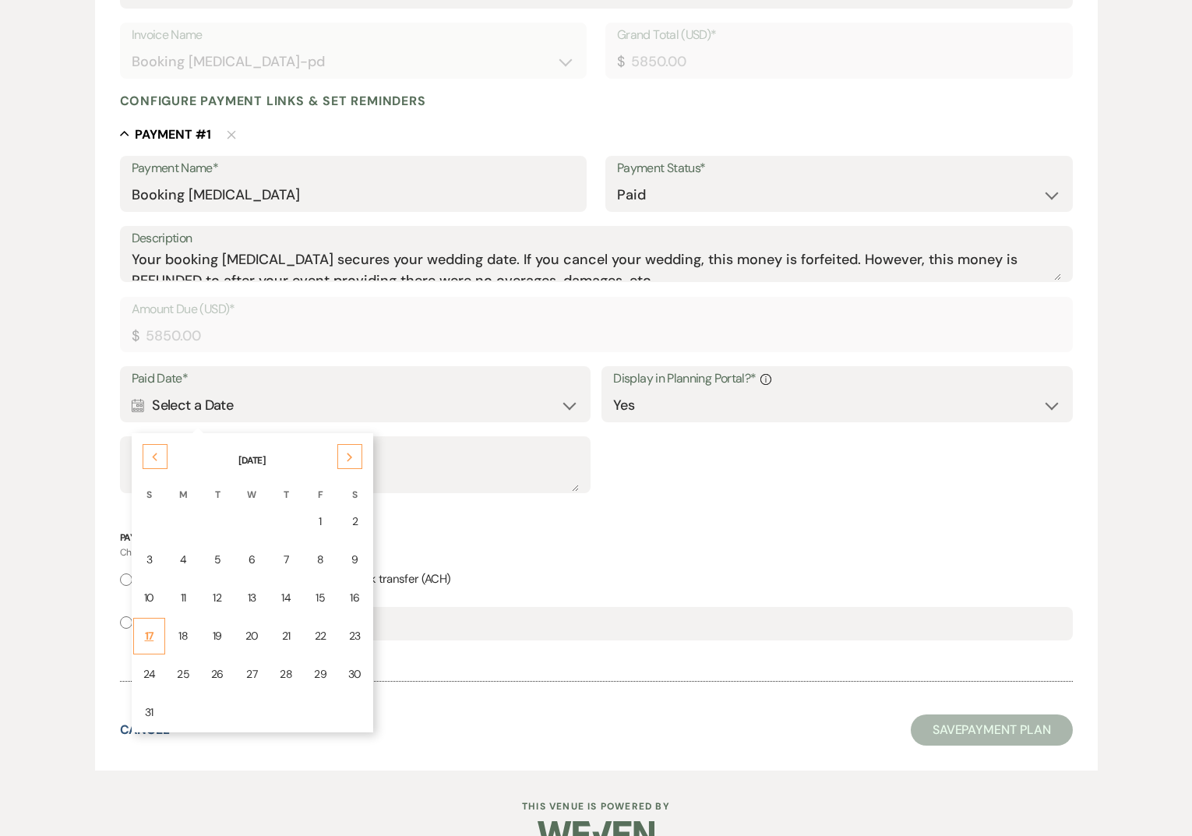
click at [149, 629] on div "17" at bounding box center [149, 636] width 12 height 16
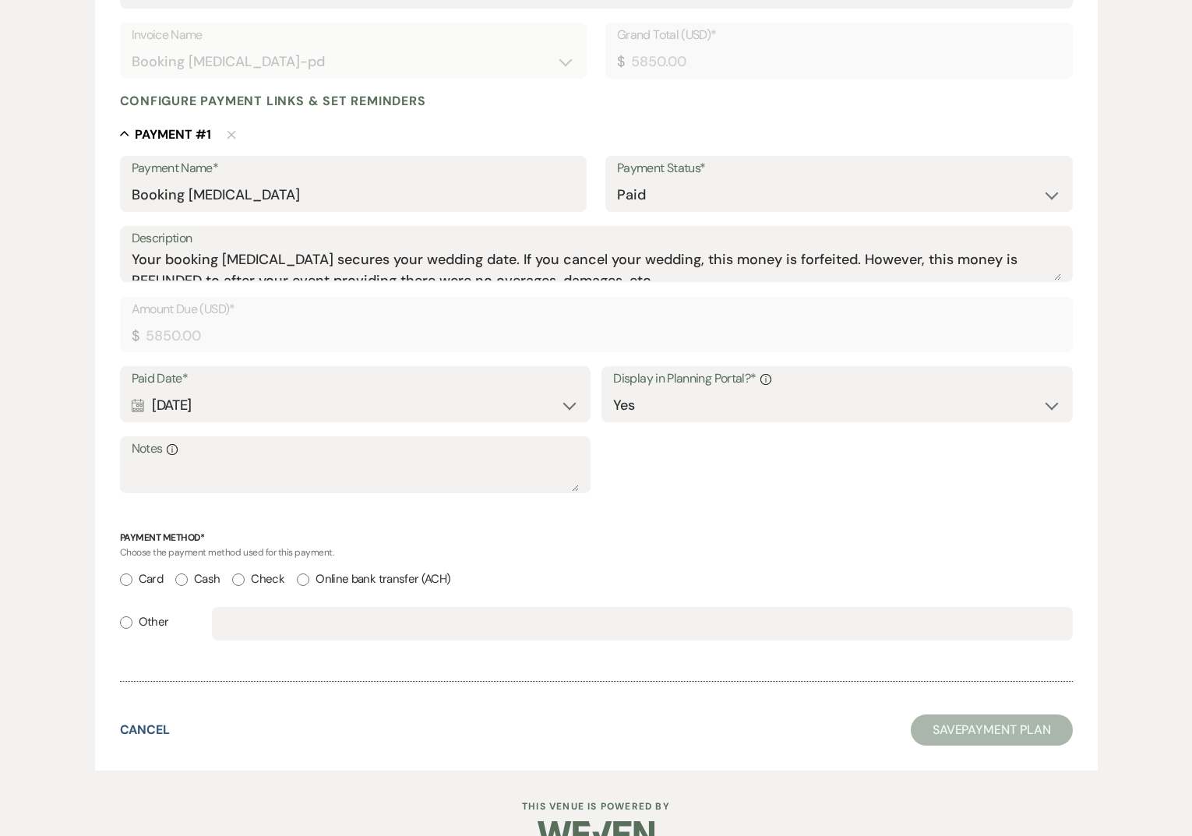
click at [147, 629] on label "Other" at bounding box center [144, 622] width 49 height 21
click at [132, 629] on input "Other" at bounding box center [126, 622] width 12 height 12
radio input "true"
click at [270, 631] on input "text" at bounding box center [642, 623] width 837 height 30
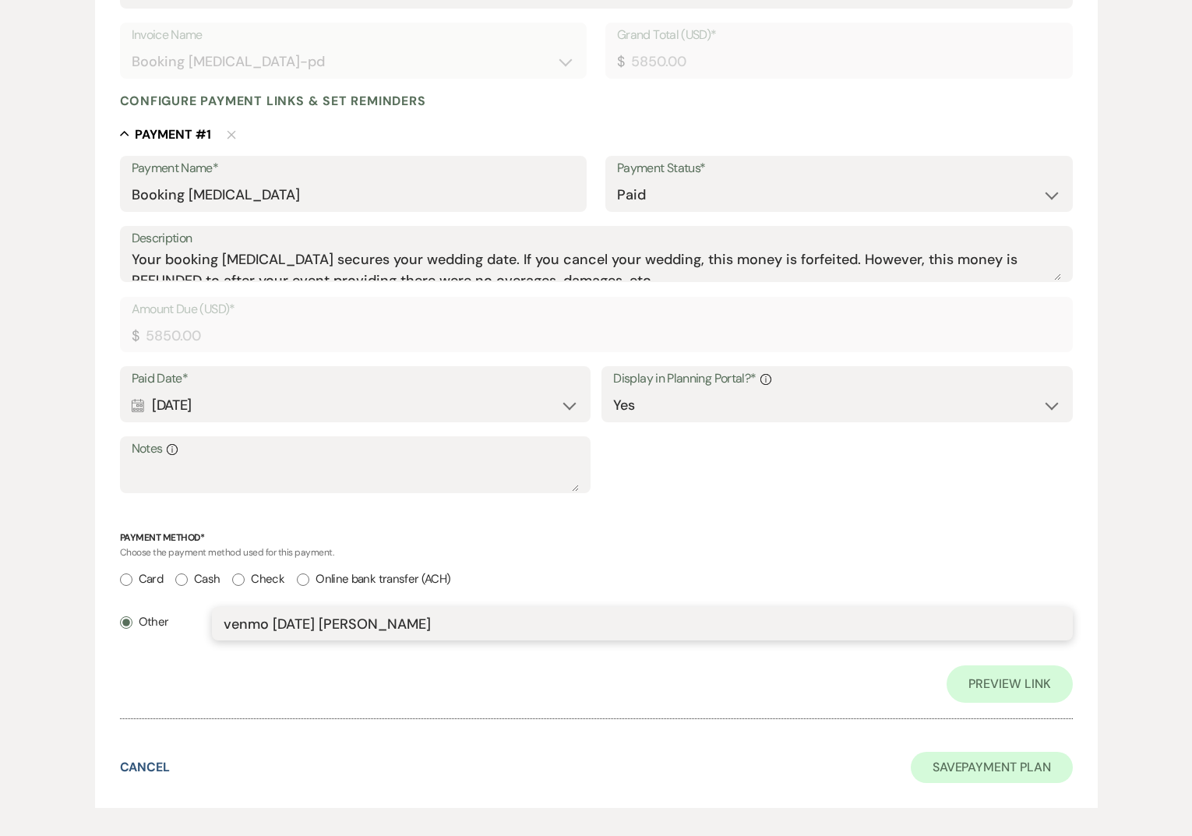
type input "venmo [DATE] [PERSON_NAME]"
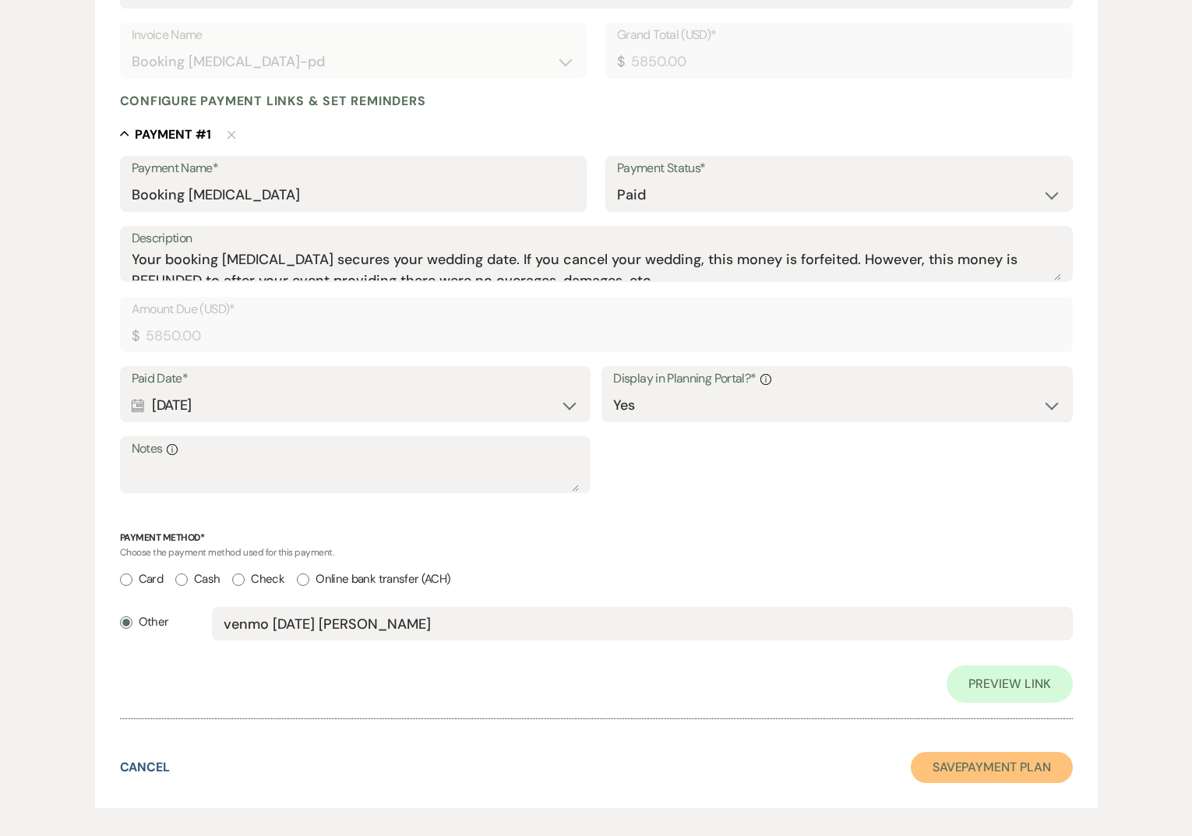
click at [949, 772] on button "Save Payment Plan" at bounding box center [992, 767] width 162 height 31
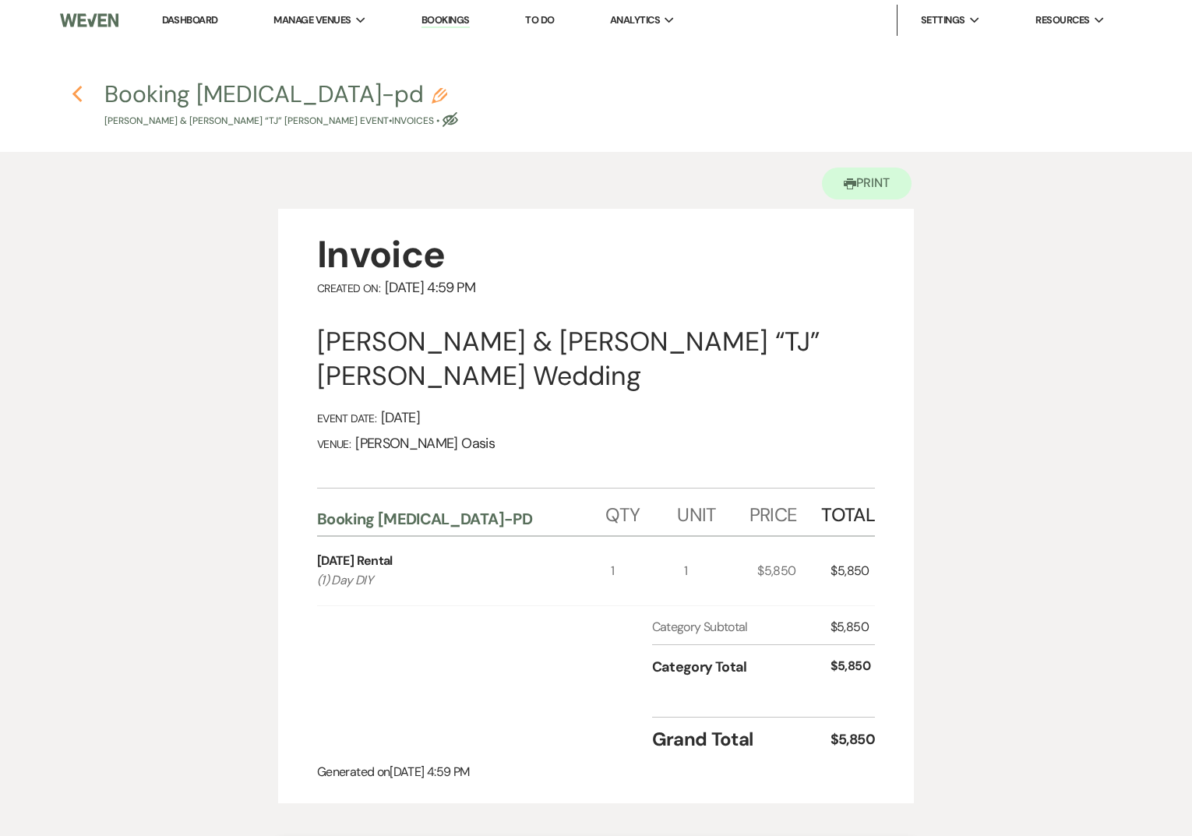
click at [77, 94] on icon "Previous" at bounding box center [78, 94] width 12 height 19
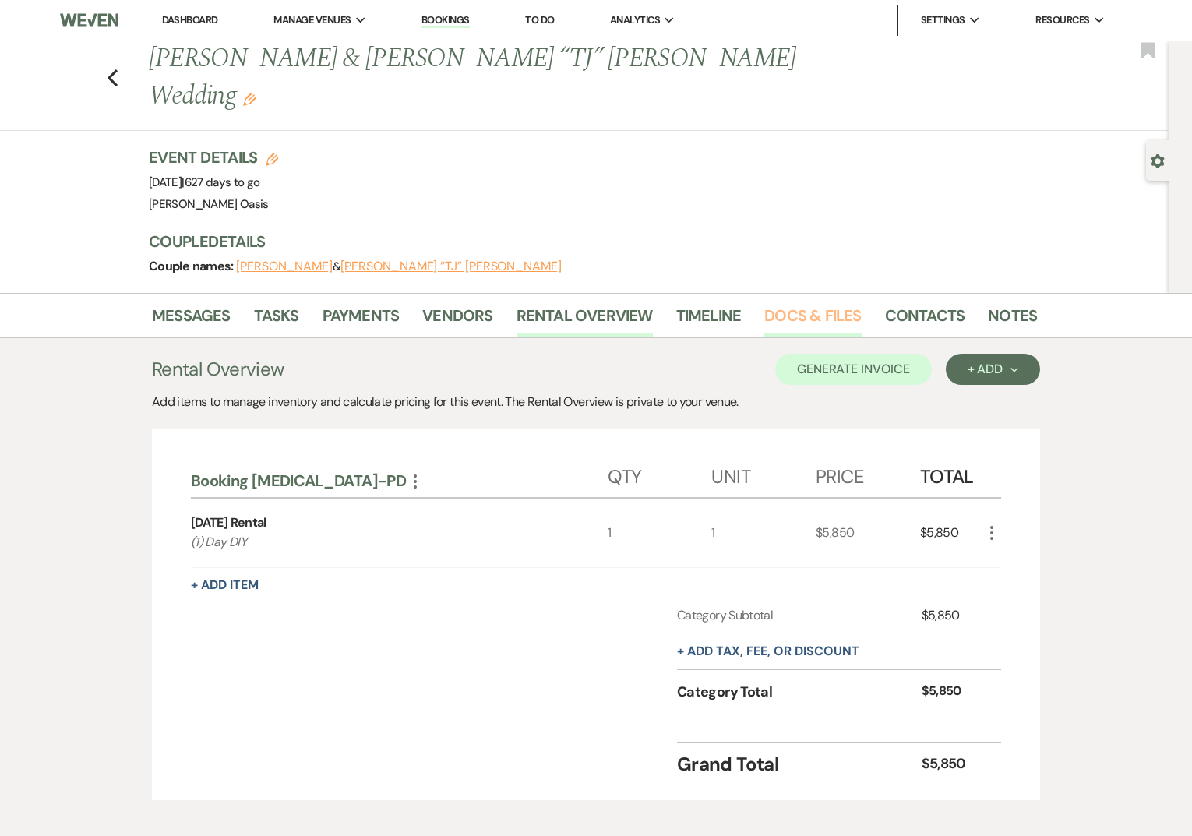
click at [779, 303] on link "Docs & Files" at bounding box center [812, 320] width 97 height 34
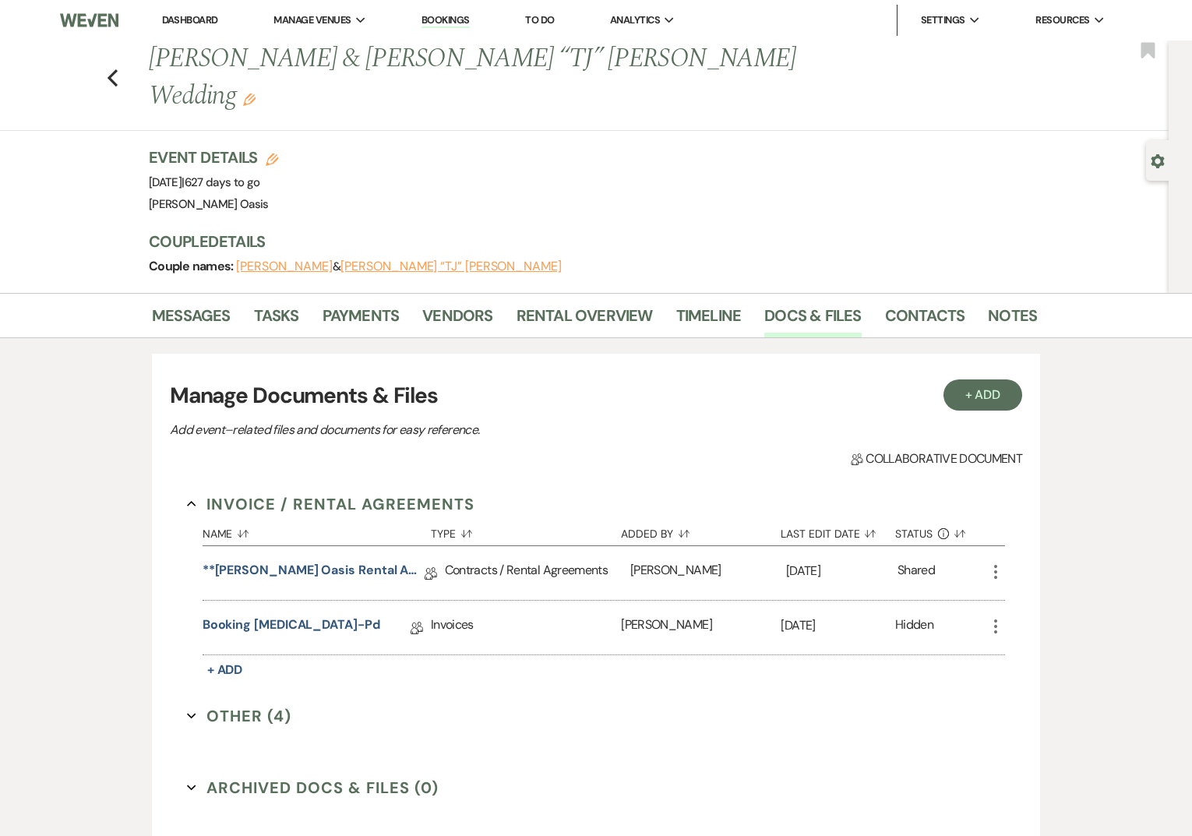
click at [992, 617] on icon "More" at bounding box center [995, 626] width 19 height 19
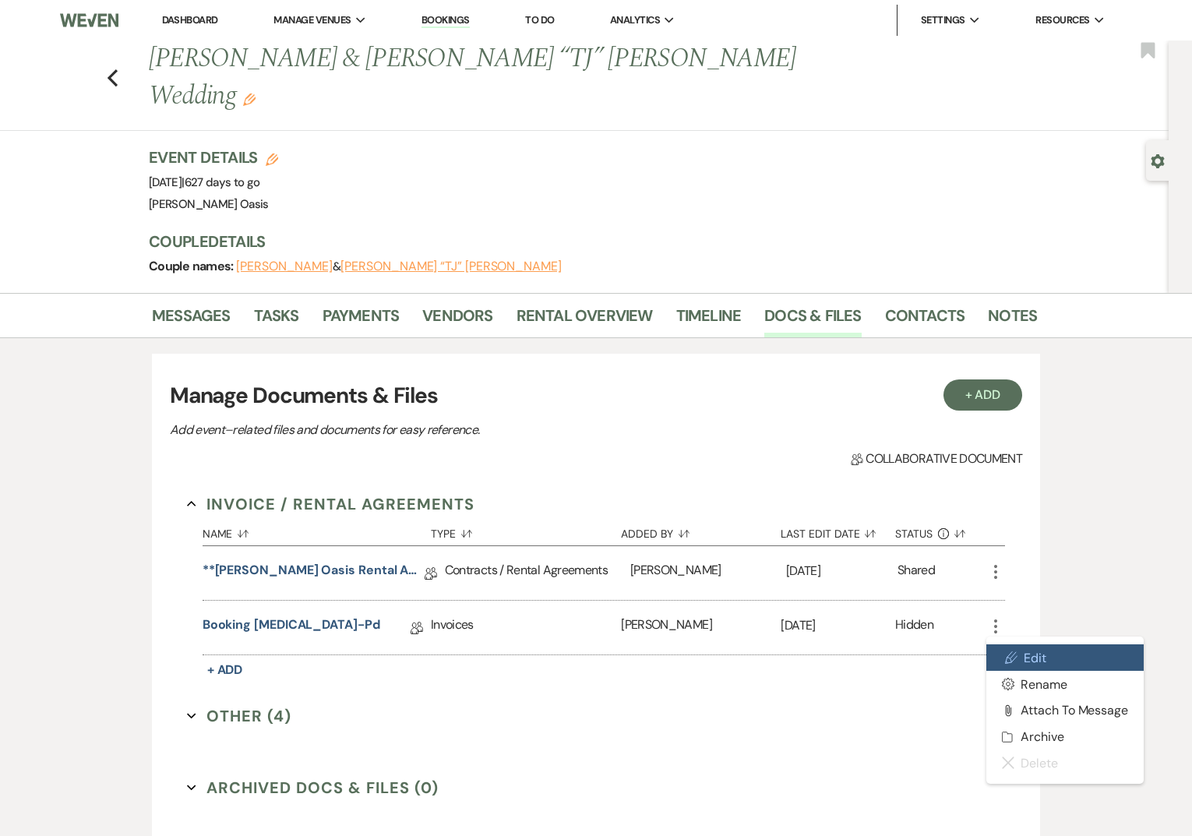
click at [1020, 644] on link "Pencil Edit" at bounding box center [1064, 657] width 157 height 26
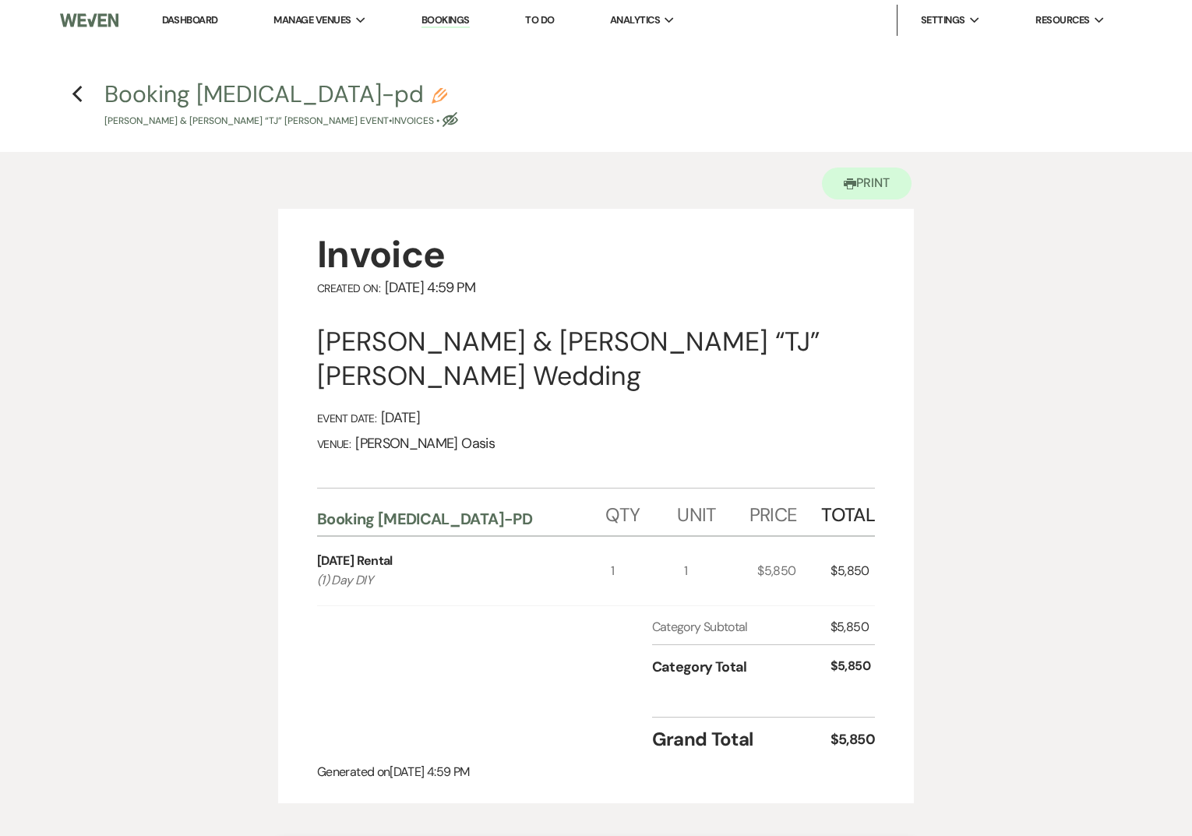
click at [432, 120] on div "Booking [MEDICAL_DATA]-pd [PERSON_NAME] & [PERSON_NAME] “[PERSON_NAME]” [PERSON…" at bounding box center [600, 106] width 993 height 46
click at [442, 117] on use "button" at bounding box center [450, 119] width 16 height 15
select select "22"
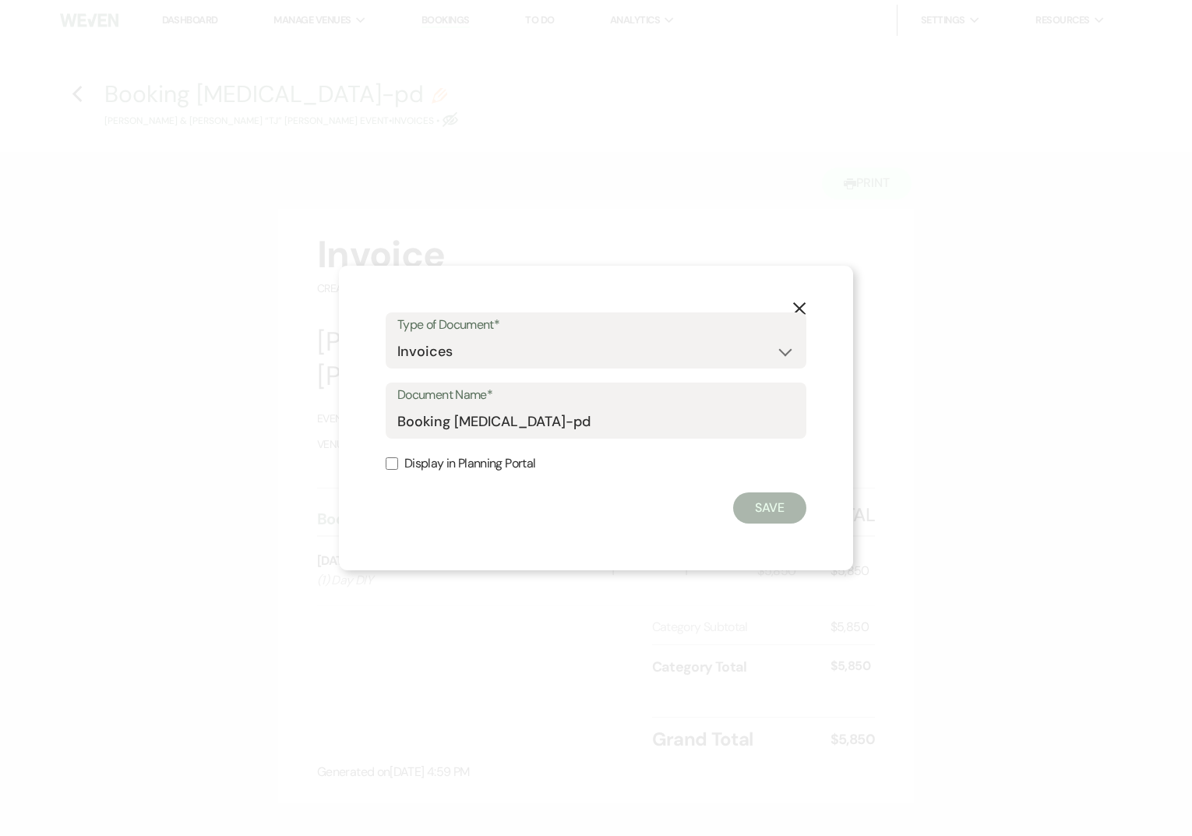
click at [388, 464] on input "Display in Planning Portal" at bounding box center [392, 463] width 12 height 12
checkbox input "true"
click at [769, 514] on button "Save" at bounding box center [769, 507] width 73 height 31
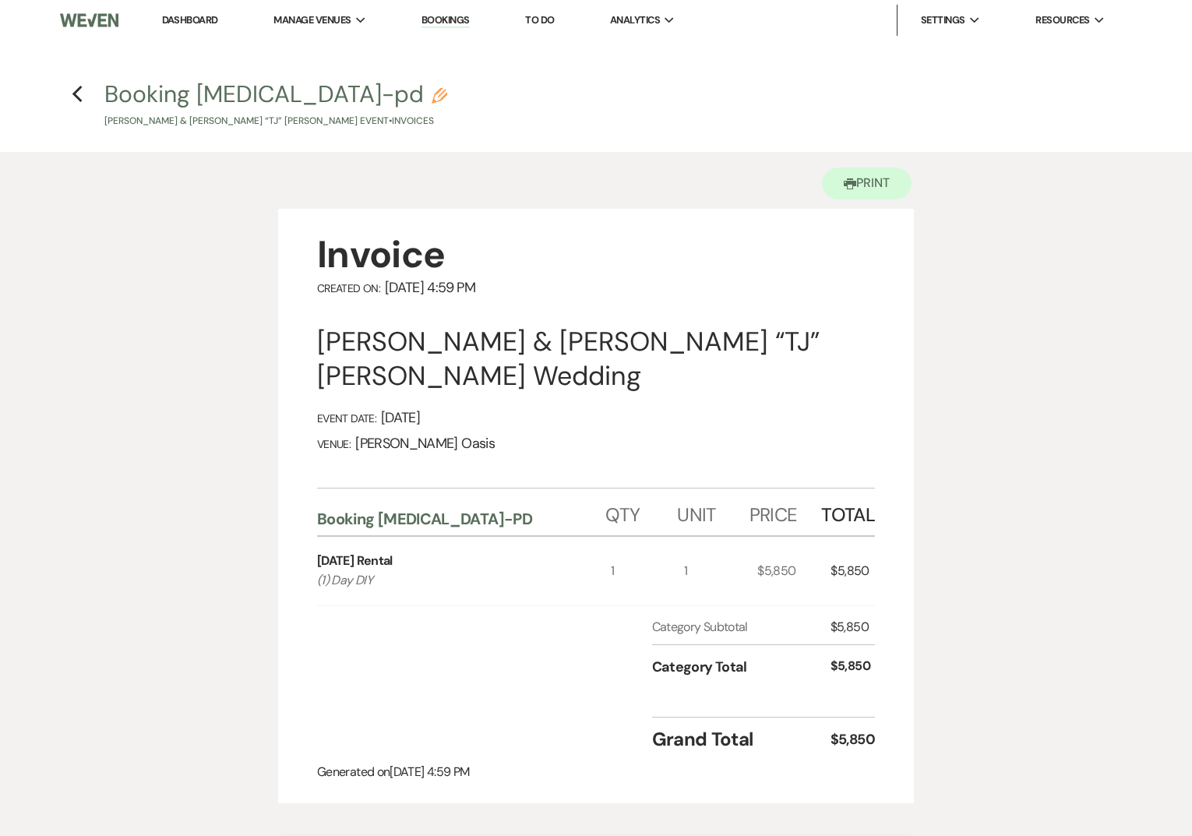
click at [79, 83] on div "Previous" at bounding box center [78, 91] width 12 height 25
click at [74, 94] on use "button" at bounding box center [77, 94] width 10 height 17
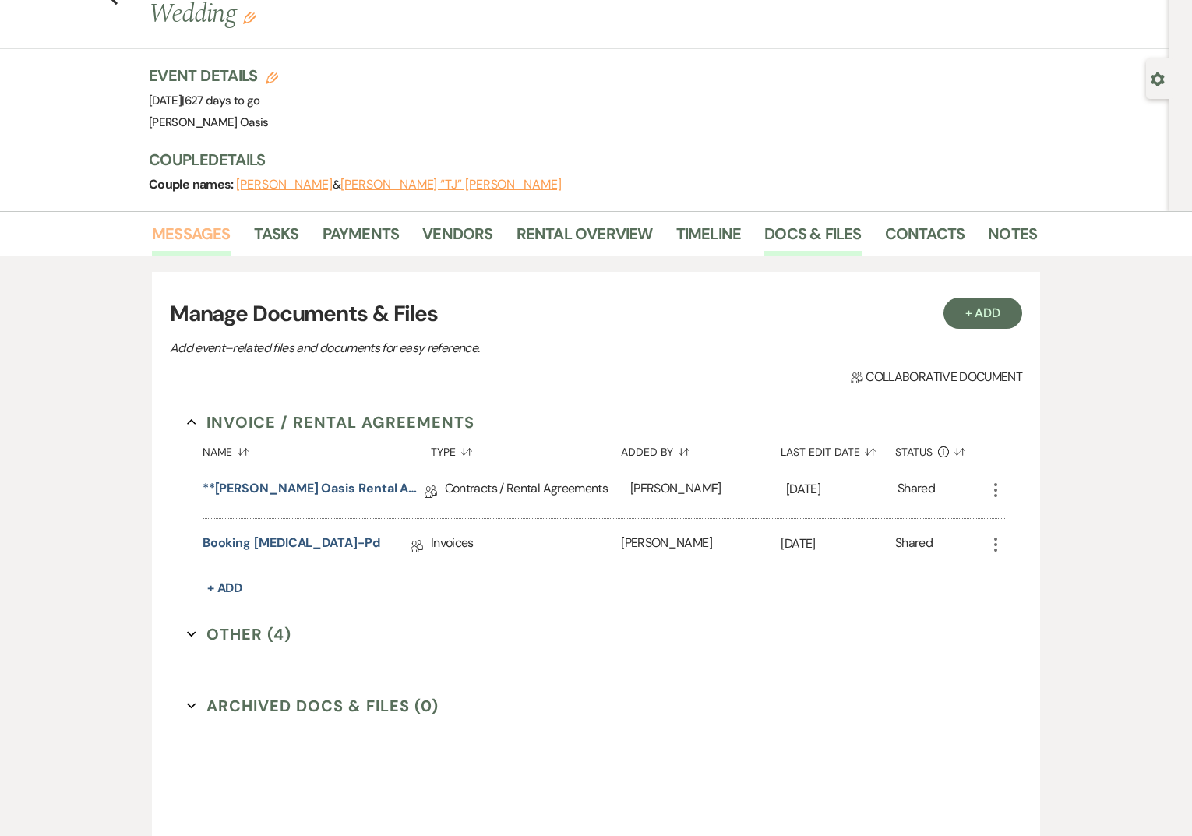
click at [184, 221] on link "Messages" at bounding box center [191, 238] width 79 height 34
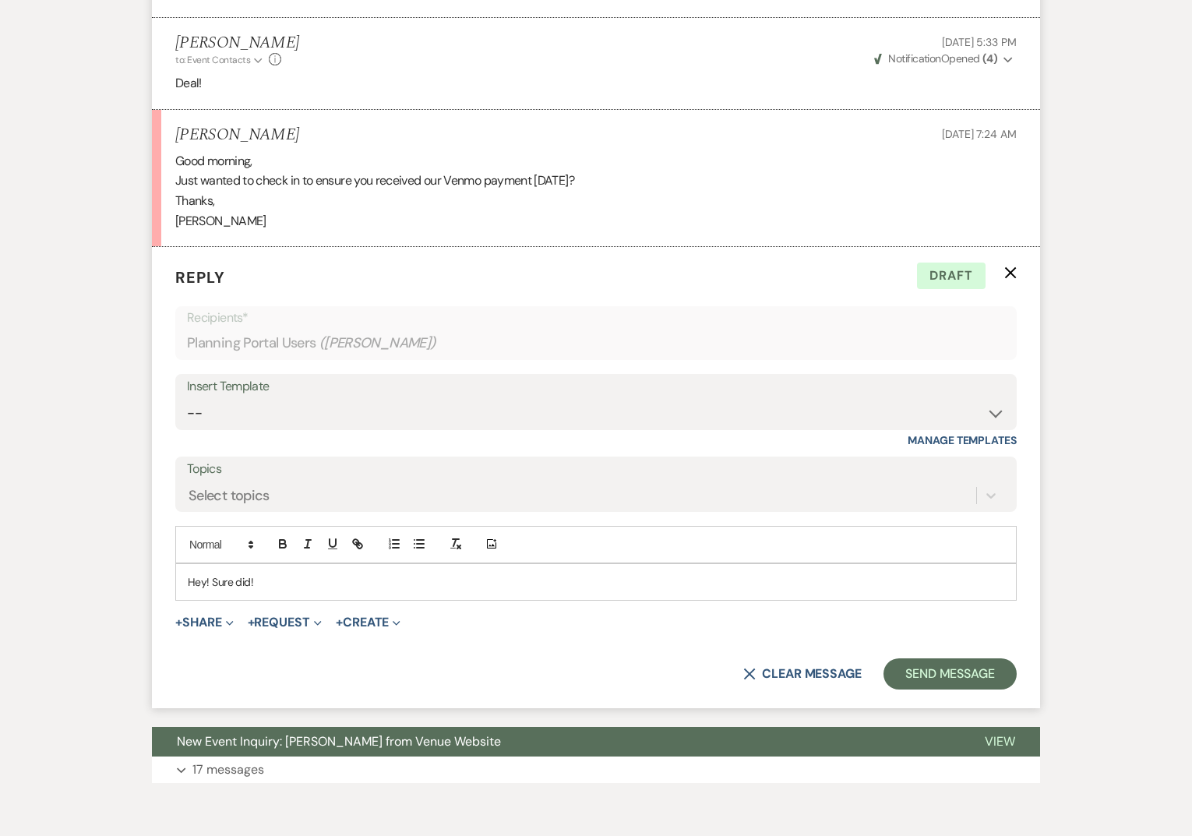
scroll to position [2108, 0]
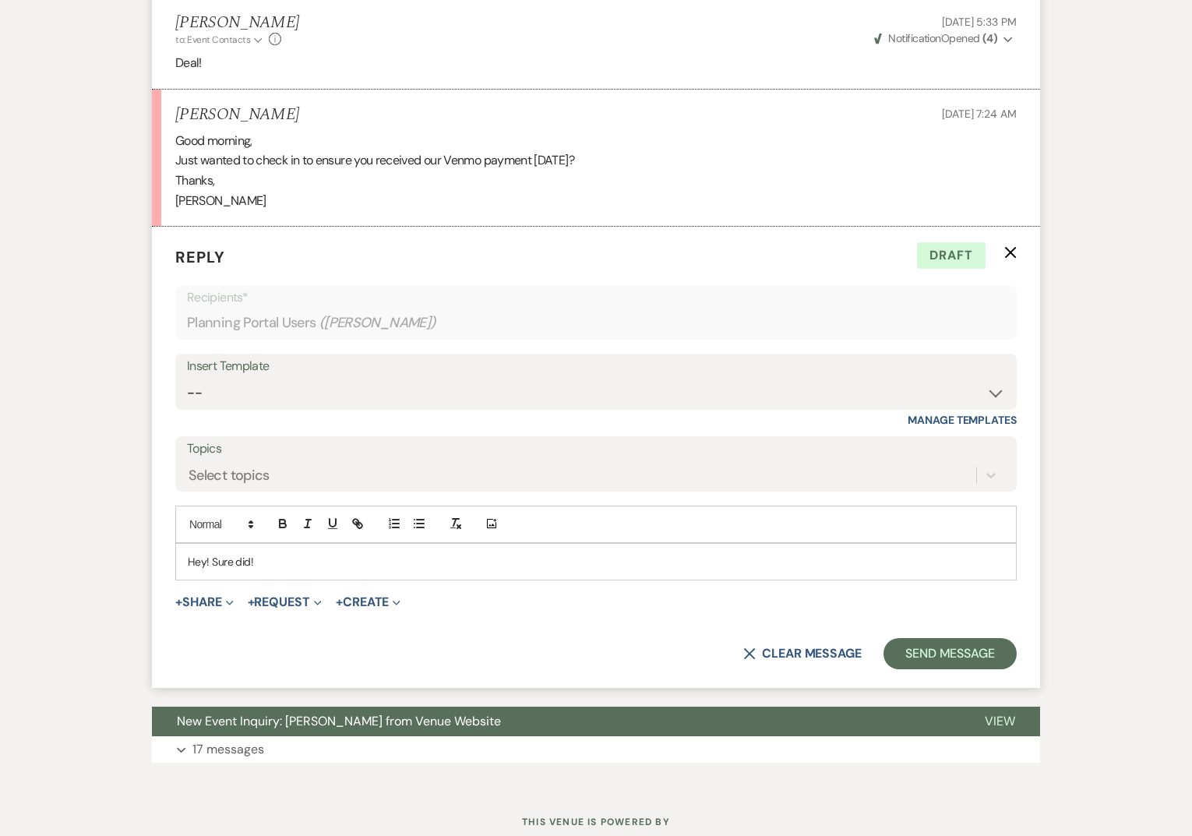
click at [269, 553] on p "Hey! Sure did!" at bounding box center [596, 561] width 816 height 17
click at [257, 553] on p "Hey! Sure did! They let me know earlier [DATE] it was recieved!" at bounding box center [596, 561] width 816 height 17
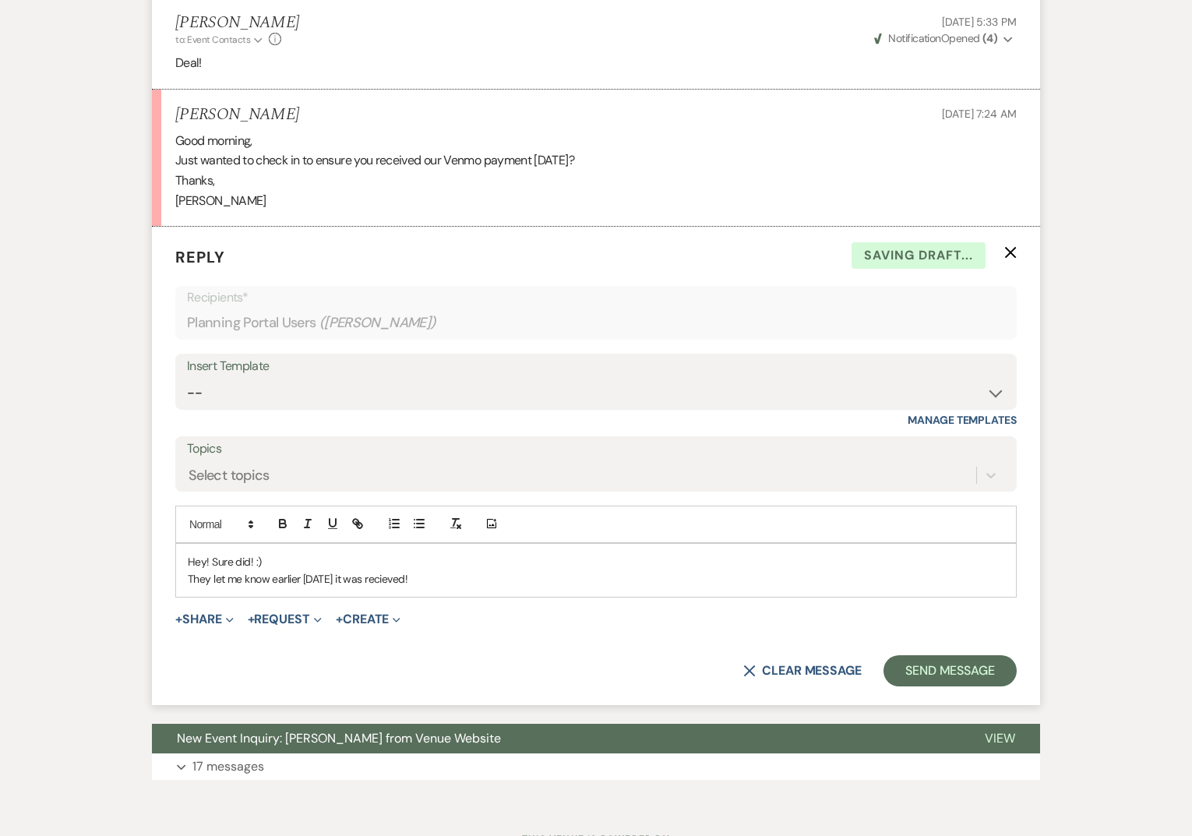
click at [440, 570] on p "They let me know earlier [DATE] it was recieved!" at bounding box center [596, 578] width 816 height 17
click at [447, 570] on p "They let me know earlier [DATE] it was received!" at bounding box center [596, 578] width 816 height 17
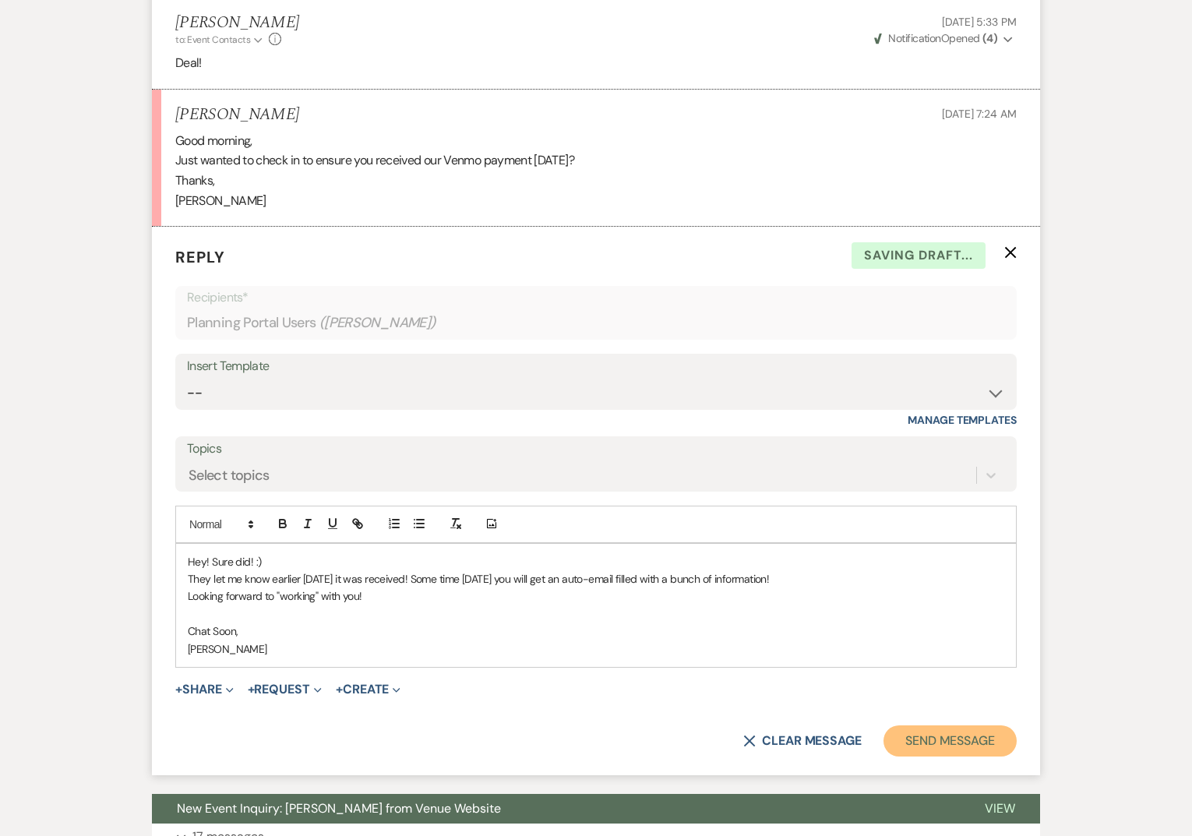
click at [918, 725] on button "Send Message" at bounding box center [949, 740] width 133 height 31
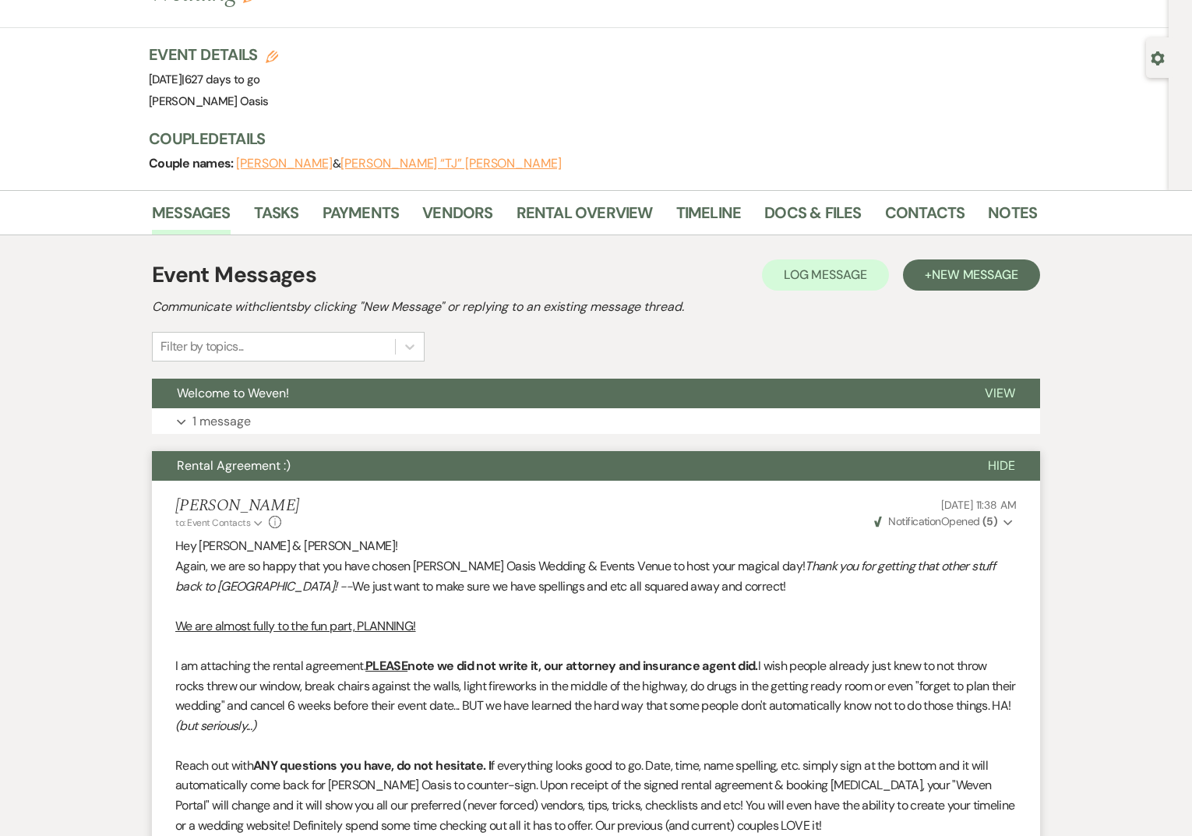
scroll to position [0, 0]
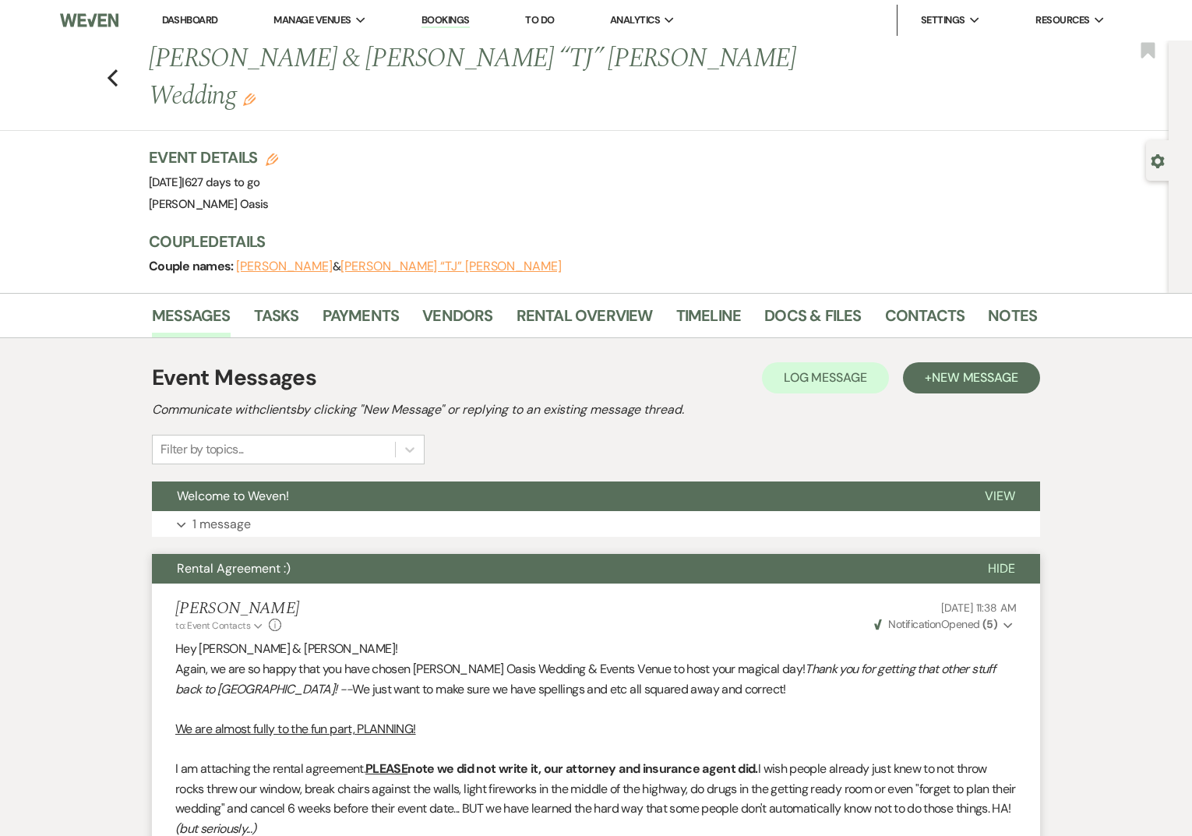
click at [201, 25] on link "Dashboard" at bounding box center [190, 19] width 56 height 13
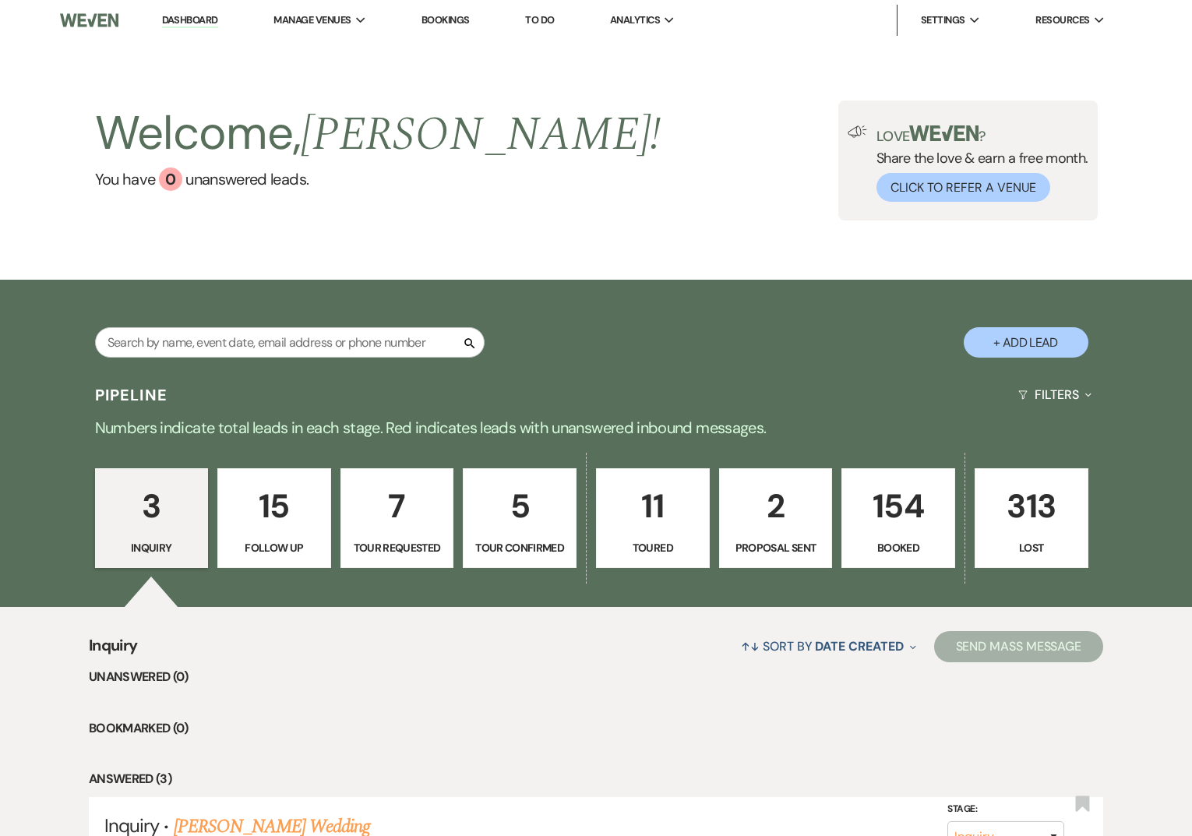
click at [886, 530] on p "154" at bounding box center [897, 506] width 93 height 52
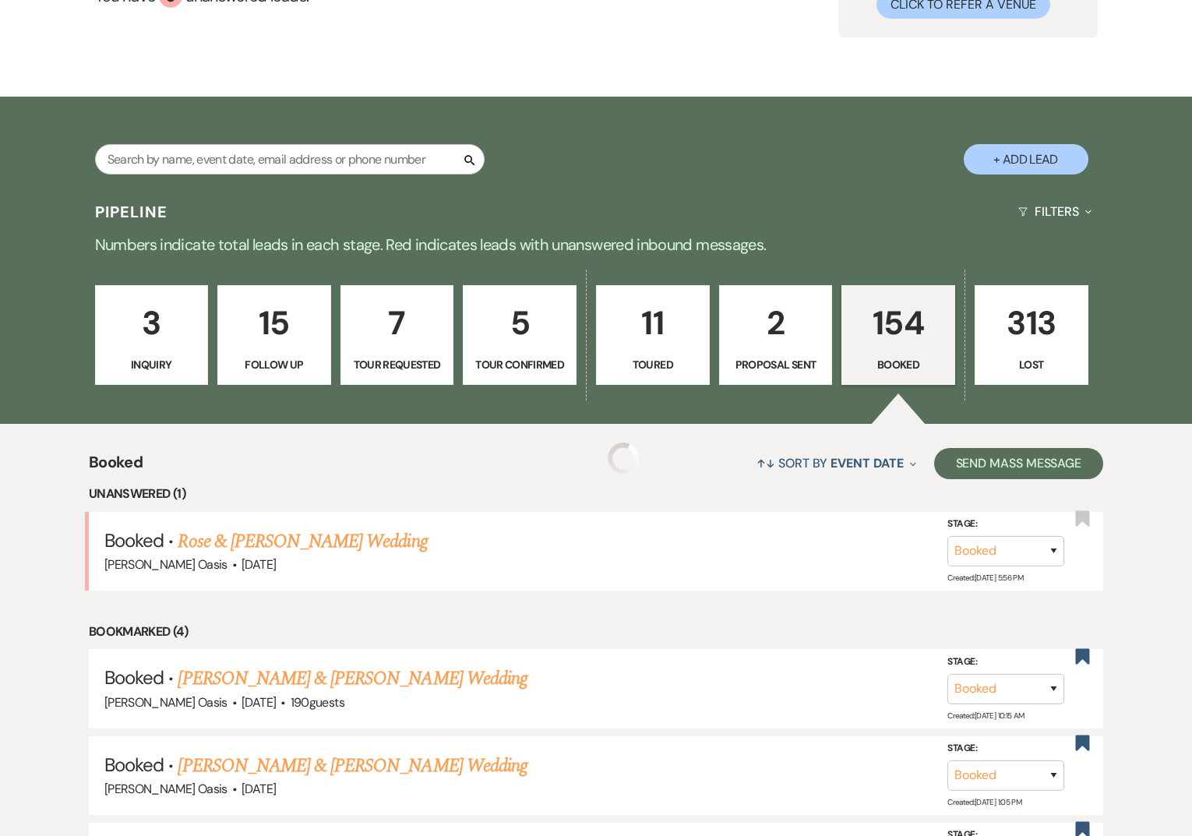
scroll to position [203, 0]
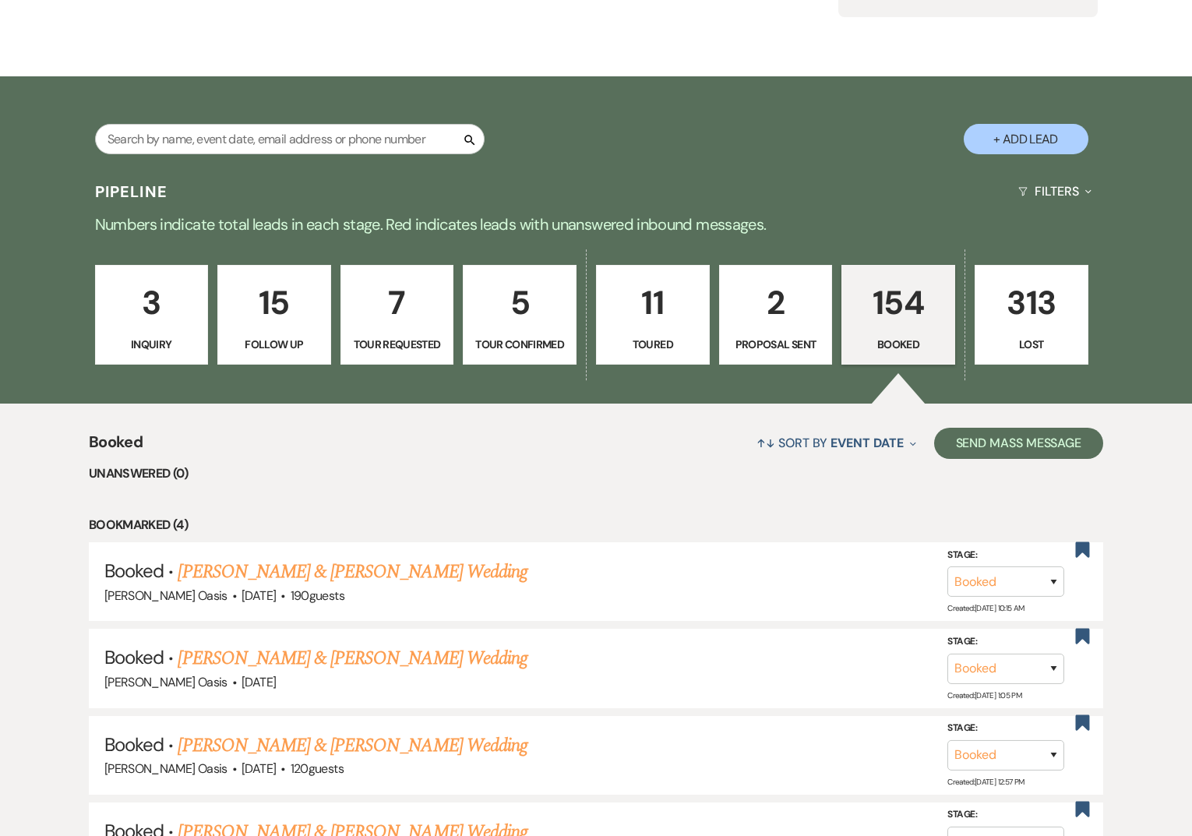
click at [790, 348] on p "Proposal Sent" at bounding box center [775, 344] width 93 height 17
select select "6"
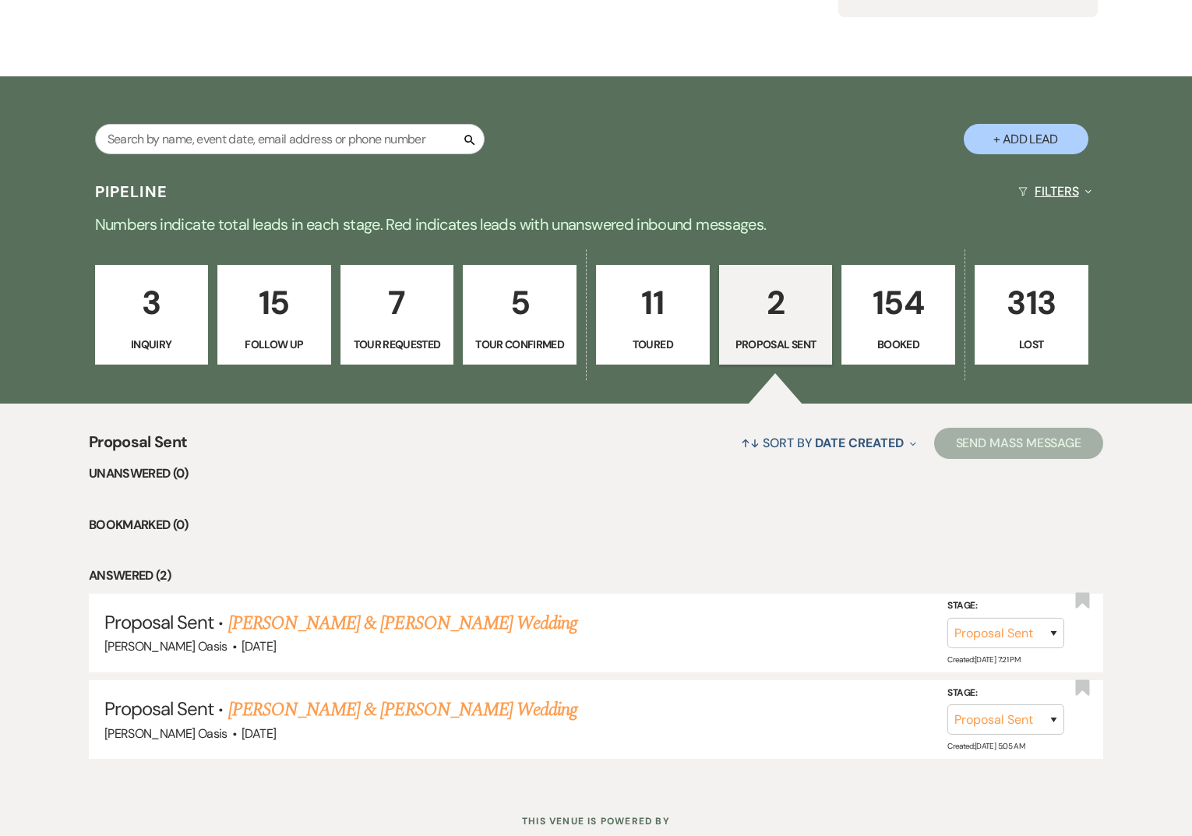
click at [1091, 184] on button "Filters Expand" at bounding box center [1054, 191] width 85 height 41
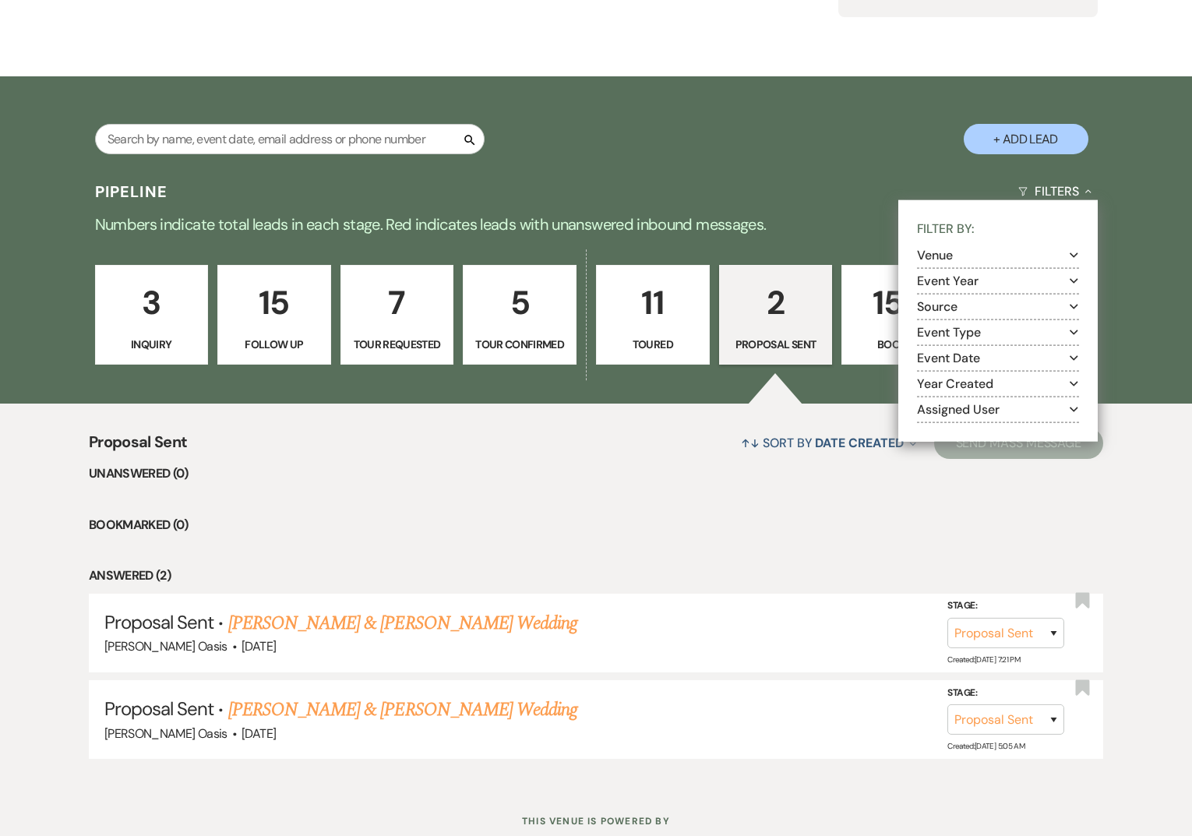
click at [956, 276] on button "Event Year Expand" at bounding box center [998, 281] width 162 height 12
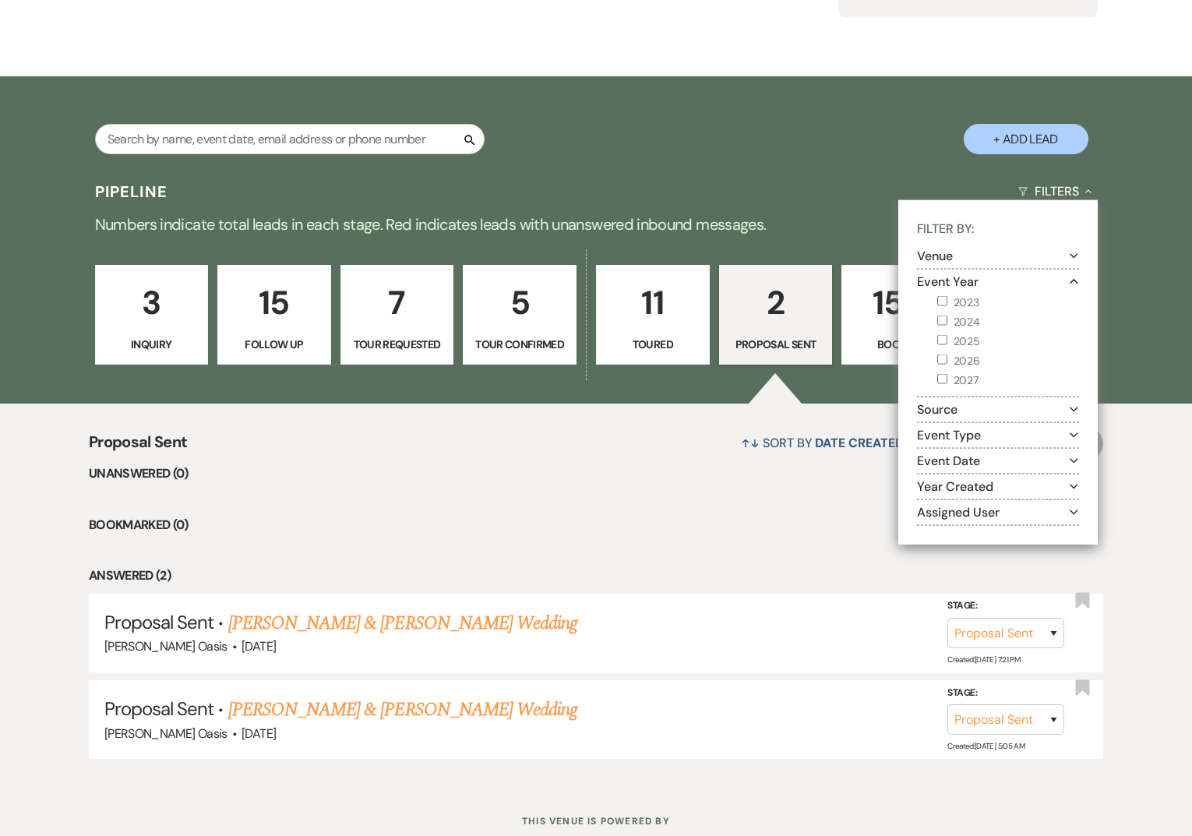
click at [951, 372] on label "2027" at bounding box center [1008, 380] width 142 height 19
click at [947, 374] on input "2027" at bounding box center [942, 379] width 10 height 10
checkbox input "true"
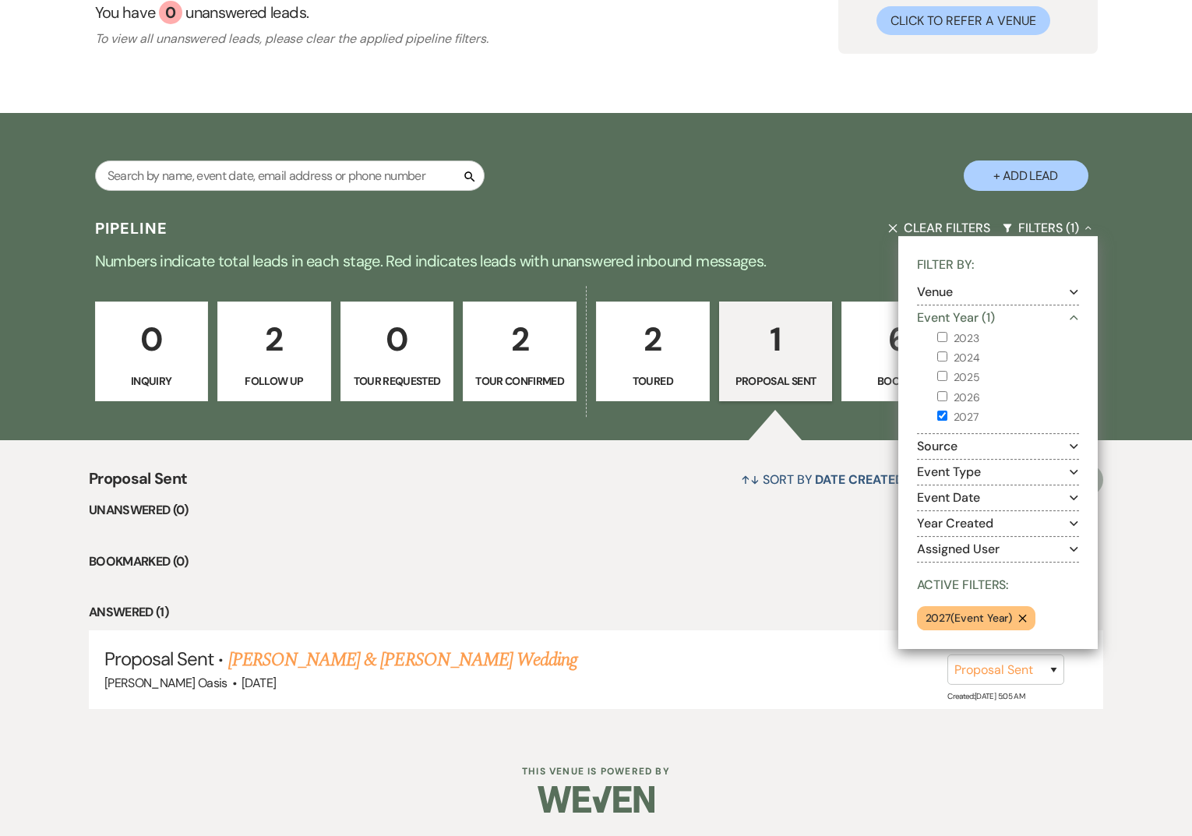
scroll to position [166, 0]
click at [816, 439] on div "0 Inquiry 2 Follow Up 0 Tour Requested 2 Tour Confirmed 2 Toured 1 Proposal Sen…" at bounding box center [596, 362] width 1122 height 157
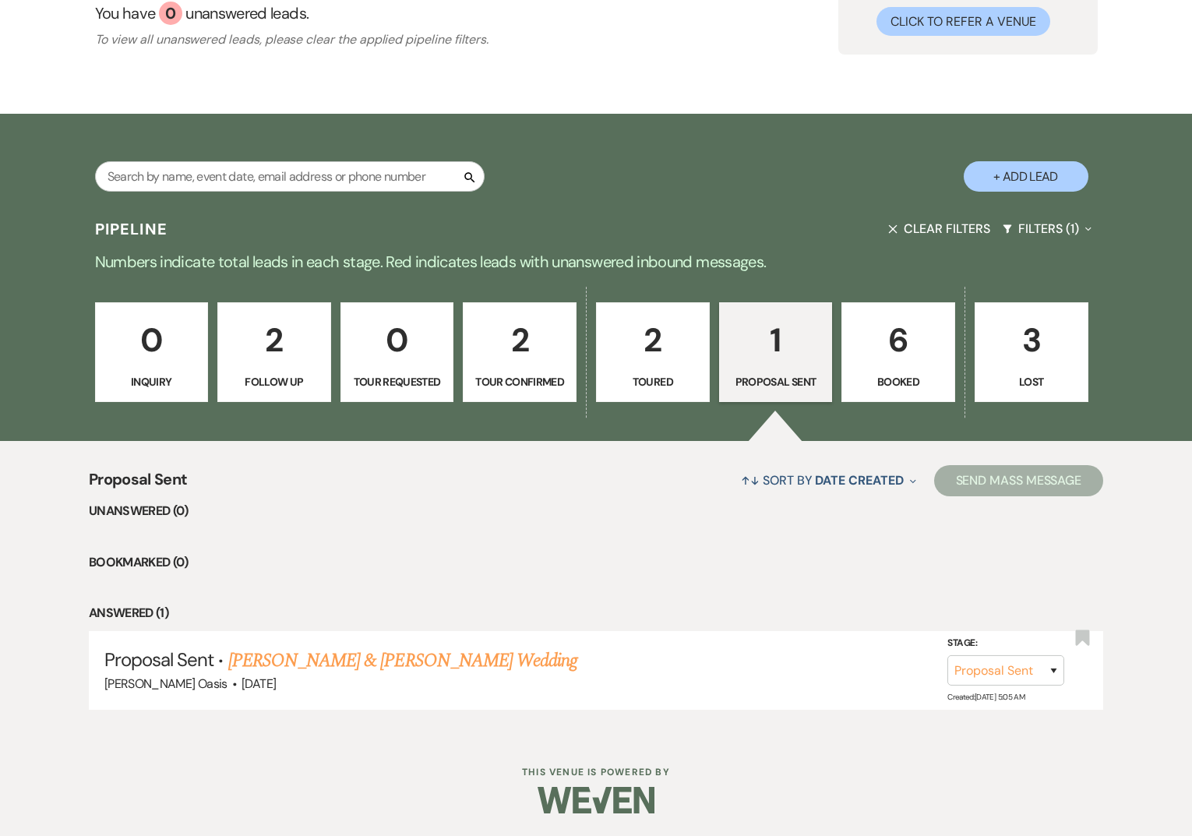
click at [884, 387] on p "Booked" at bounding box center [897, 381] width 93 height 17
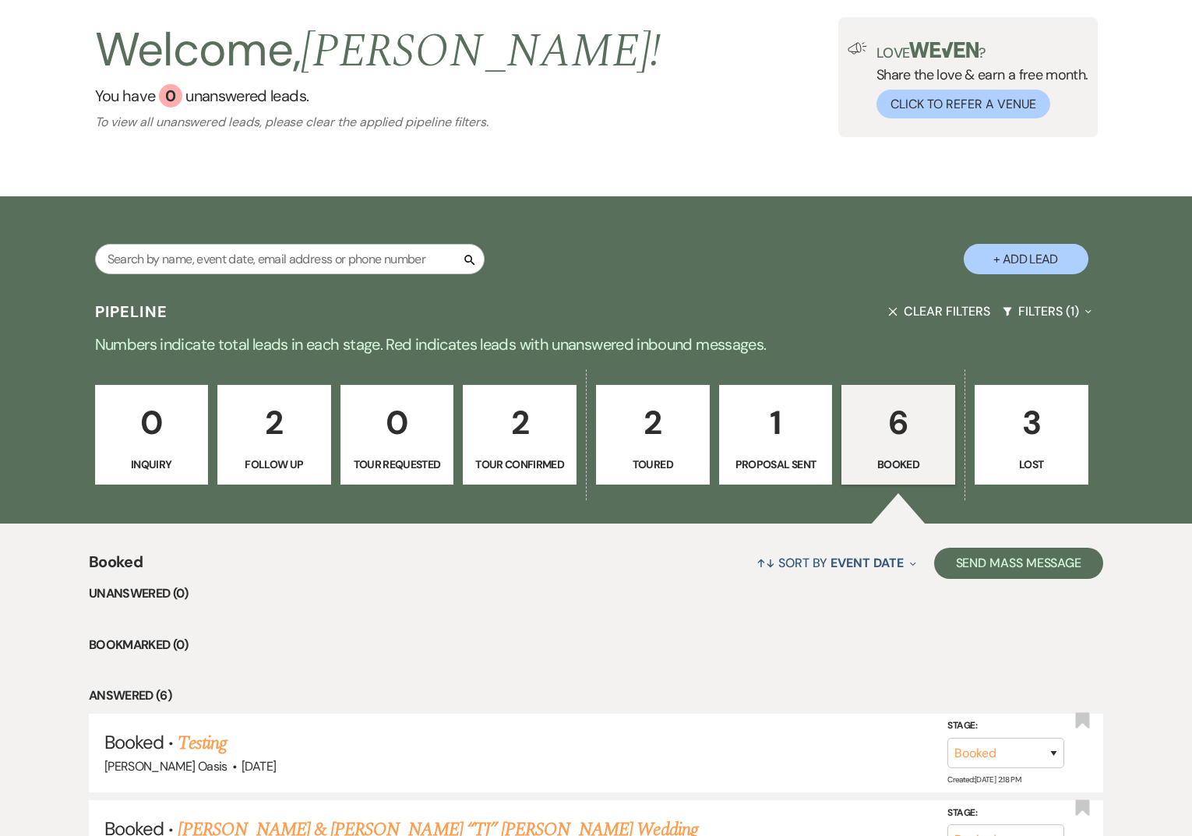
scroll to position [64, 0]
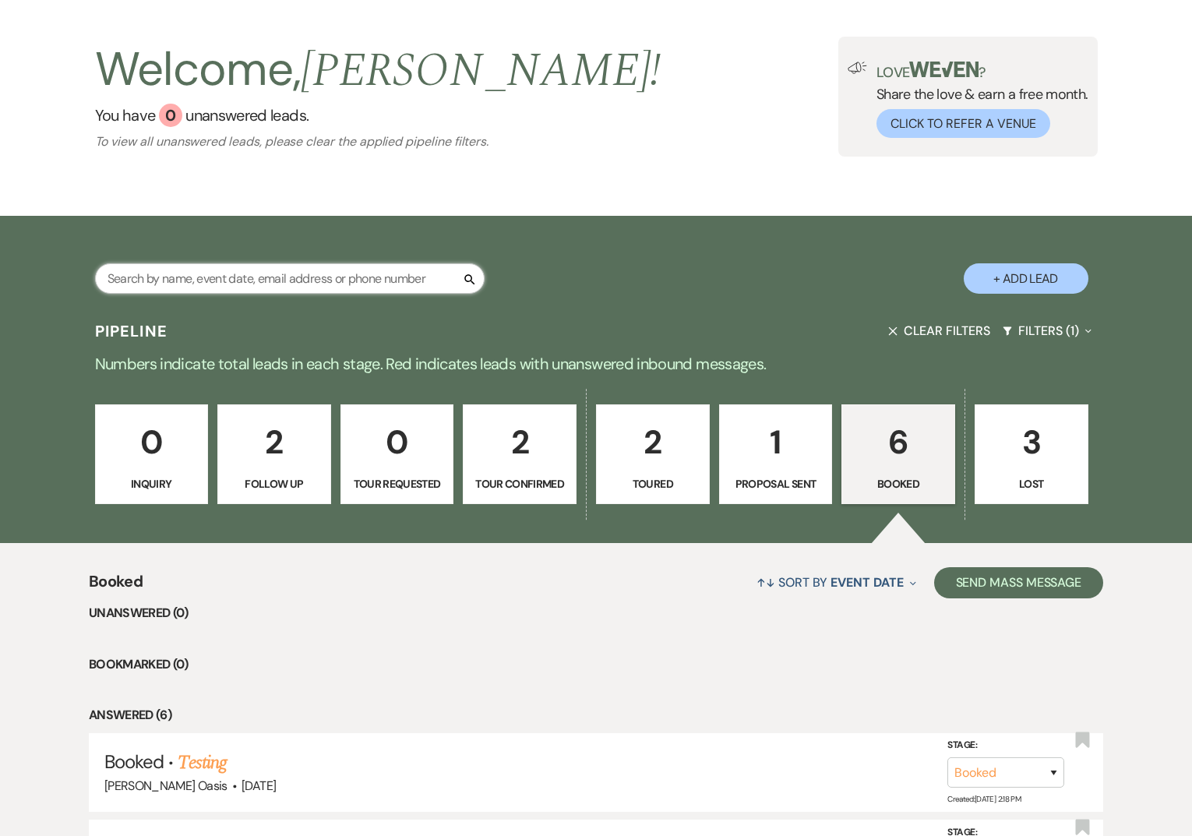
click at [254, 290] on input "text" at bounding box center [289, 278] width 389 height 30
type input "da"
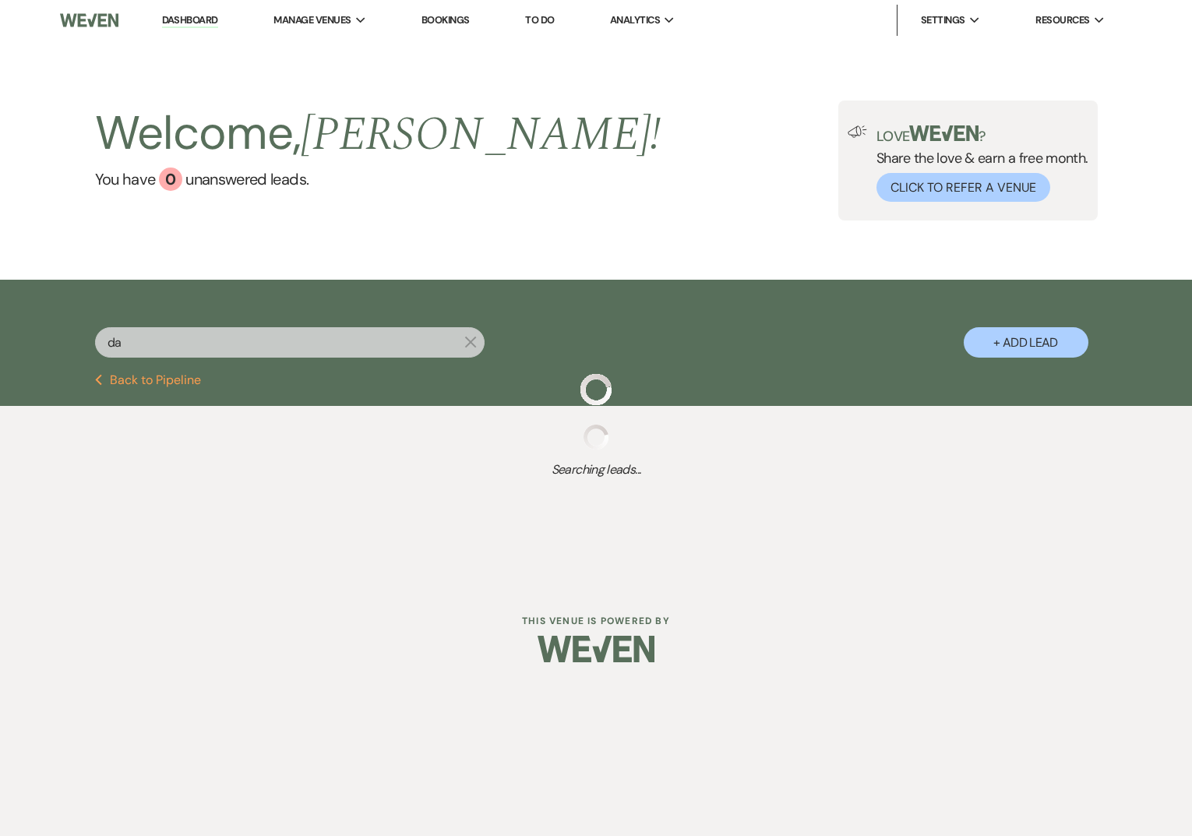
select select "8"
select select "1"
select select "9"
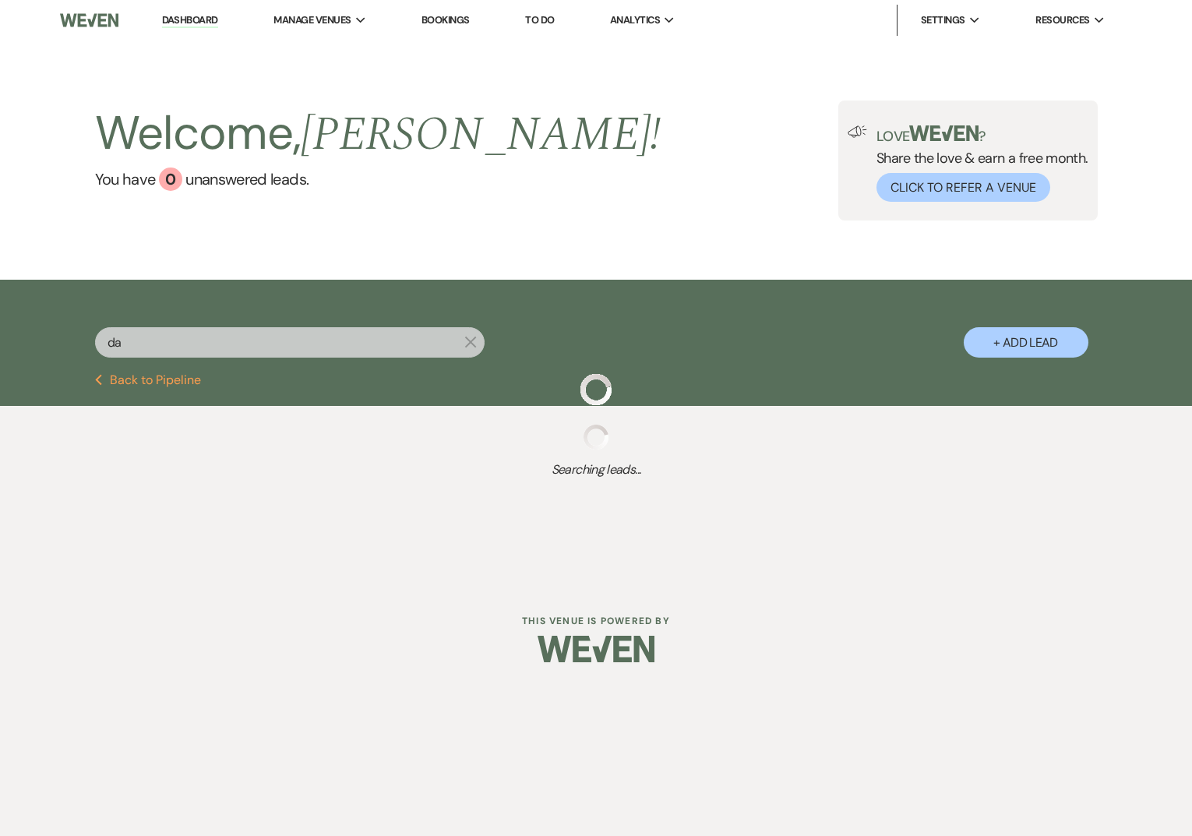
select select "8"
select select "5"
select select "8"
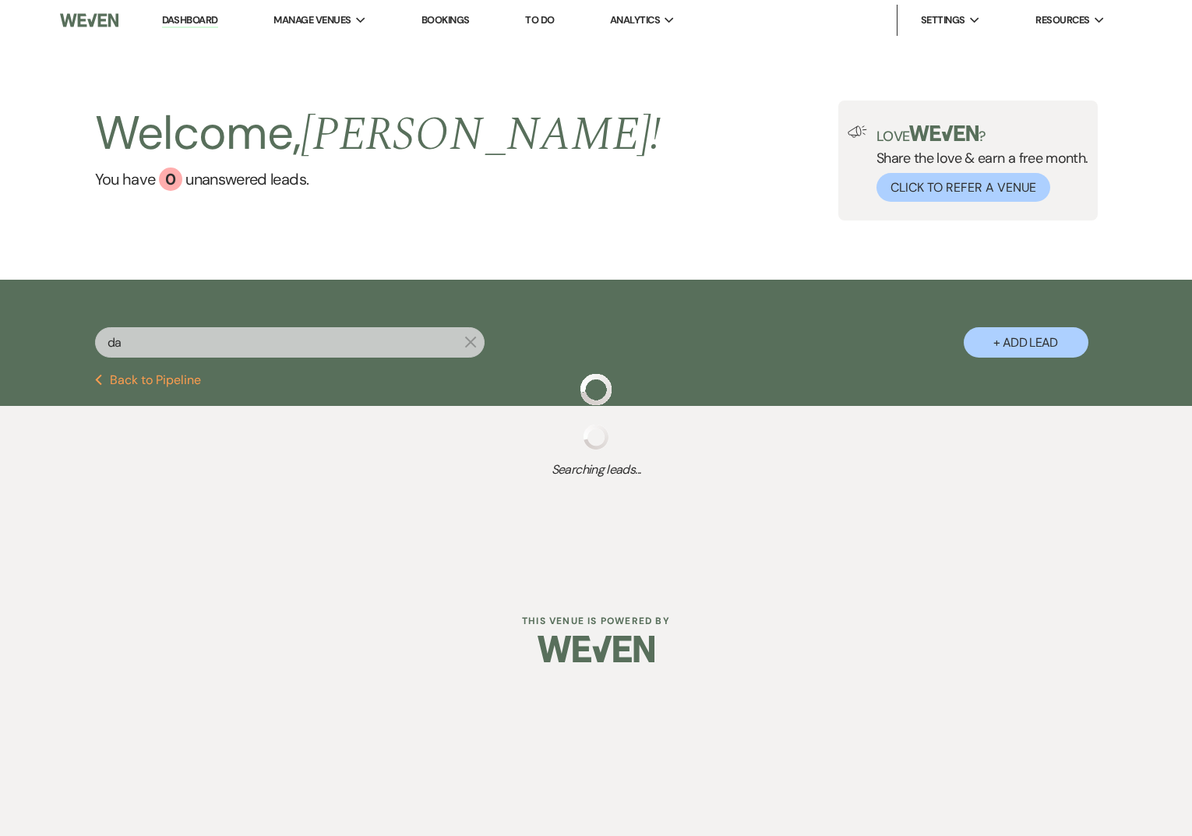
select select "8"
select select "1"
select select "8"
select select "5"
select select "8"
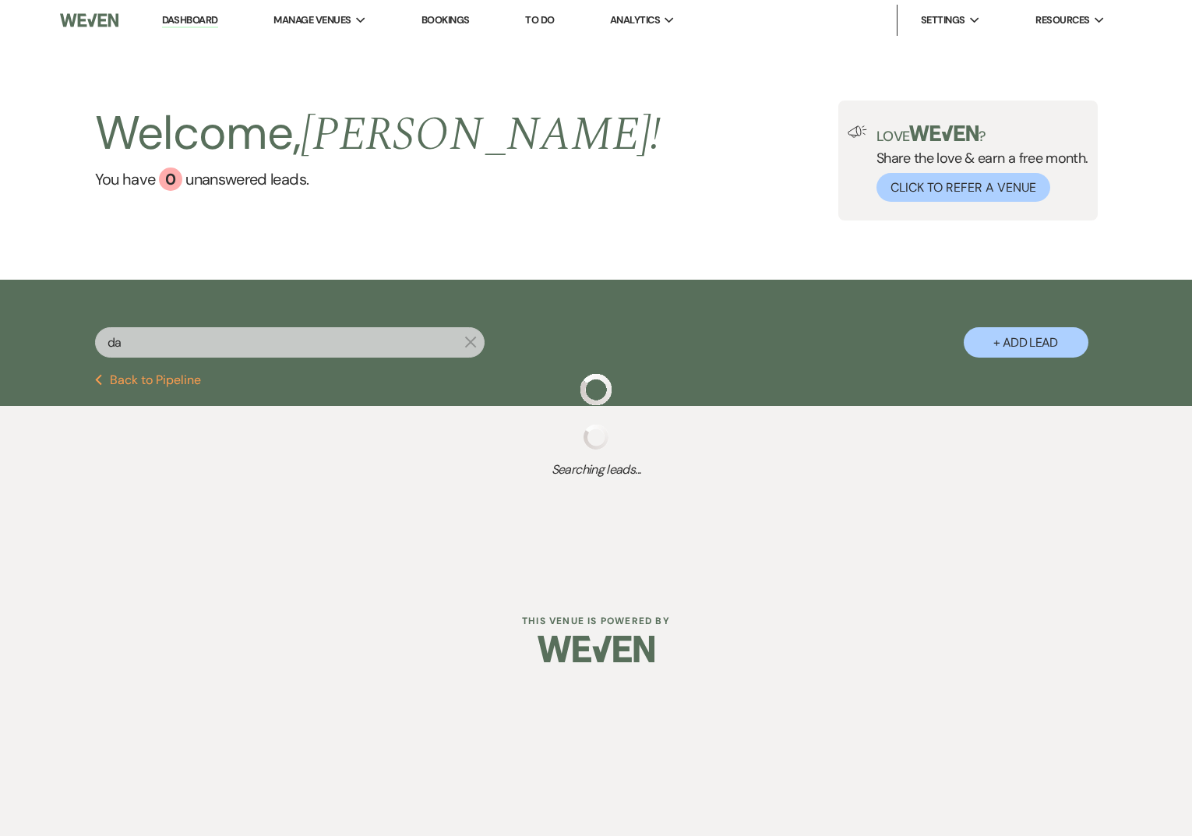
select select "3"
select select "8"
select select "5"
select select "8"
select select "5"
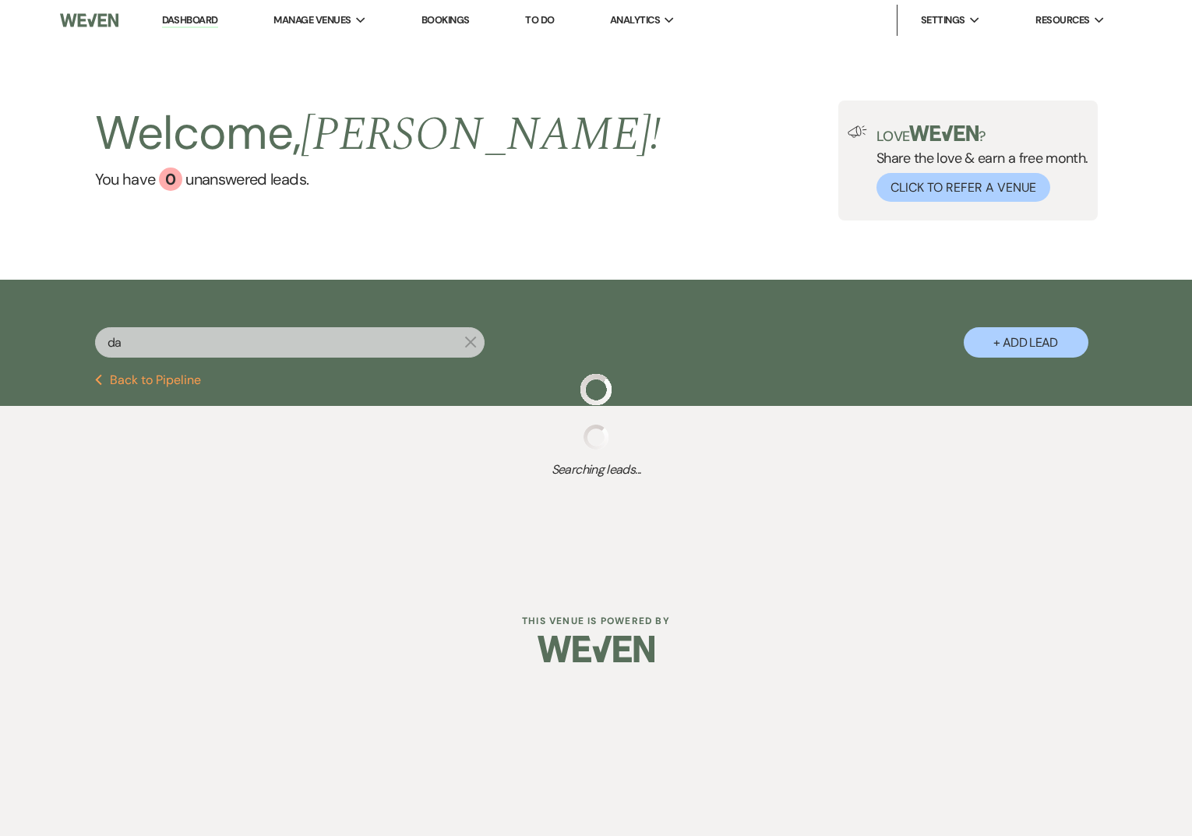
select select "8"
select select "2"
select select "8"
select select "1"
select select "8"
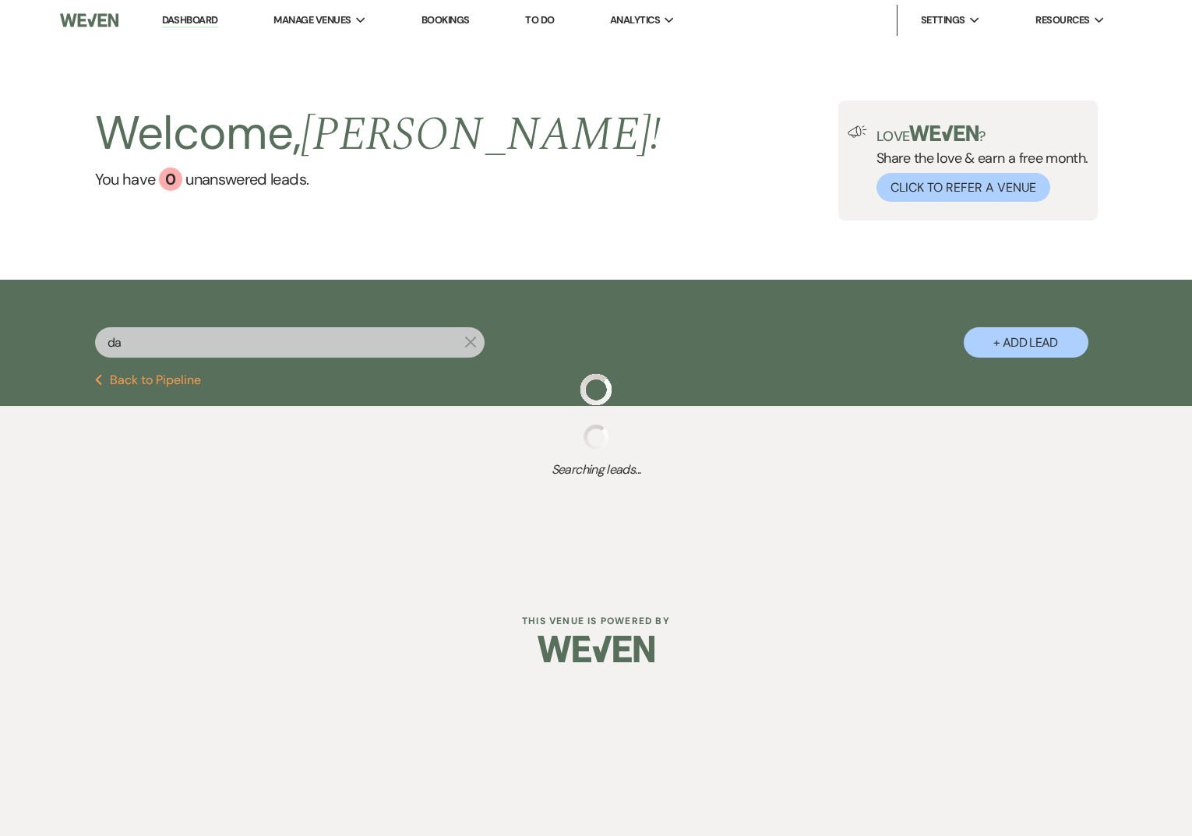
select select "2"
select select "8"
select select "1"
select select "8"
select select "1"
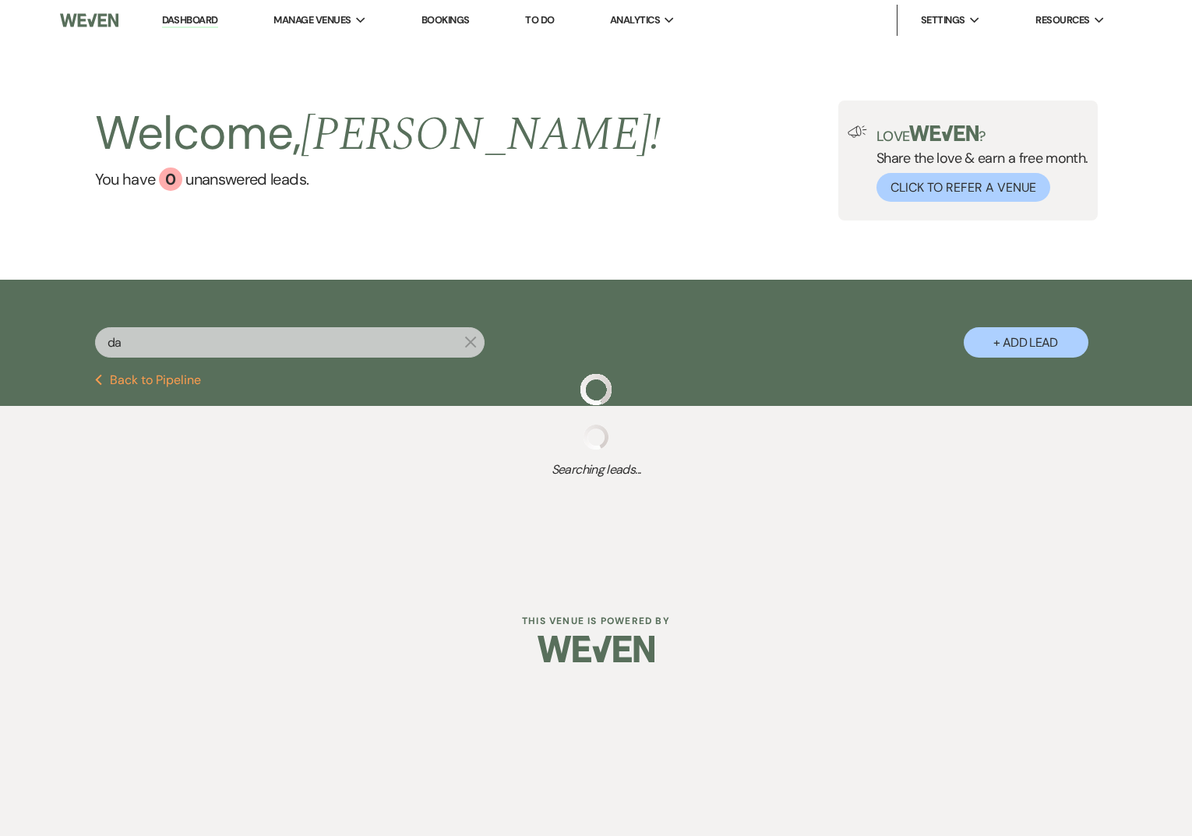
select select "8"
select select "2"
select select "8"
select select "1"
select select "8"
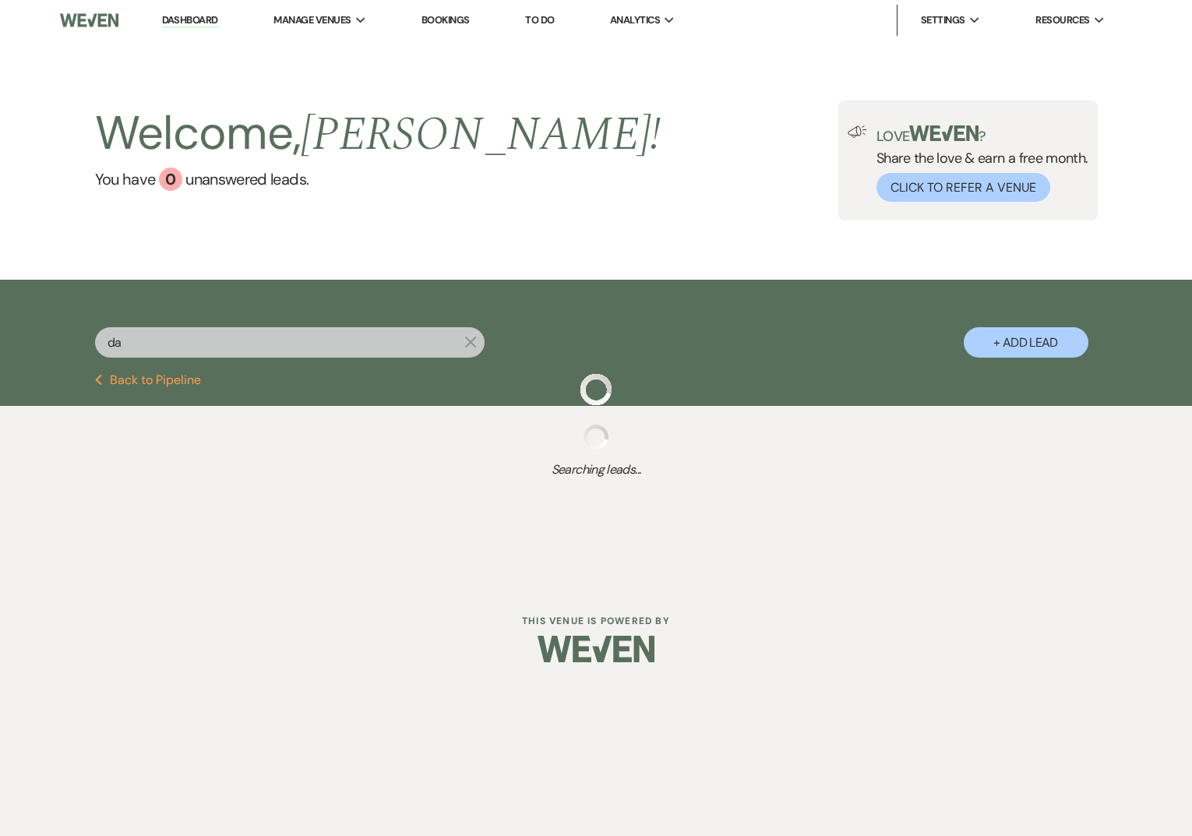
select select "5"
select select "8"
select select "6"
select select "8"
select select "5"
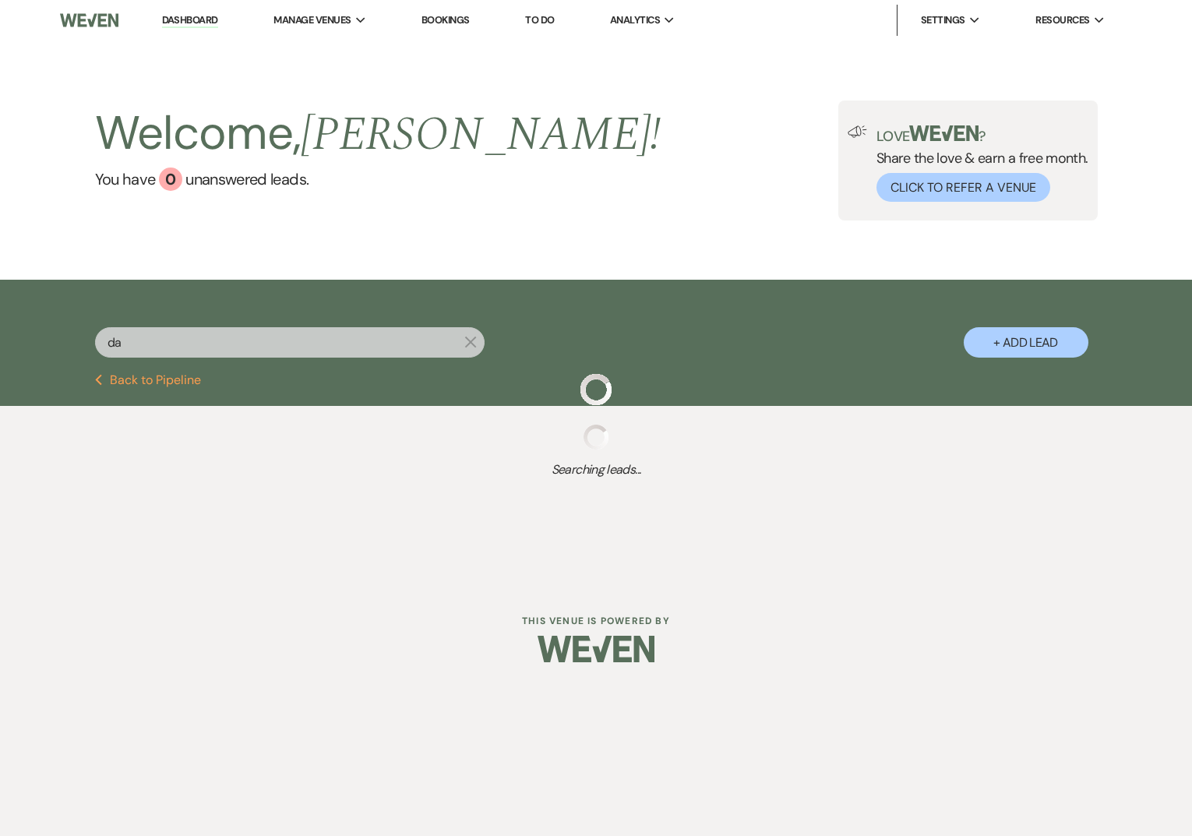
select select "8"
select select "5"
select select "8"
select select "7"
select select "8"
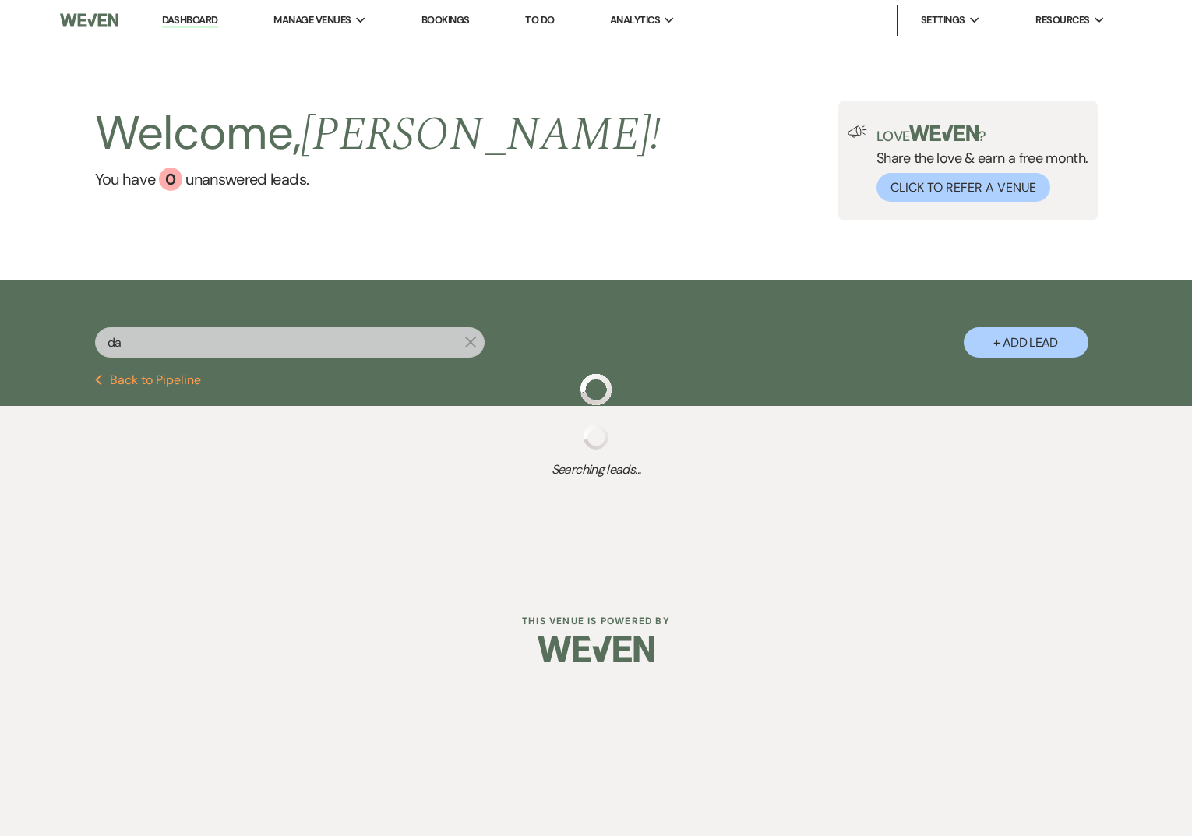
select select "6"
select select "8"
select select "5"
select select "8"
select select "5"
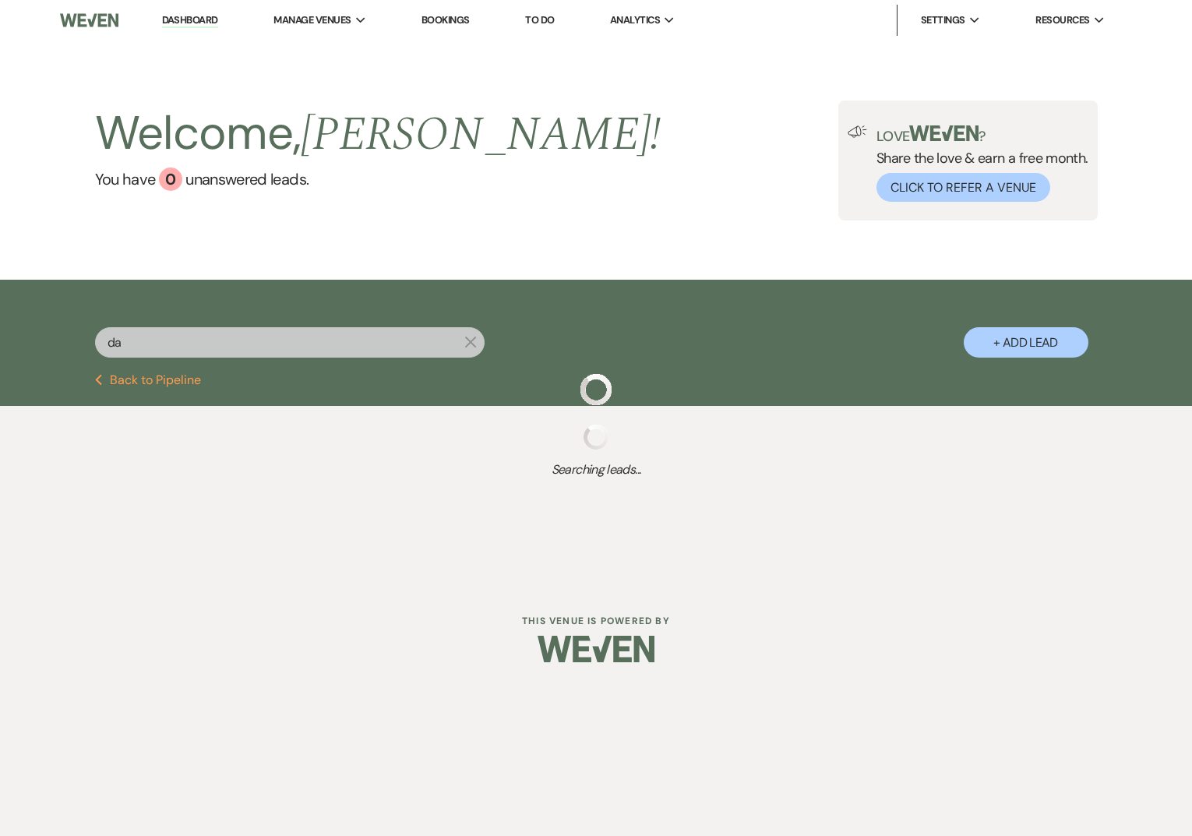
select select "8"
select select "5"
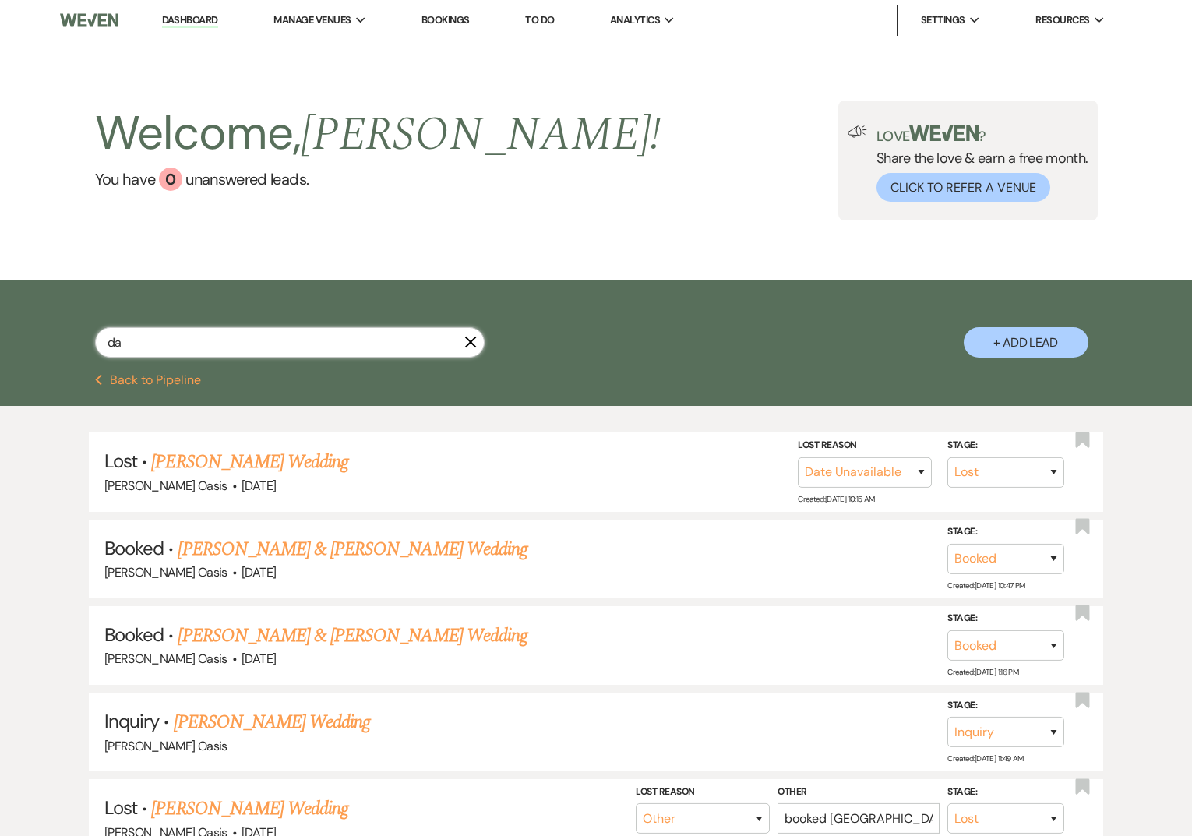
click at [178, 339] on input "da" at bounding box center [289, 342] width 389 height 30
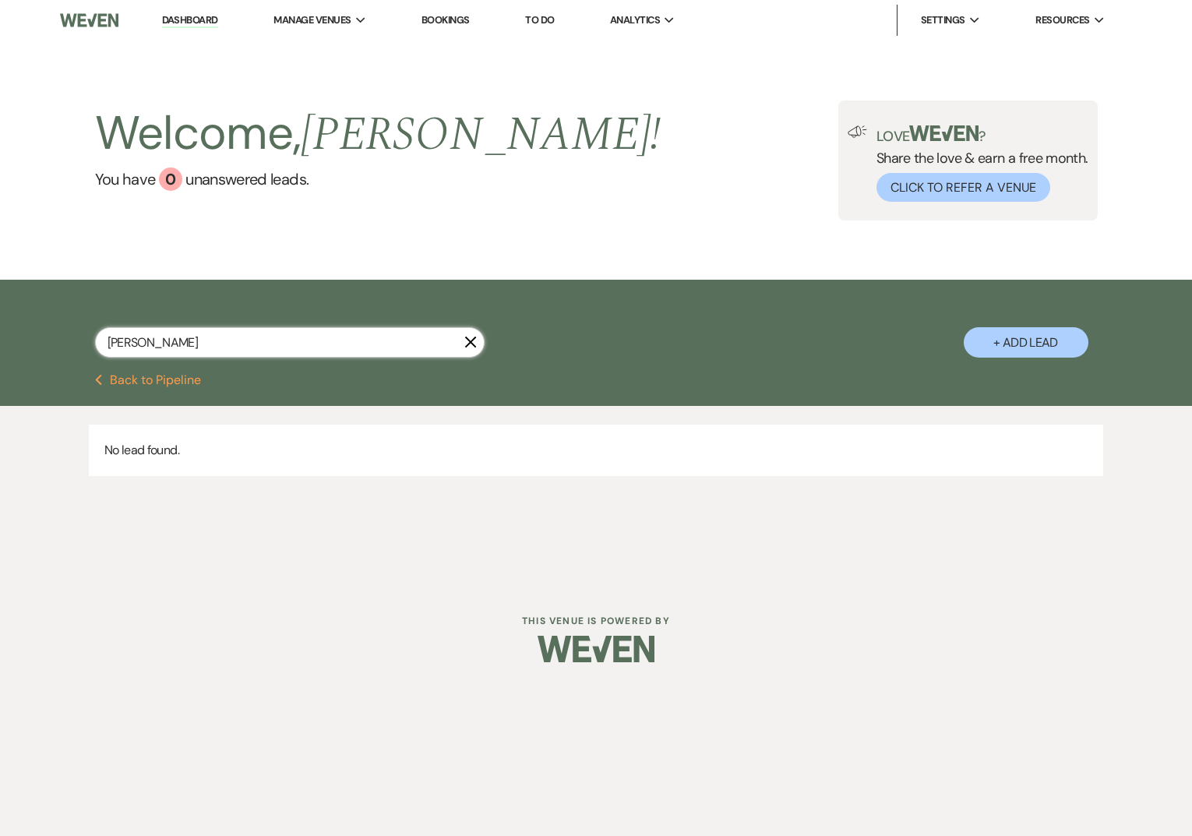
type input "[PERSON_NAME]"
select select "8"
select select "1"
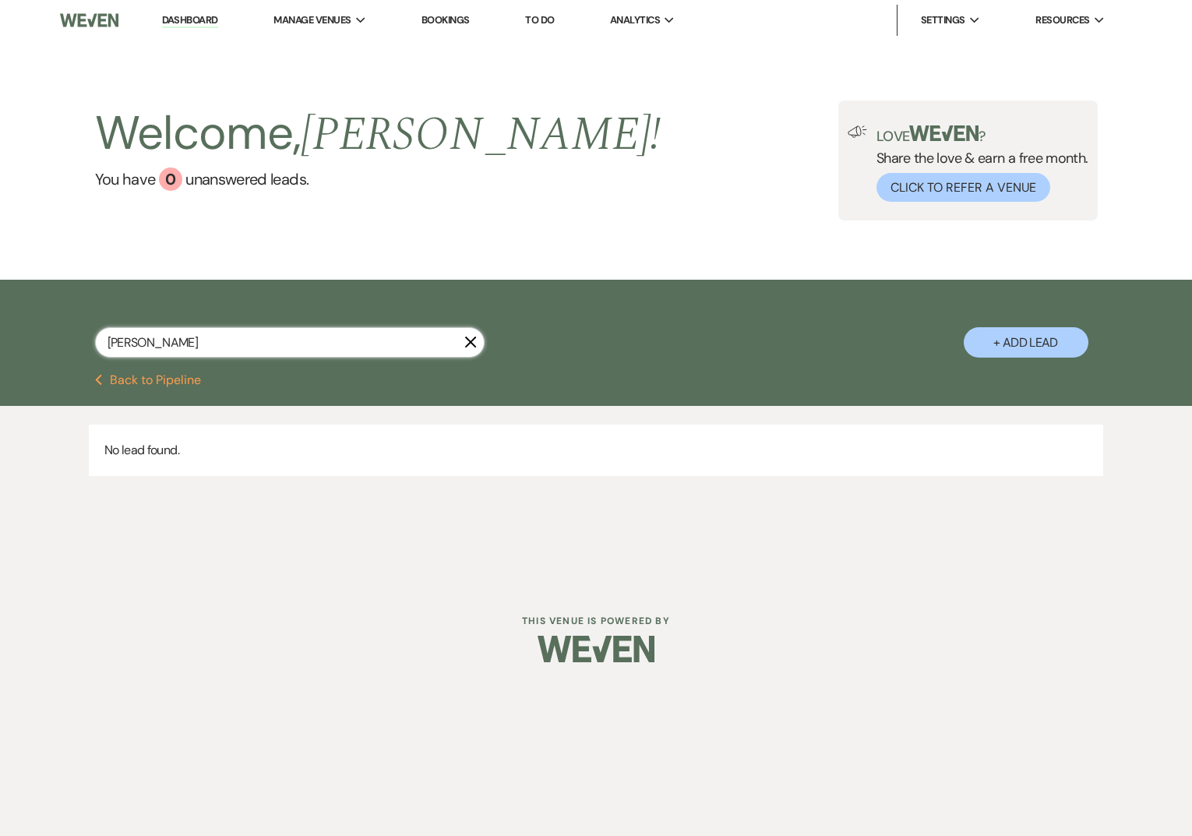
select select "9"
select select "8"
select select "5"
select select "8"
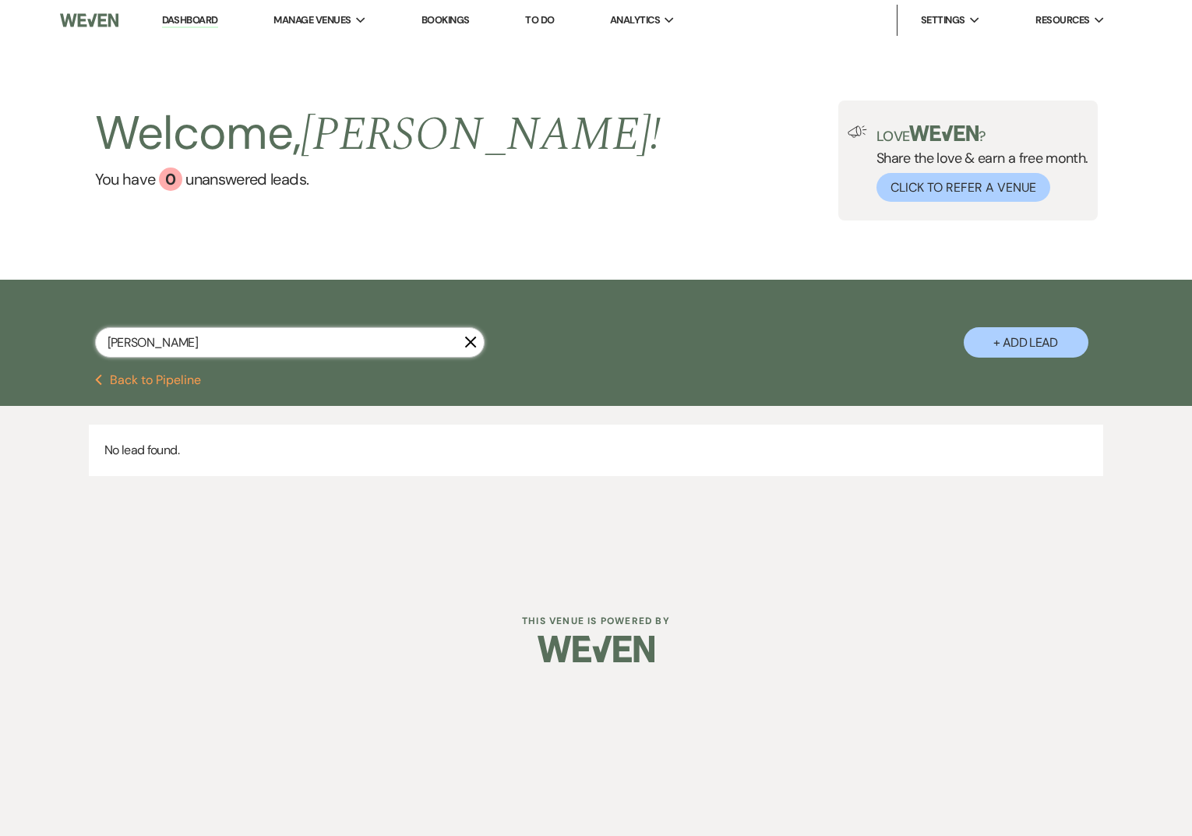
select select "8"
select select "1"
select select "8"
select select "5"
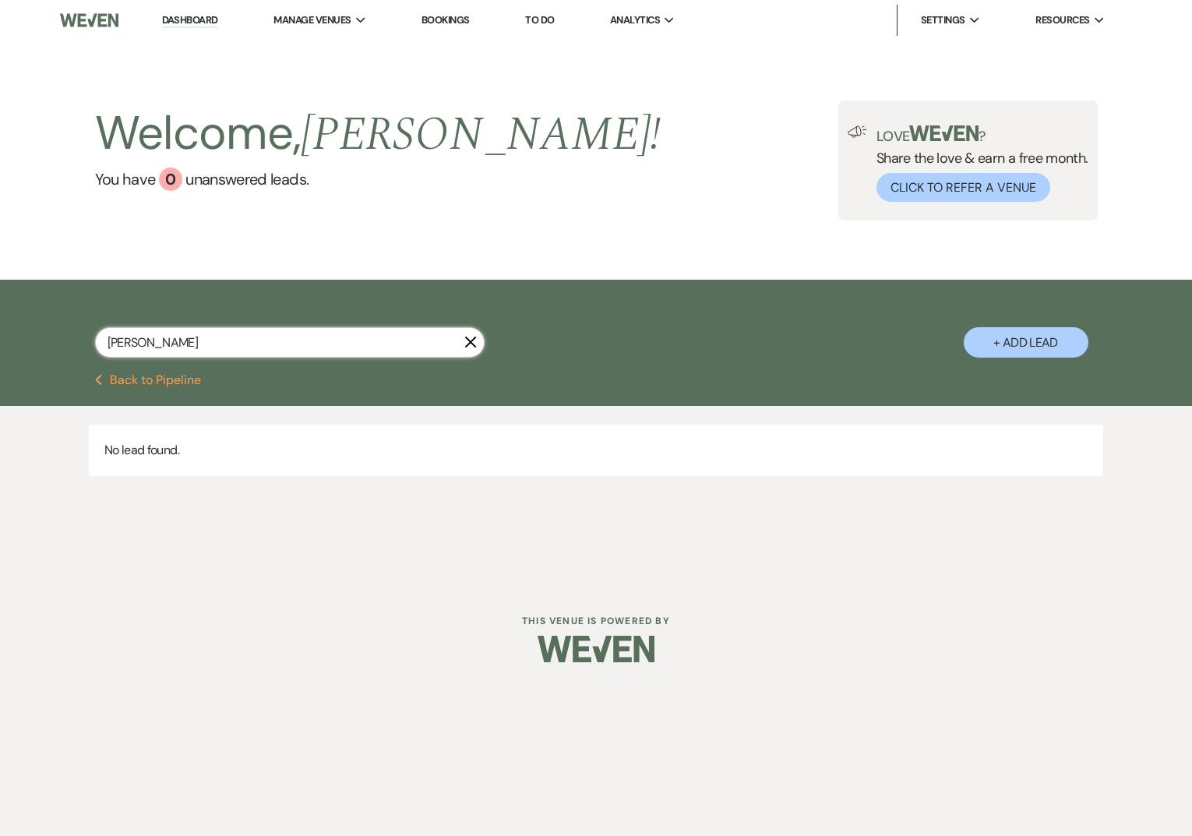
select select "8"
select select "3"
select select "8"
select select "5"
select select "8"
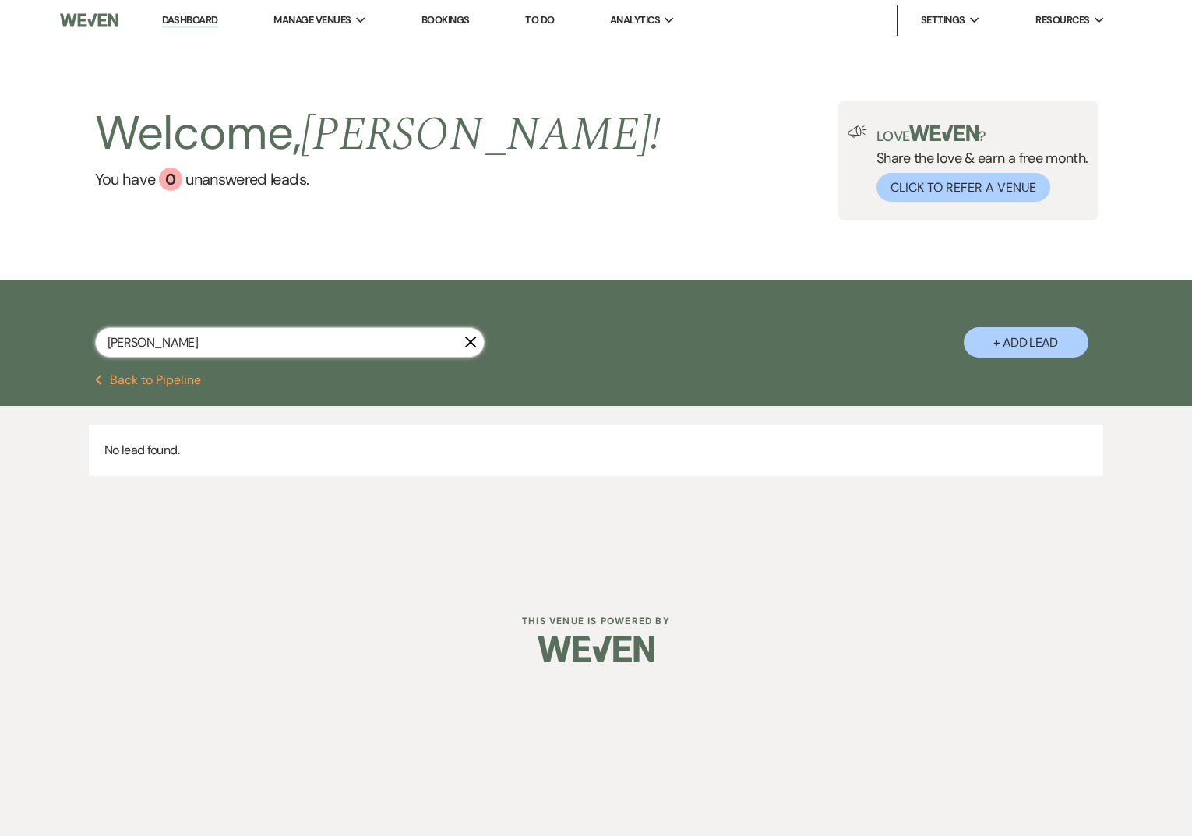
select select "5"
select select "8"
select select "2"
select select "8"
select select "1"
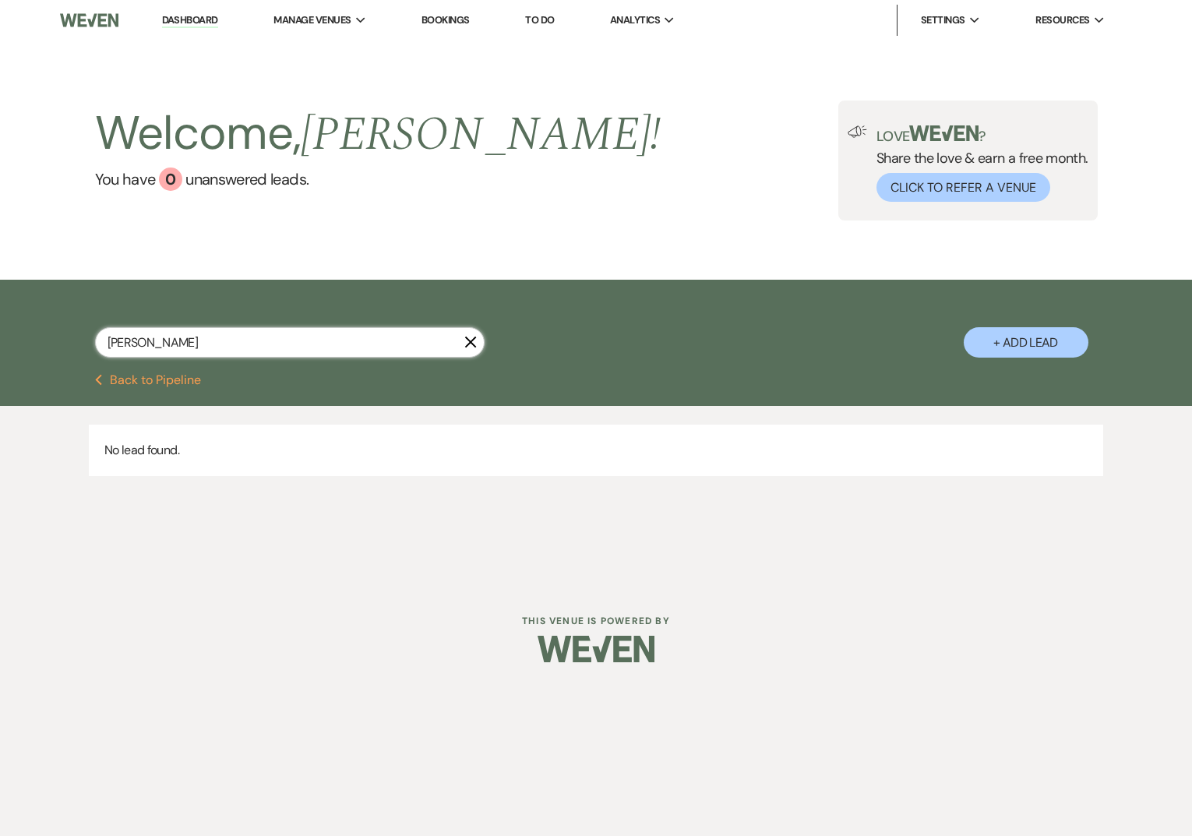
select select "8"
select select "2"
select select "8"
select select "1"
select select "8"
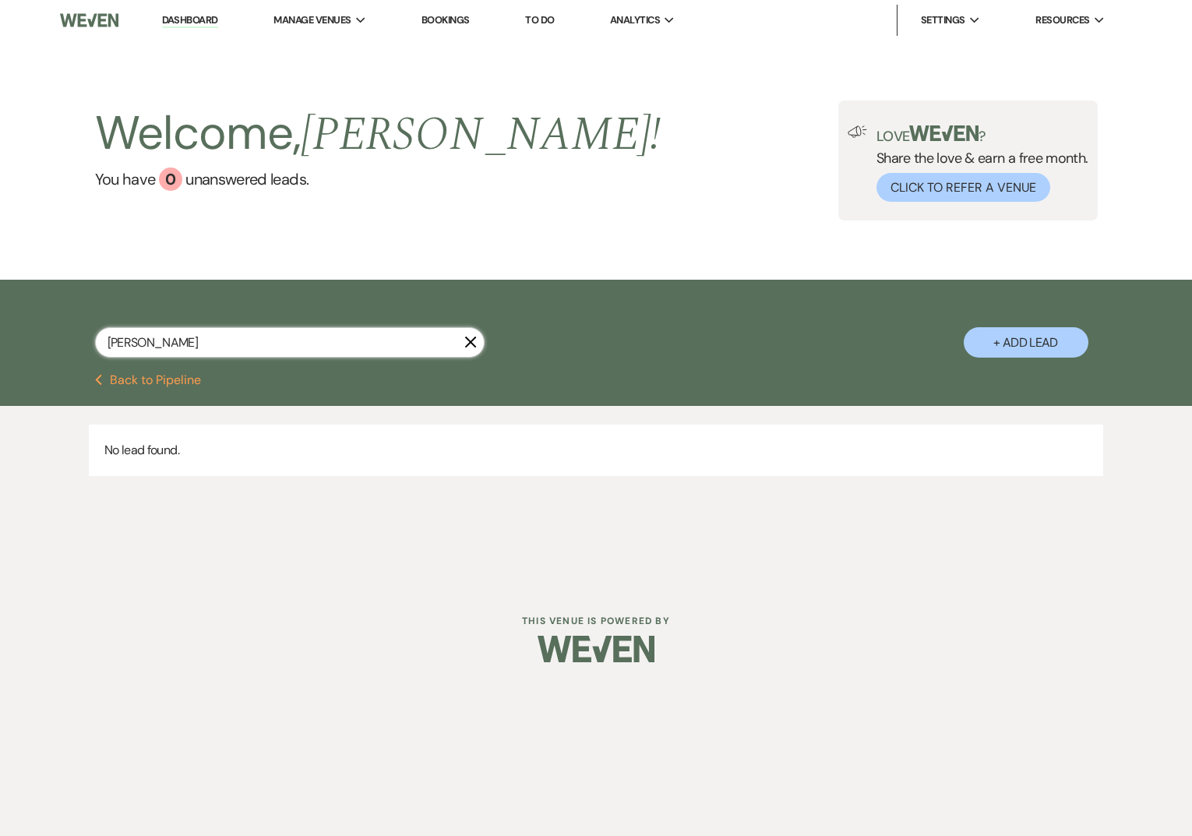
select select "1"
select select "8"
select select "2"
select select "8"
select select "1"
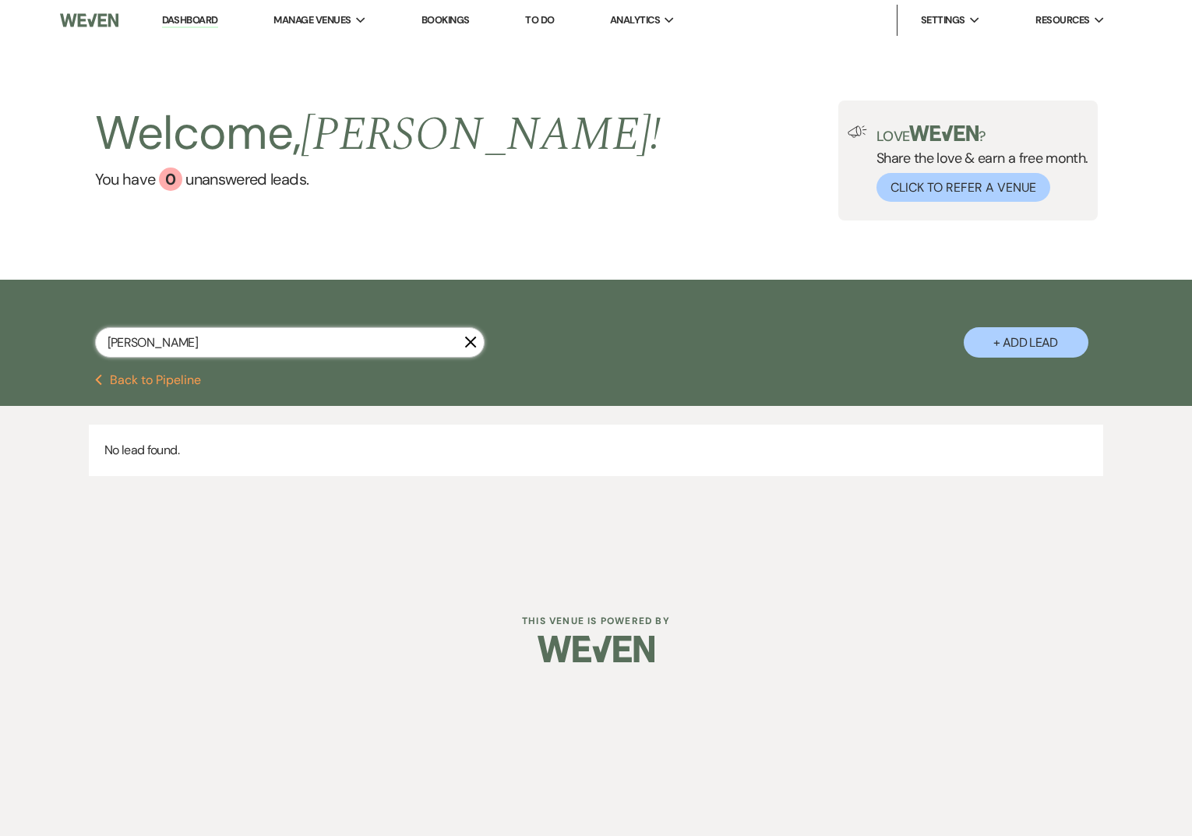
select select "8"
select select "5"
select select "8"
select select "6"
select select "8"
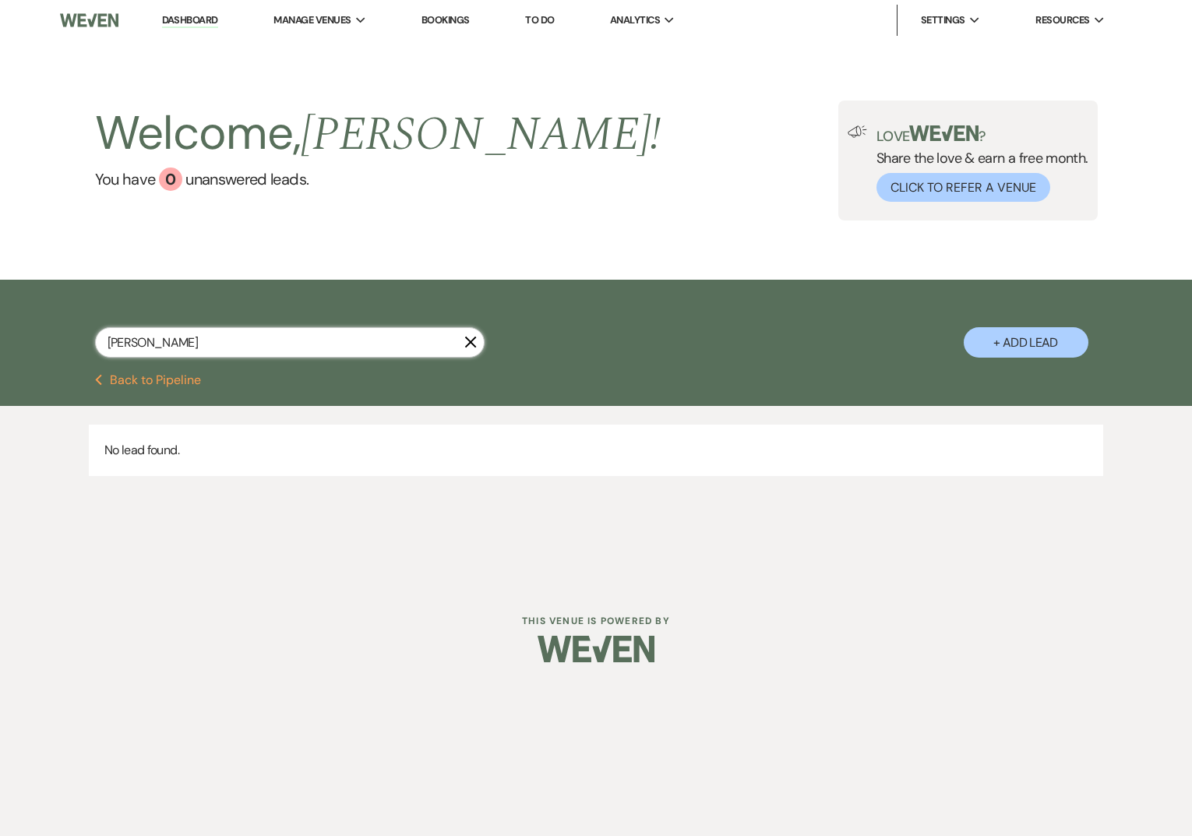
select select "5"
select select "8"
select select "5"
select select "8"
select select "7"
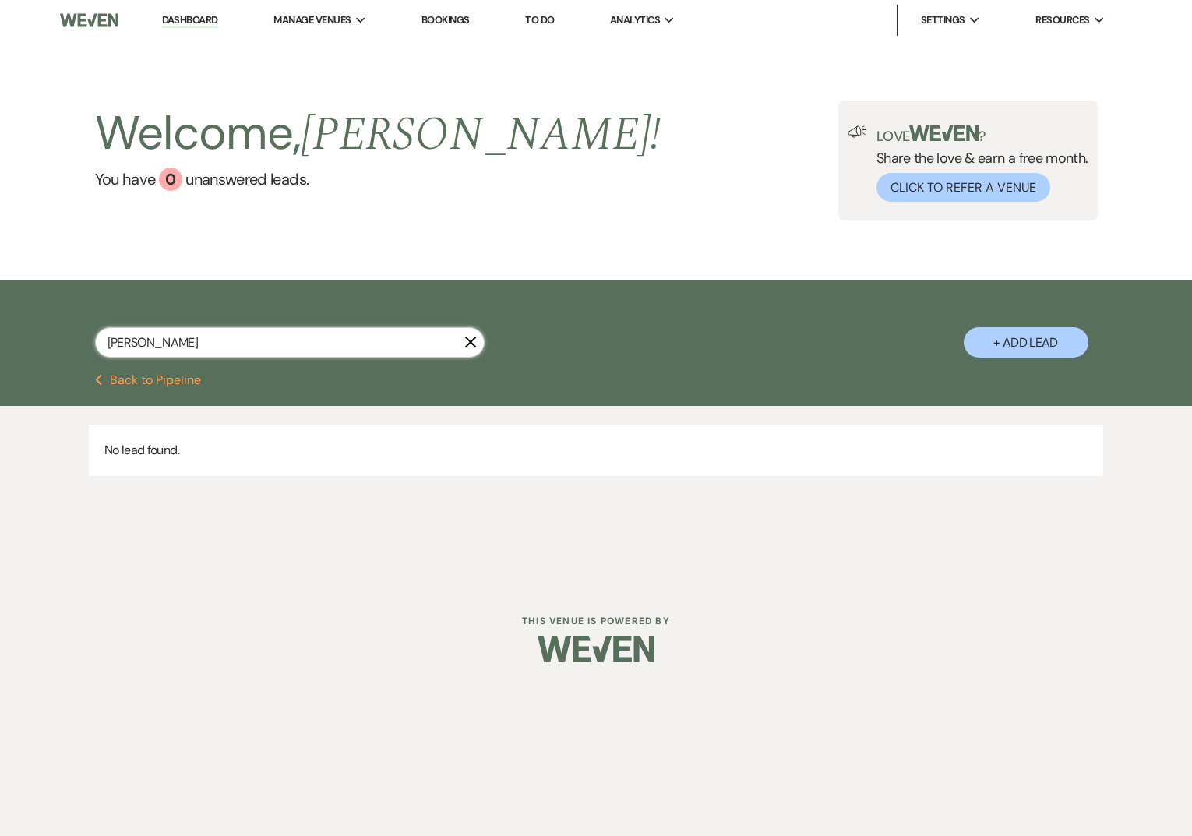
select select "8"
select select "6"
select select "8"
select select "5"
select select "8"
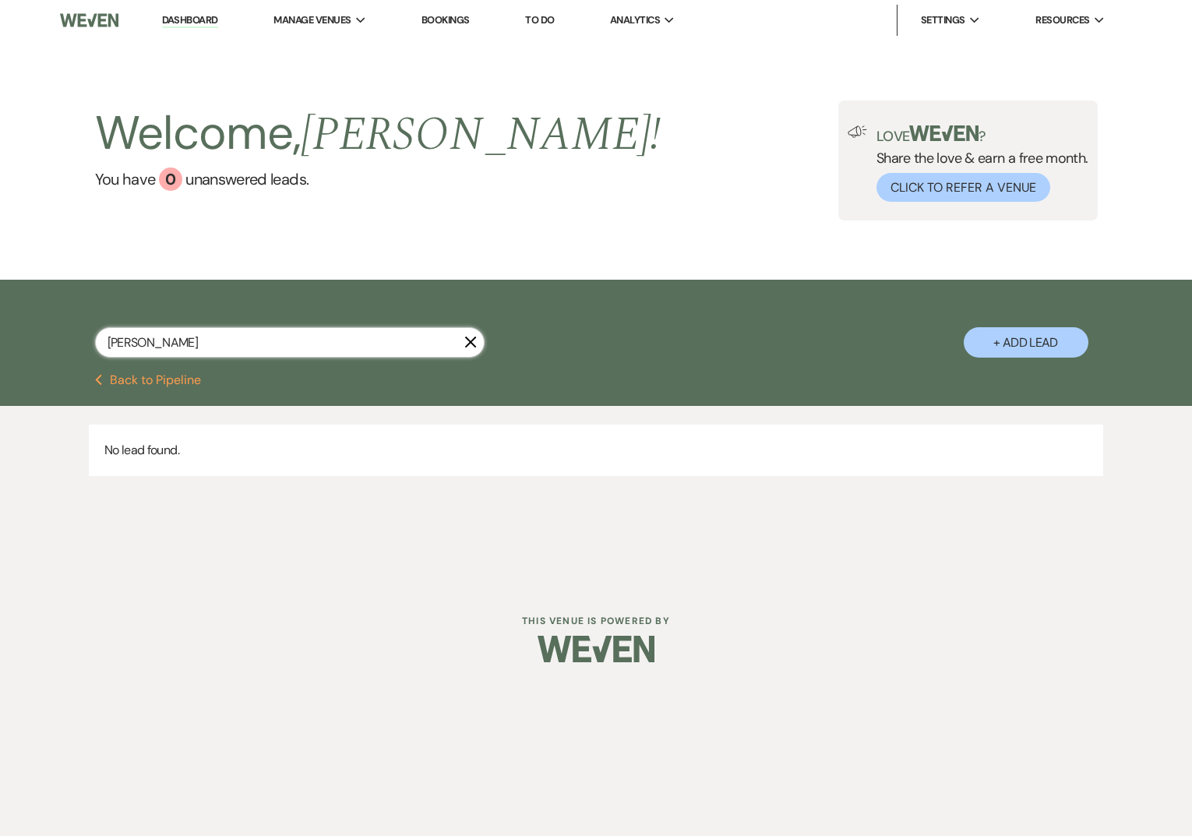
select select "5"
select select "8"
select select "5"
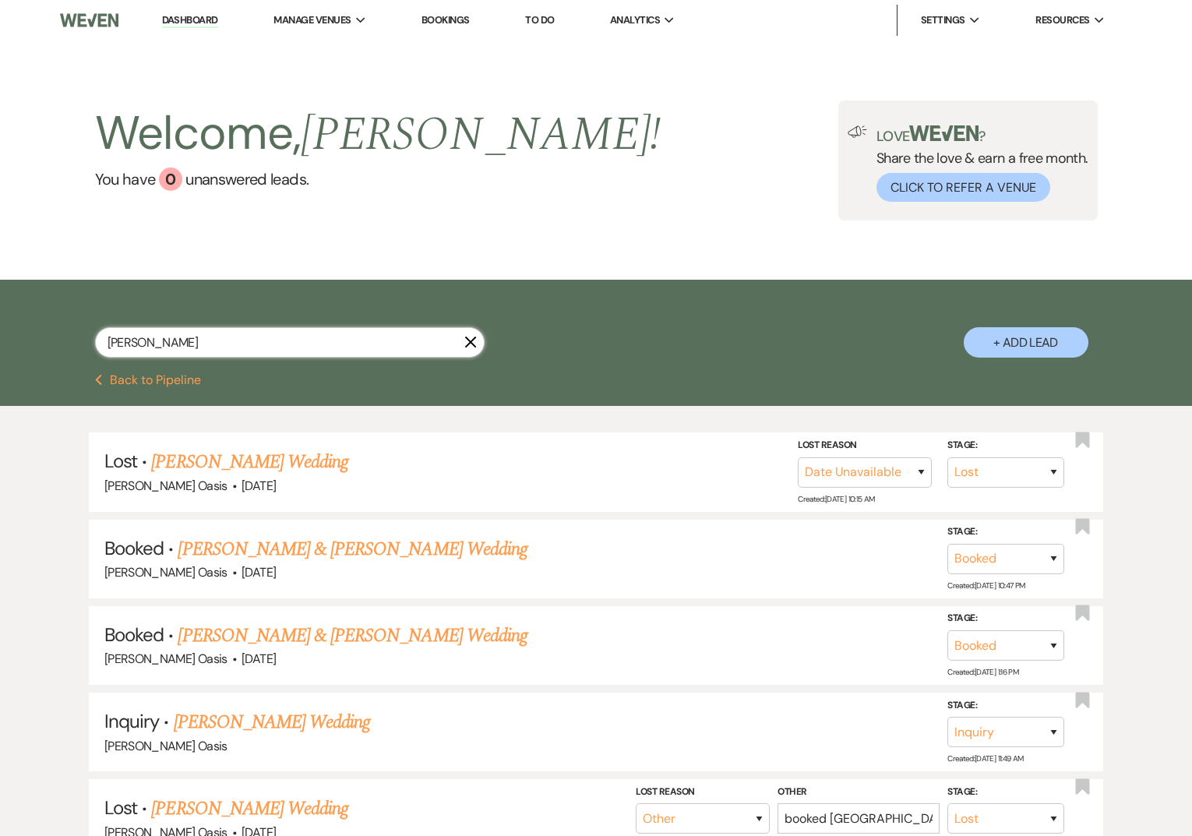
type input "[PERSON_NAME]"
select select "8"
select select "1"
select select "8"
select select "5"
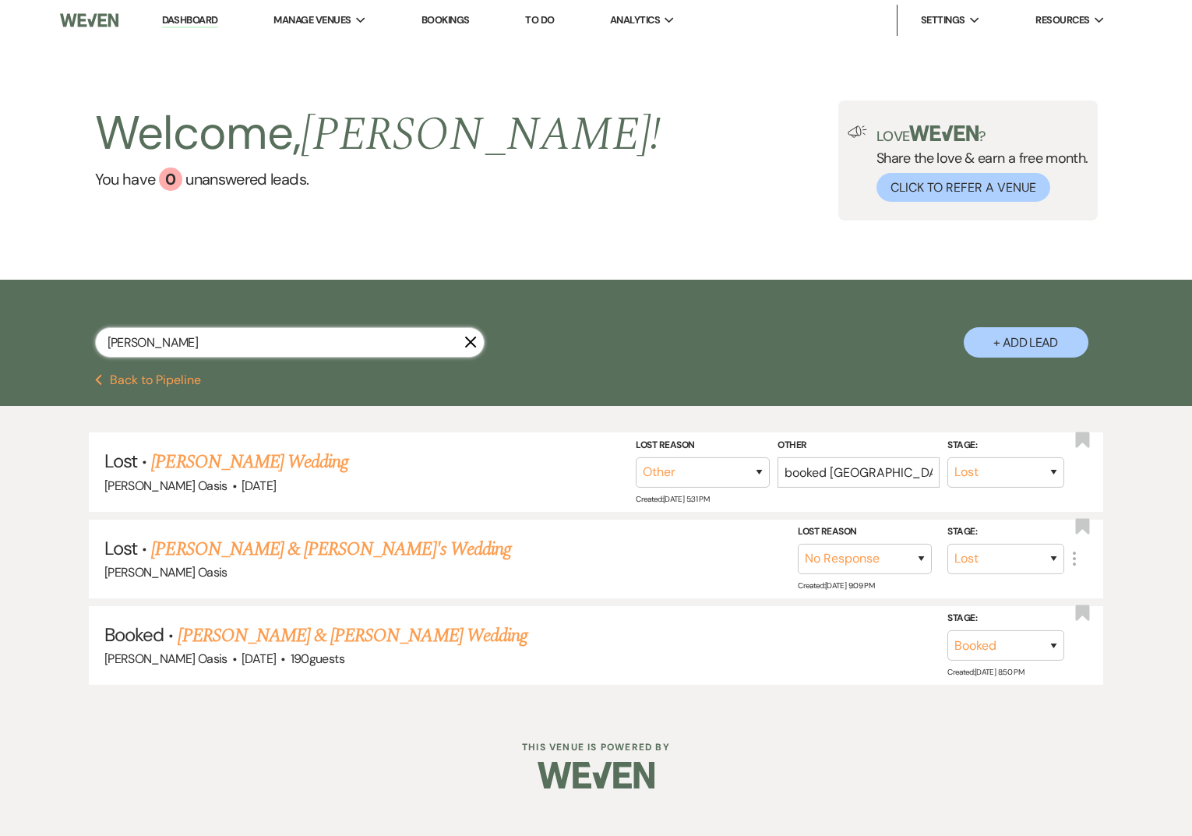
click at [178, 340] on input "[PERSON_NAME]" at bounding box center [289, 342] width 389 height 30
click at [253, 633] on link "[PERSON_NAME] & [PERSON_NAME] Wedding" at bounding box center [352, 636] width 349 height 28
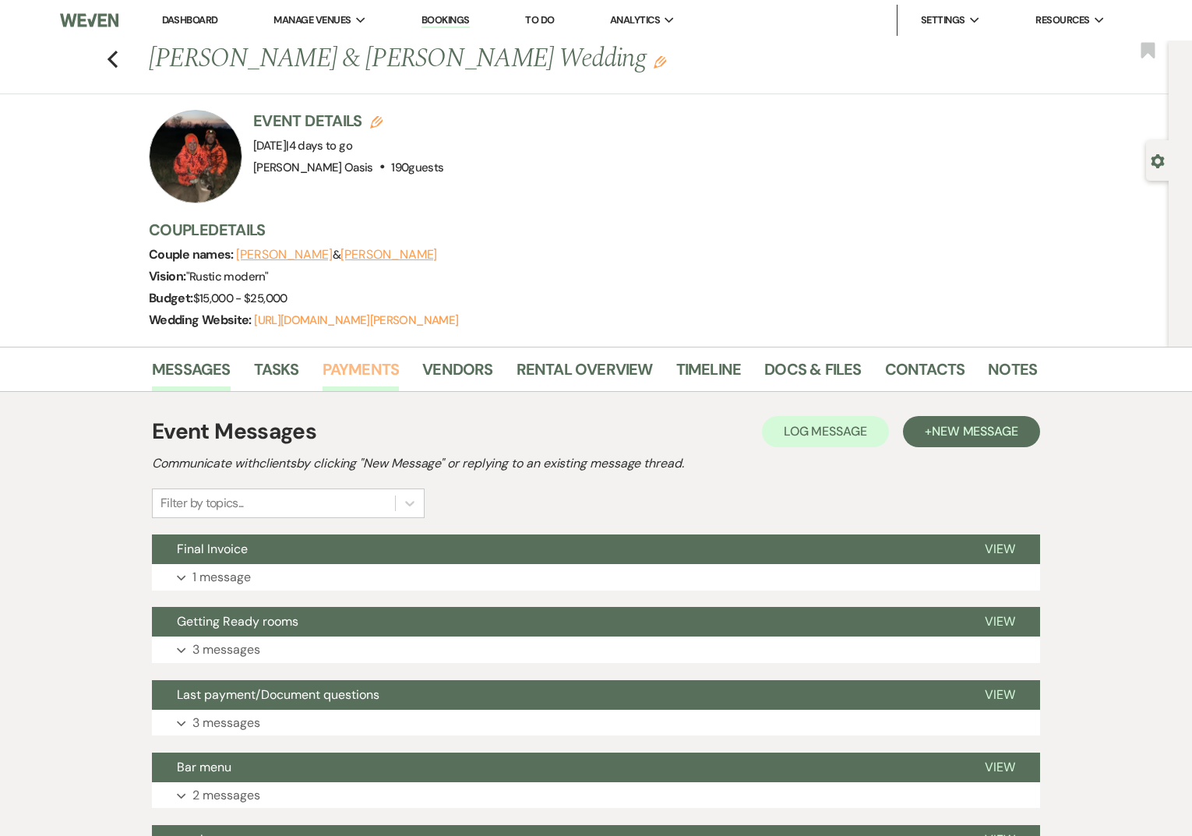
click at [382, 361] on link "Payments" at bounding box center [361, 374] width 77 height 34
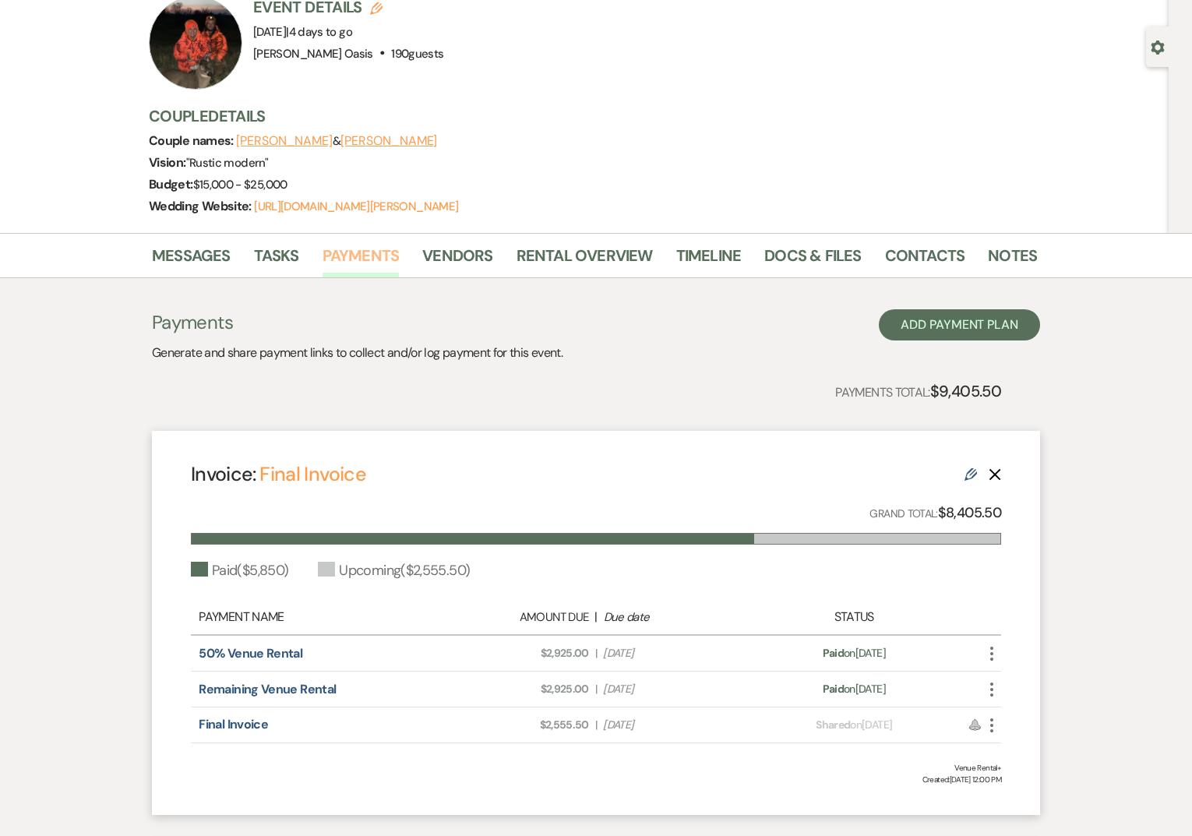
scroll to position [112, 0]
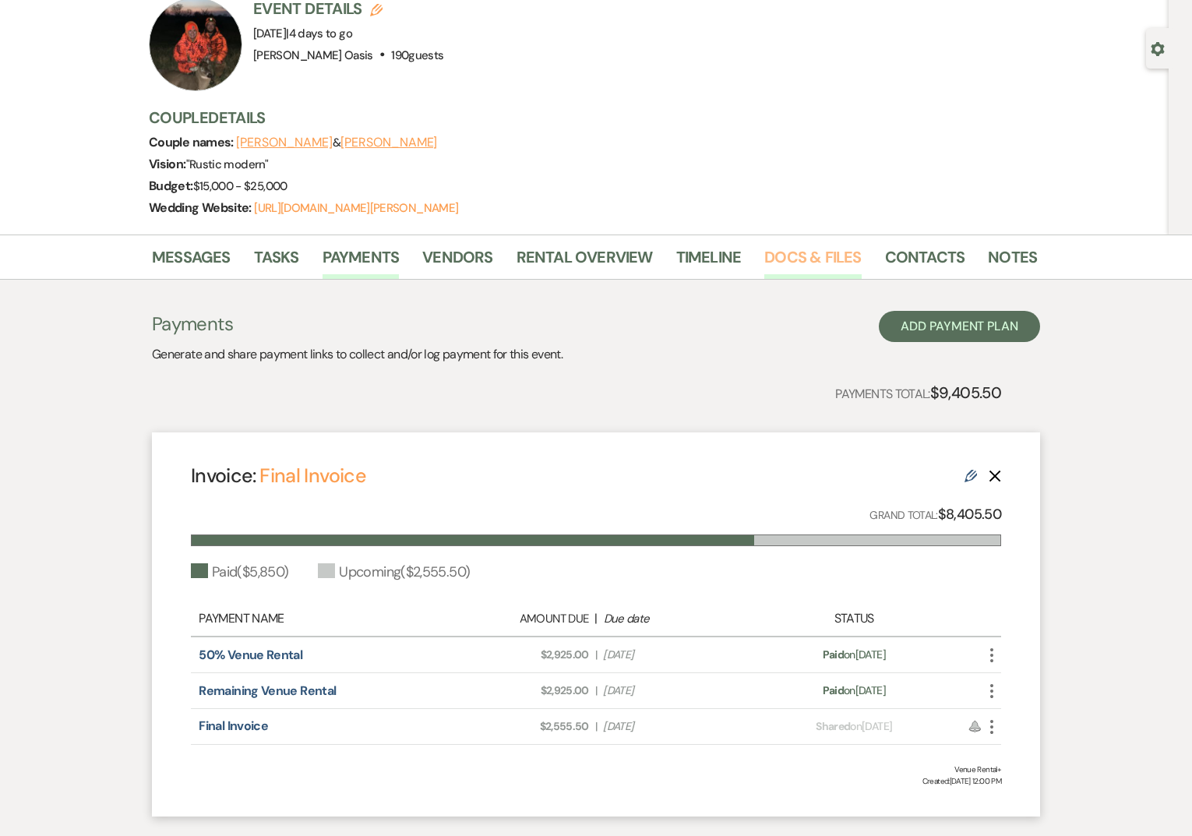
click at [826, 256] on link "Docs & Files" at bounding box center [812, 262] width 97 height 34
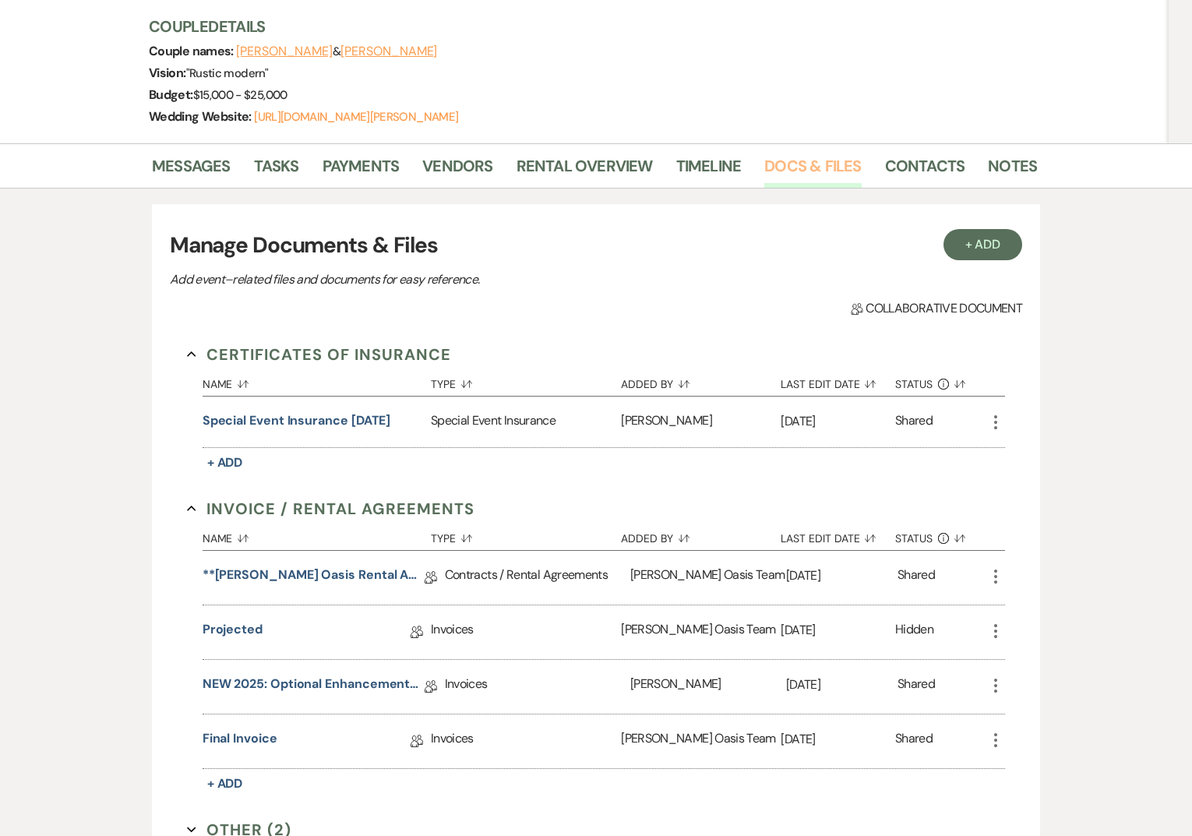
scroll to position [205, 0]
click at [253, 734] on link "Final Invoice" at bounding box center [240, 740] width 75 height 24
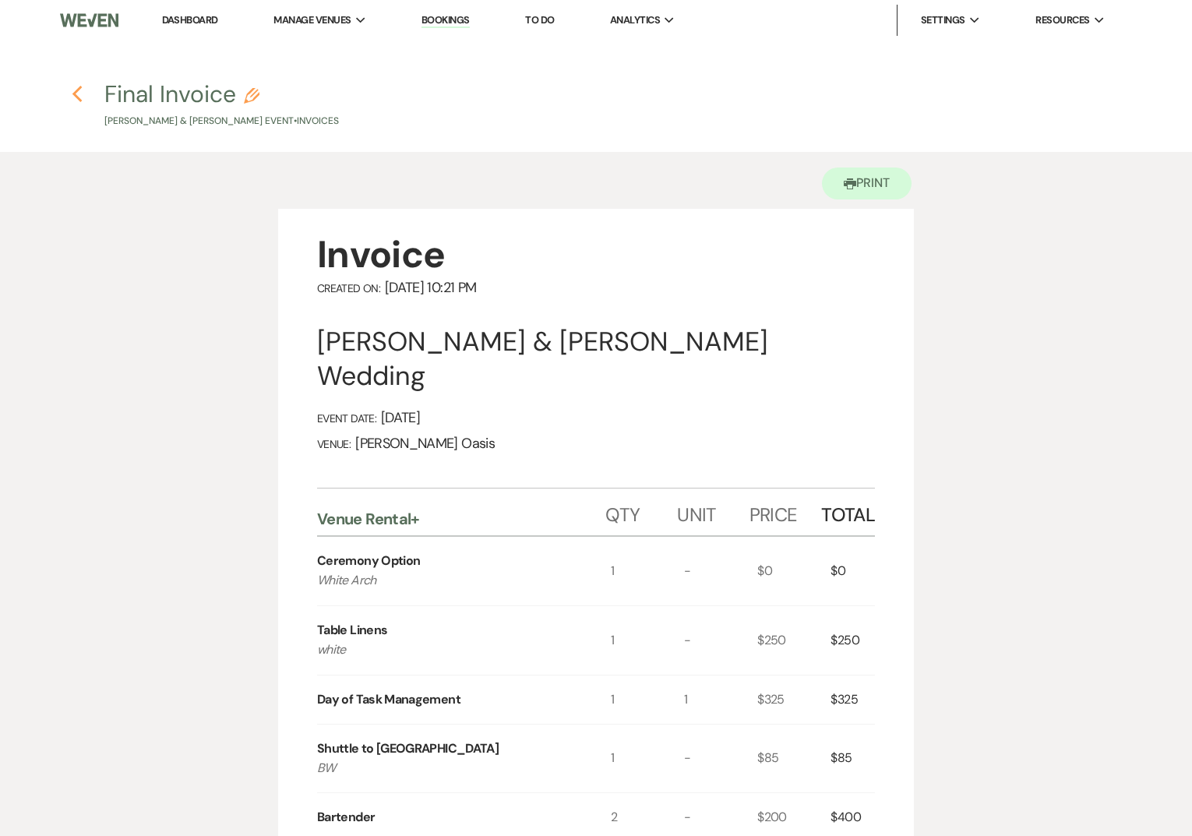
click at [80, 97] on icon "Previous" at bounding box center [78, 94] width 12 height 19
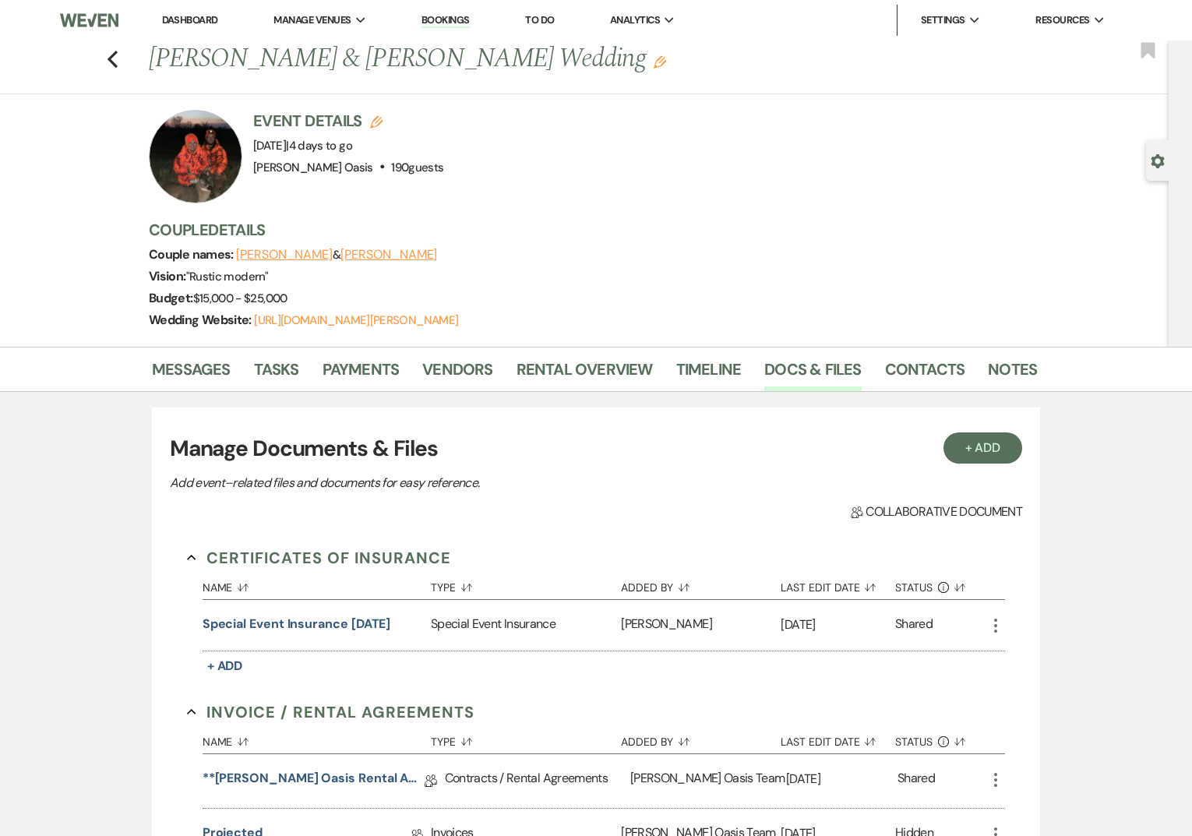
scroll to position [10, 0]
